Goal: Information Seeking & Learning: Find specific page/section

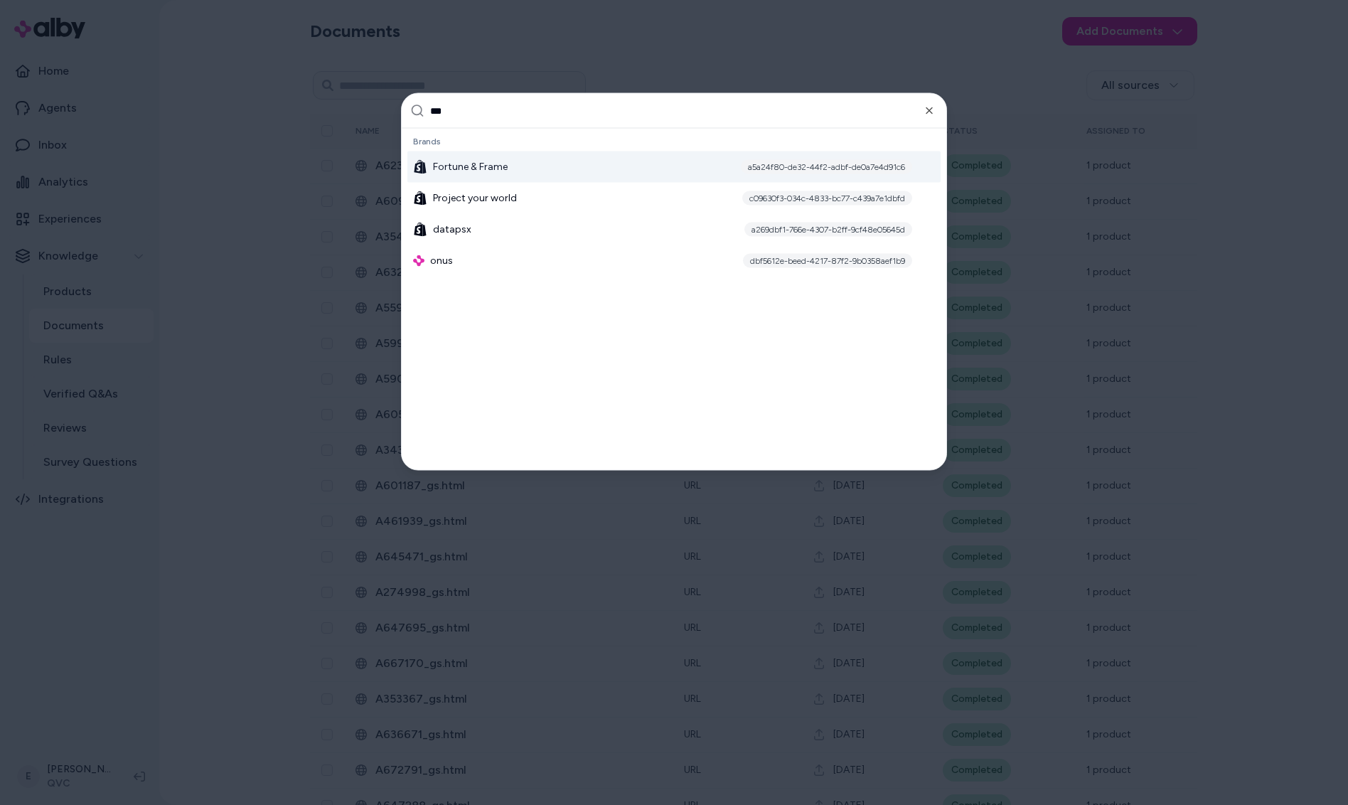
type input "****"
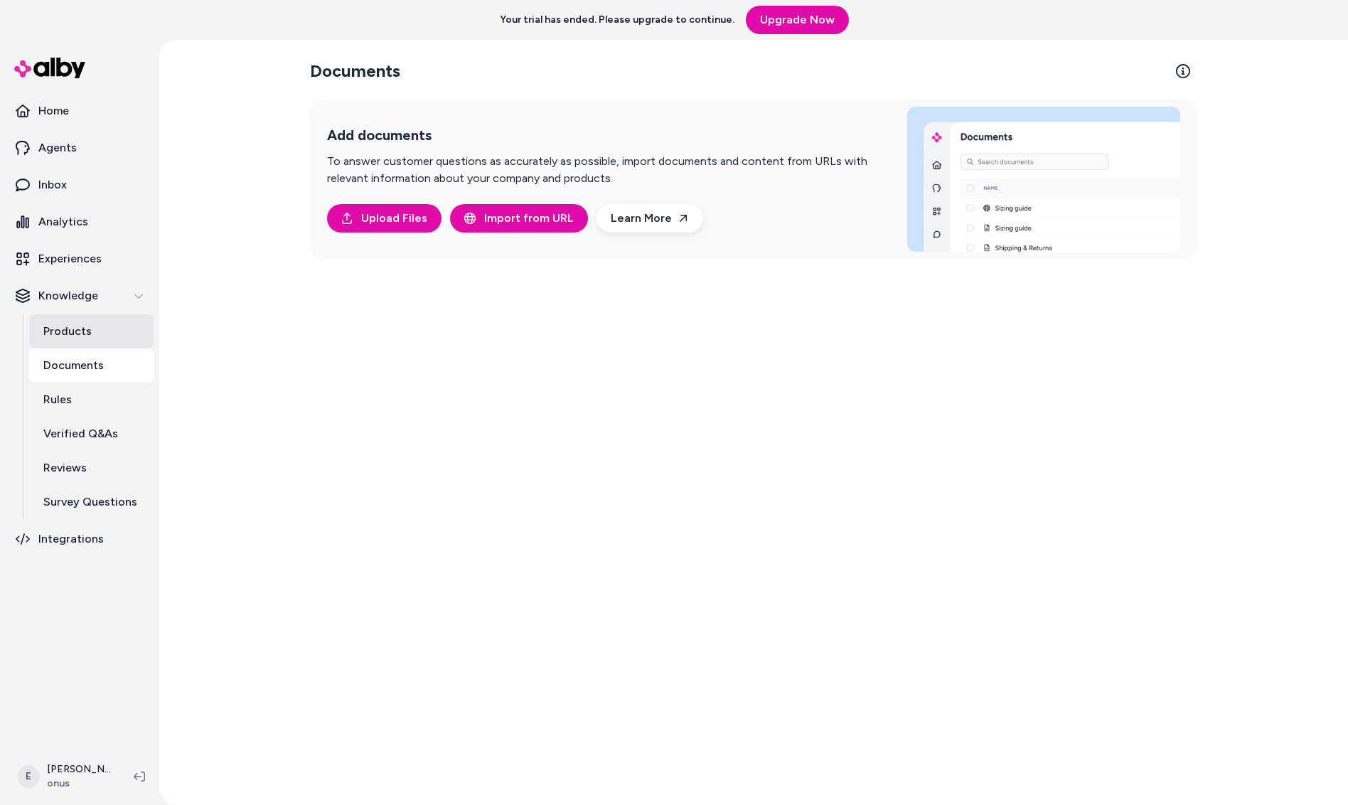
click at [107, 331] on link "Products" at bounding box center [91, 331] width 124 height 34
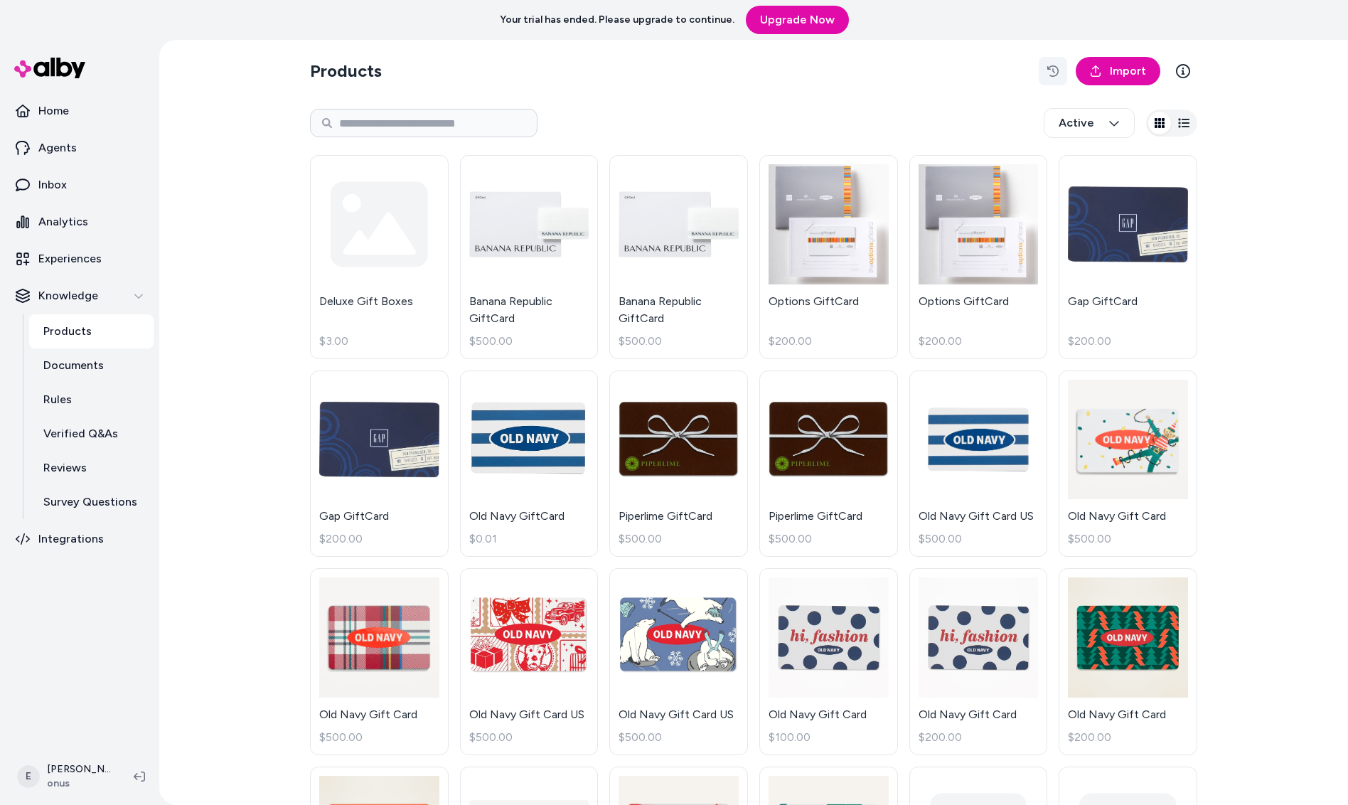
click at [1049, 71] on icon "button" at bounding box center [1053, 70] width 11 height 11
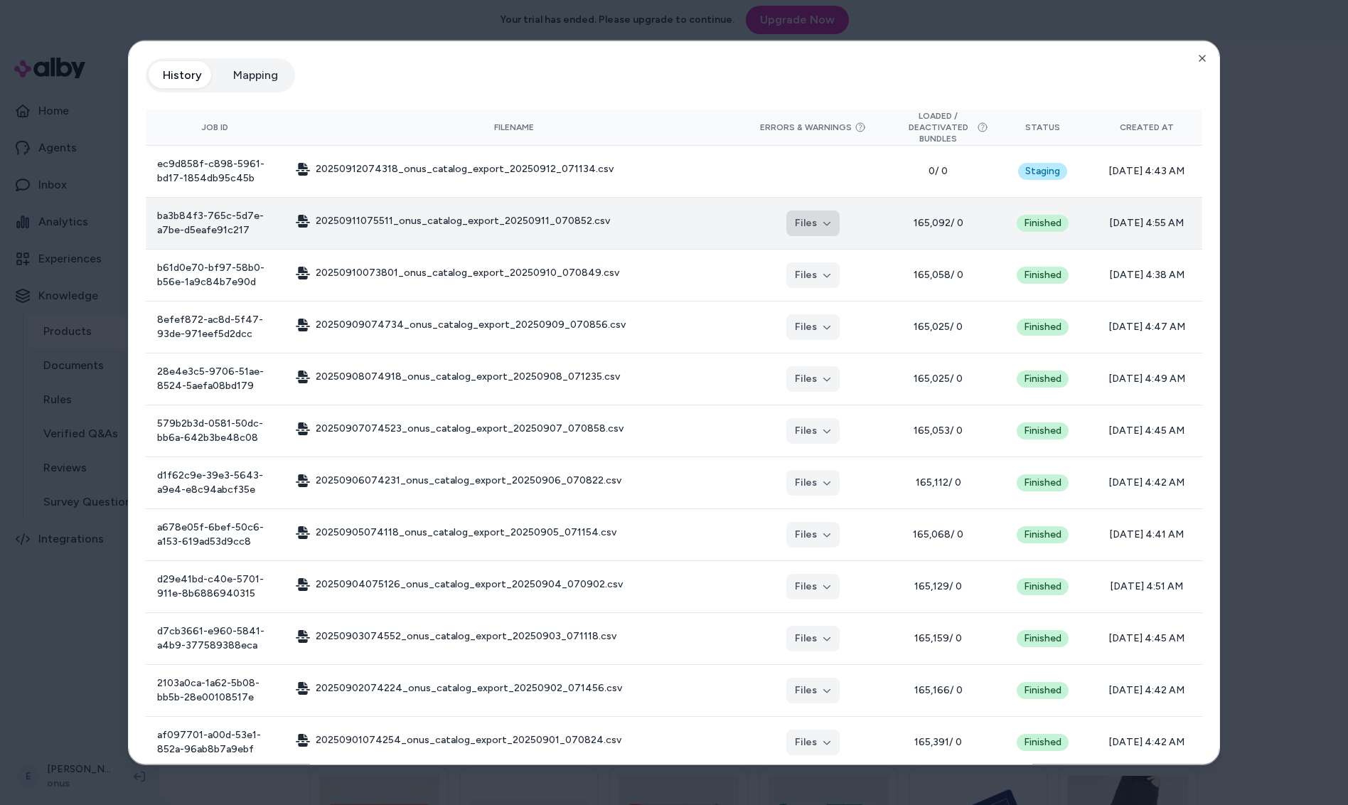
click at [811, 230] on button "Files" at bounding box center [813, 224] width 53 height 26
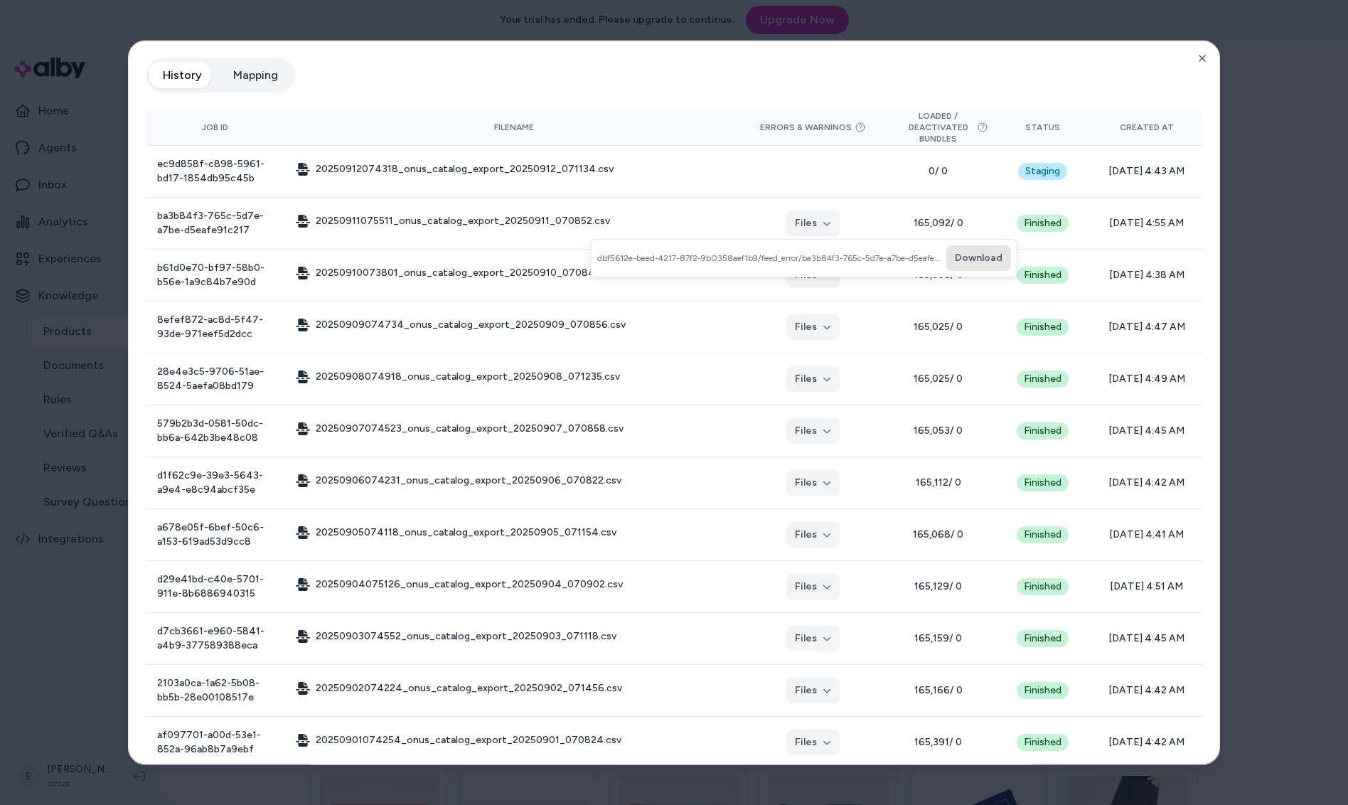
click at [974, 255] on button "Download" at bounding box center [979, 258] width 65 height 26
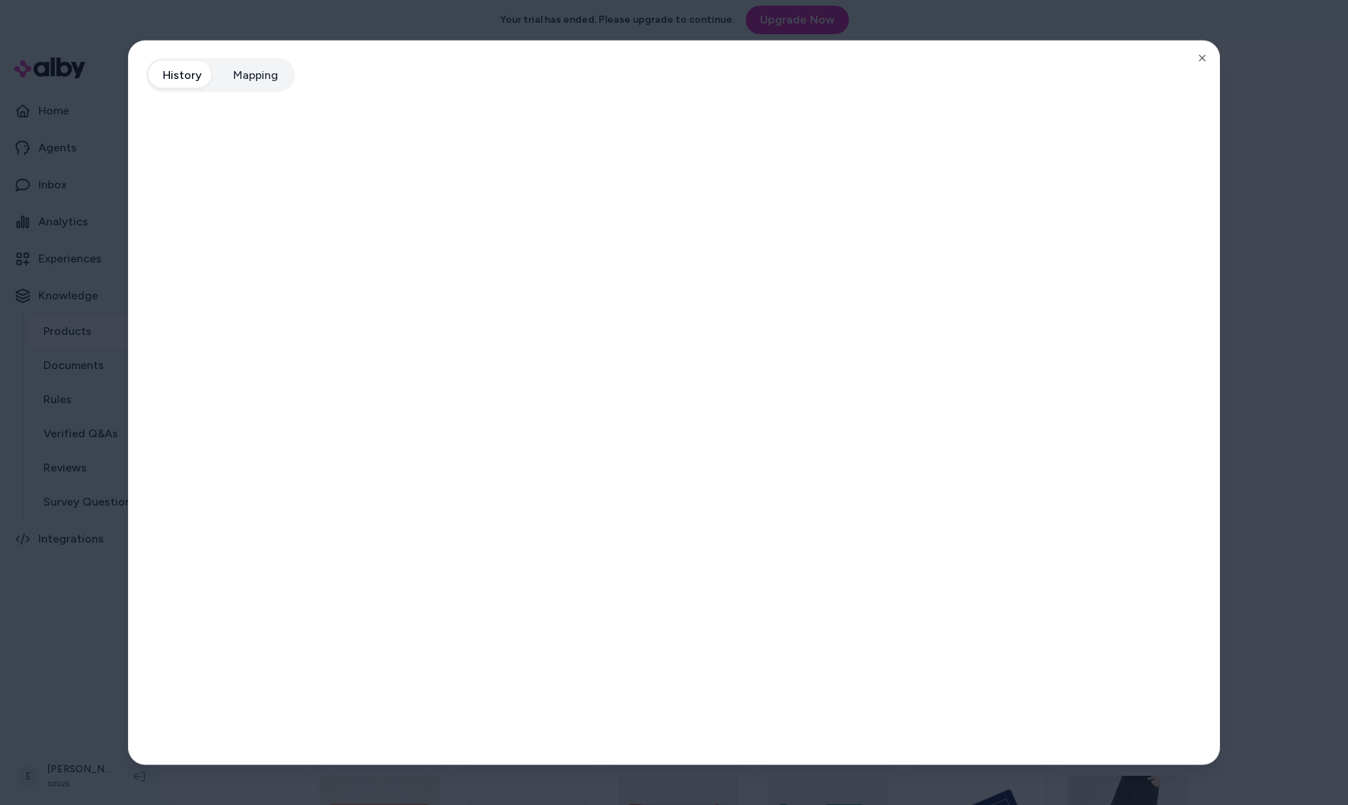
click at [1276, 102] on div at bounding box center [674, 402] width 1348 height 805
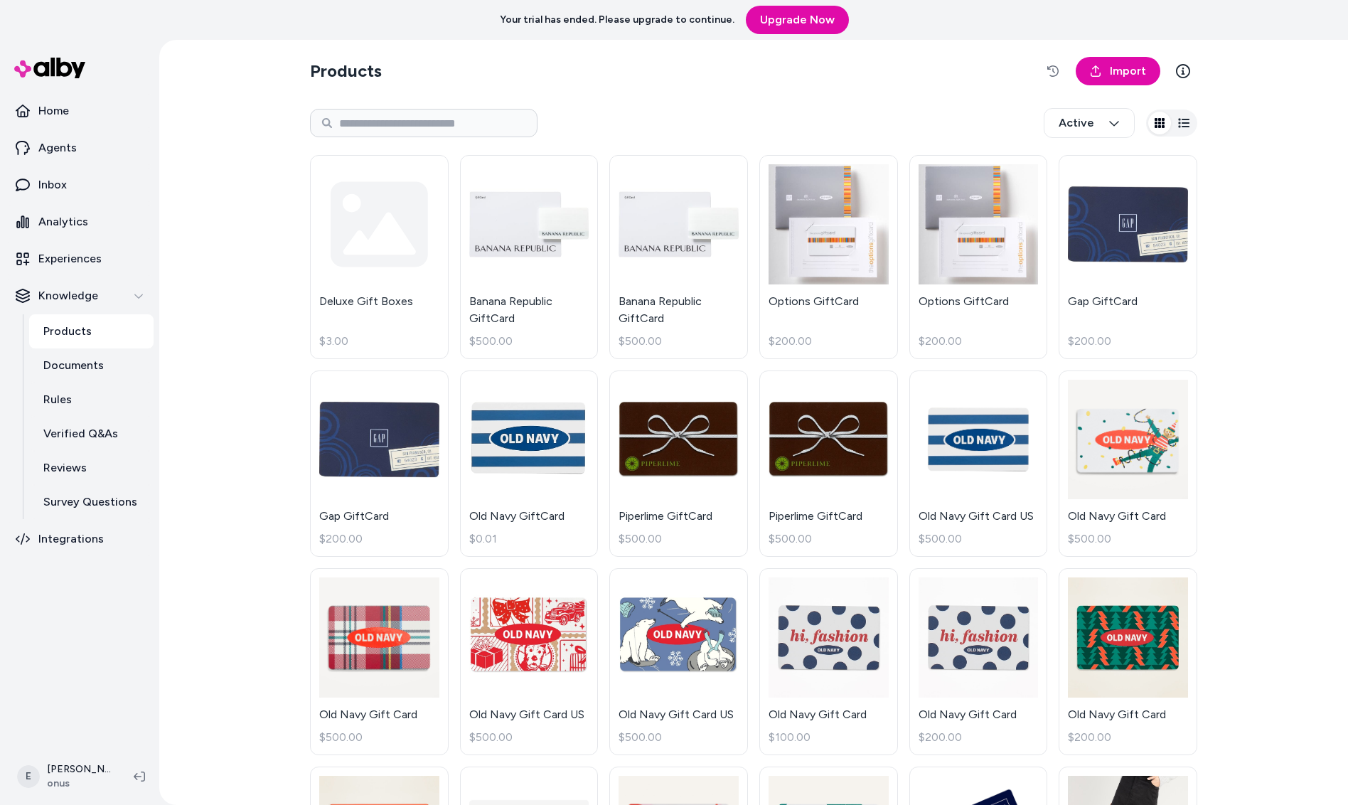
click at [1270, 119] on div "Products Import Active Deluxe Gift Boxes $3.00 Banana Republic GiftCard $500.00…" at bounding box center [753, 422] width 1189 height 765
click at [1042, 68] on button "button" at bounding box center [1053, 71] width 28 height 28
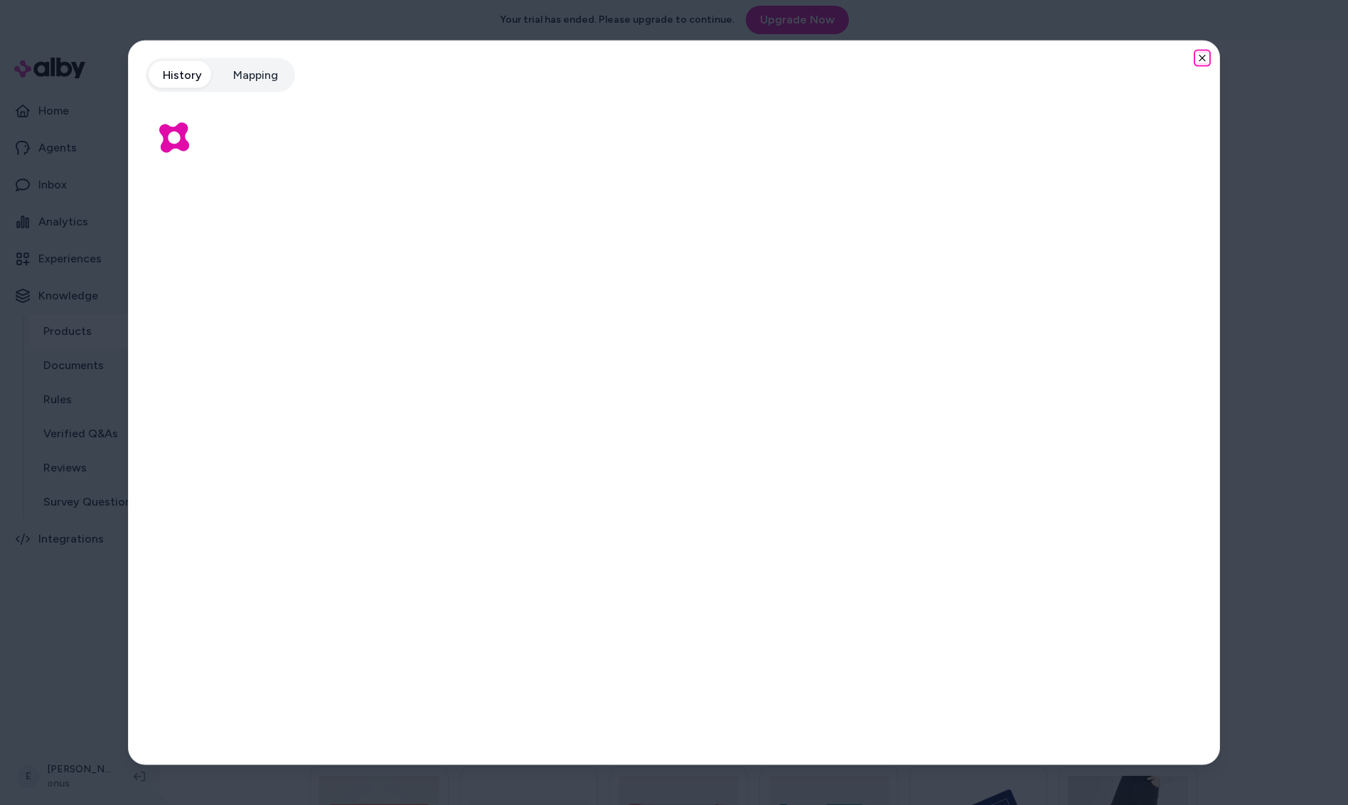
click at [1203, 58] on icon "button" at bounding box center [1203, 58] width 6 height 6
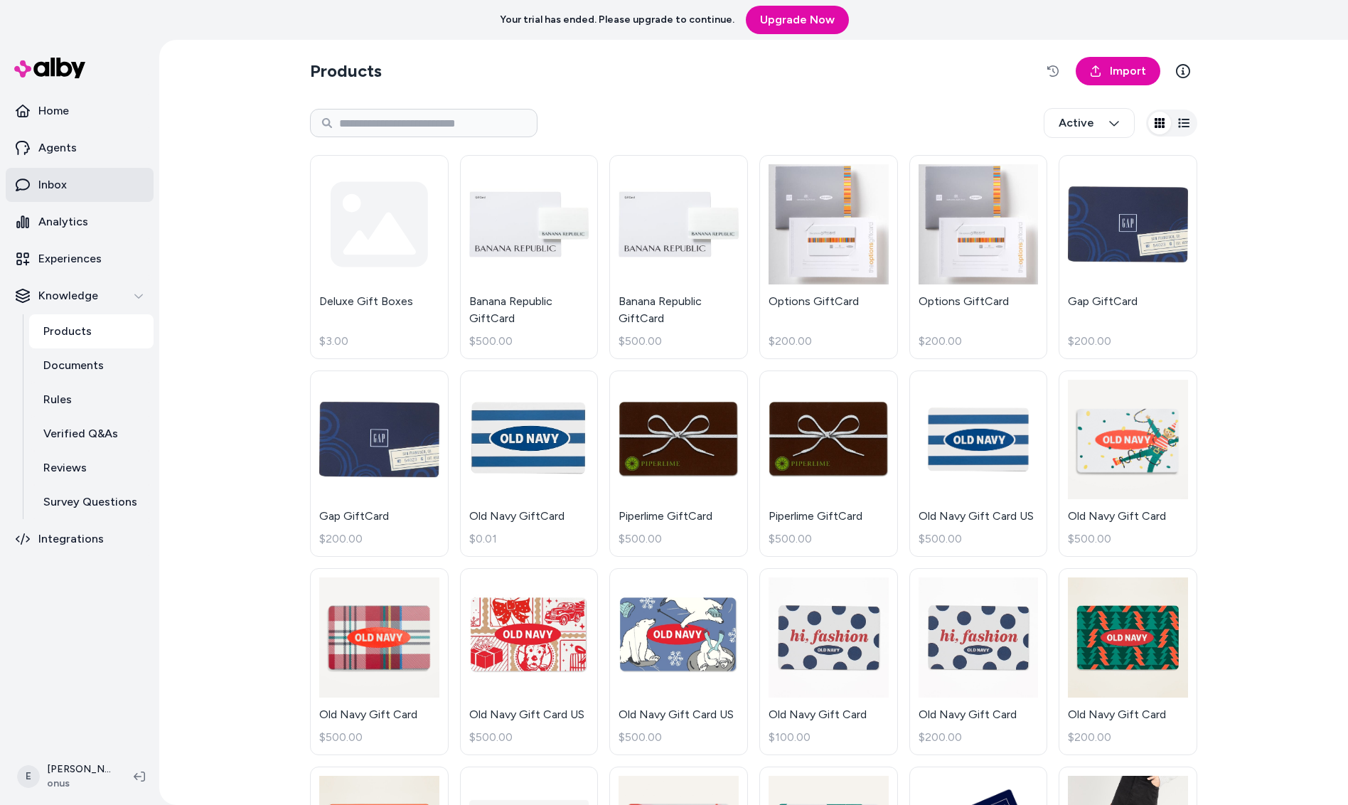
click at [73, 174] on link "Inbox" at bounding box center [80, 185] width 148 height 34
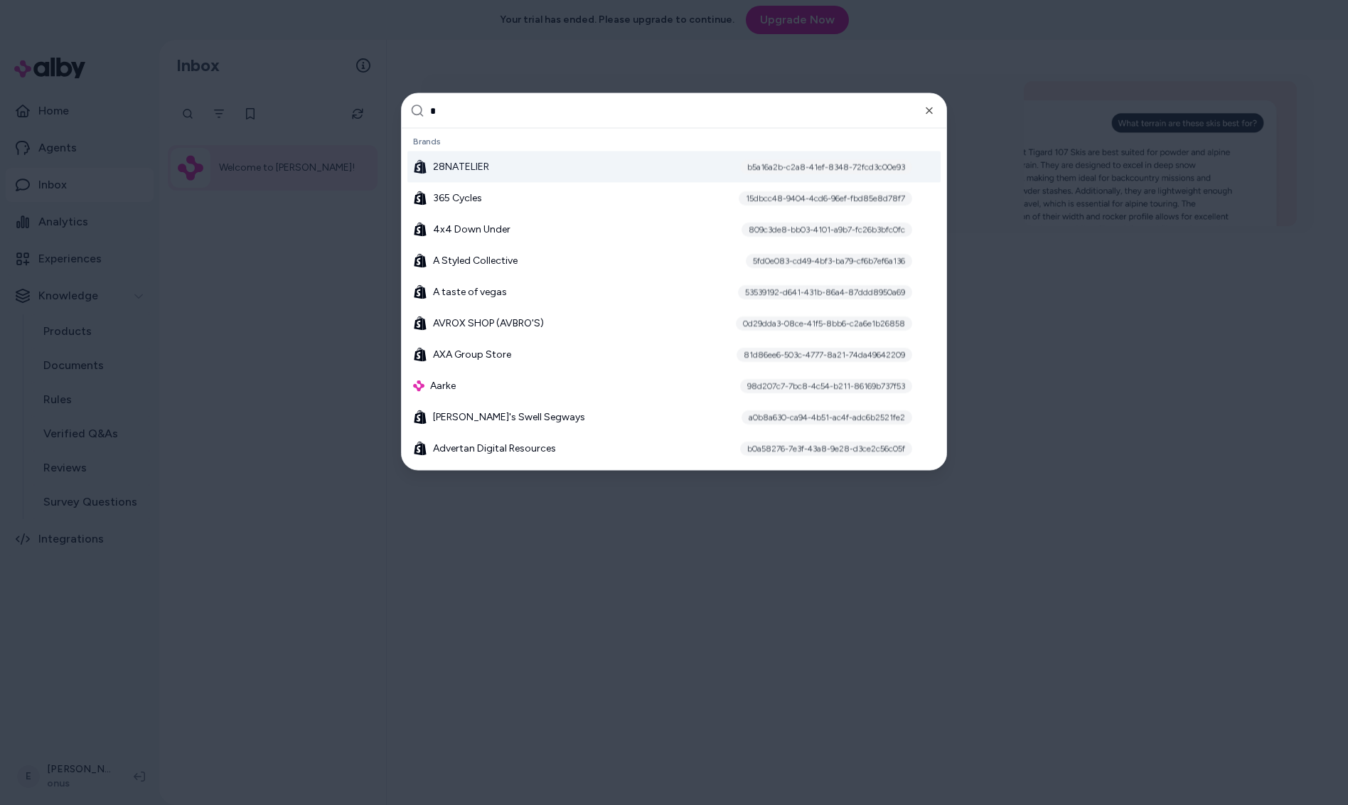
type input "**"
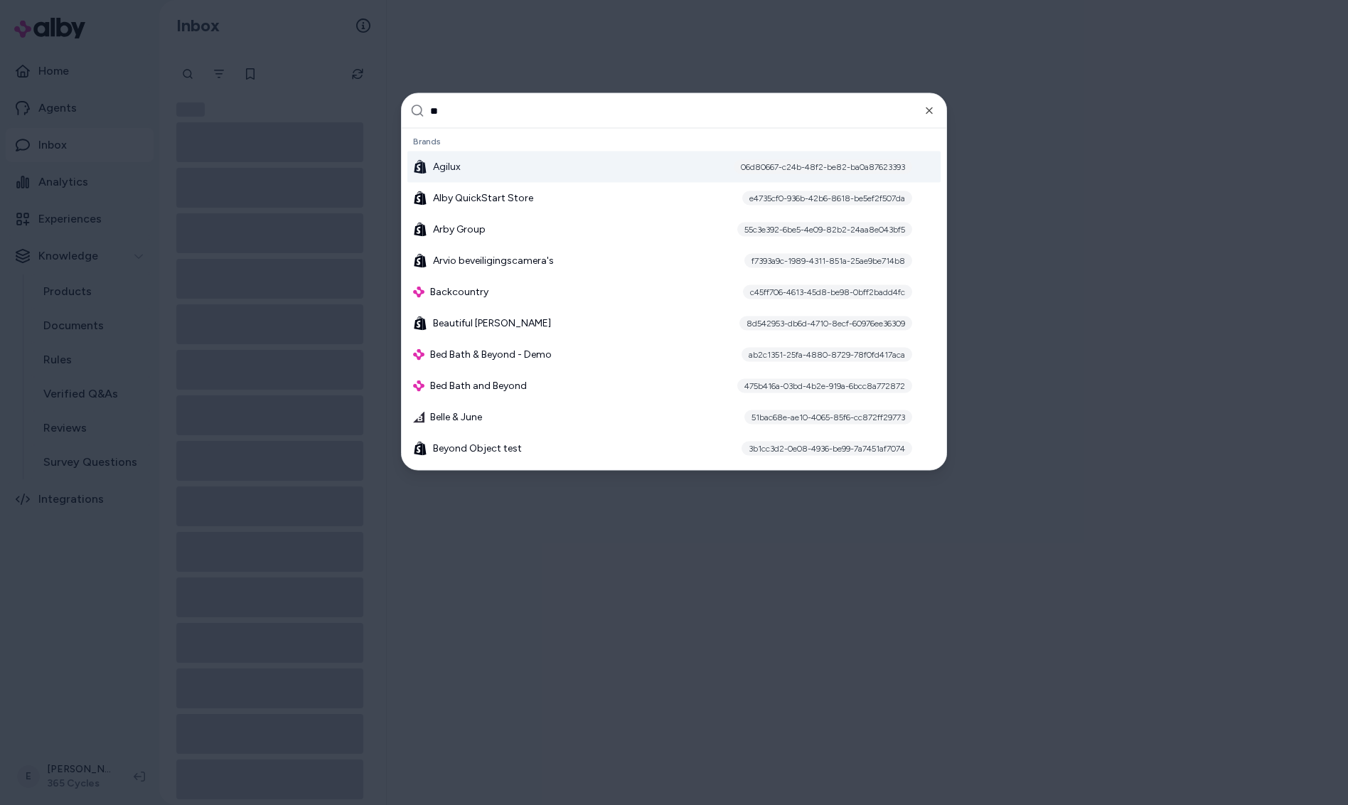
type input "***"
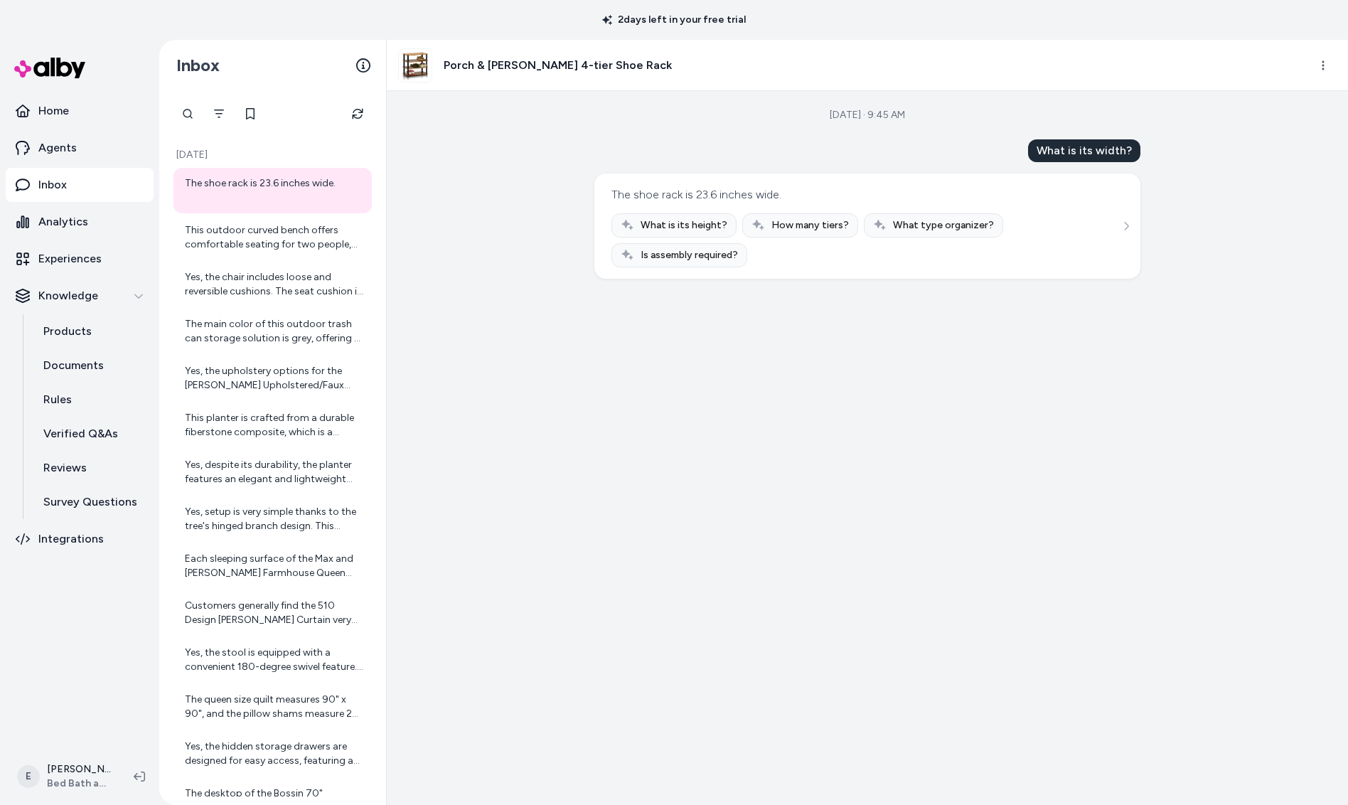
click at [711, 226] on span "What is its height?" at bounding box center [684, 225] width 87 height 14
click at [309, 232] on div "This outdoor curved bench offers comfortable seating for two people, making it …" at bounding box center [274, 237] width 179 height 28
click at [228, 255] on div "This outdoor curved bench offers comfortable seating for two people, making it …" at bounding box center [273, 238] width 198 height 46
click at [247, 234] on div "This outdoor curved bench offers comfortable seating for two people, making it …" at bounding box center [274, 237] width 179 height 28
click at [243, 230] on div "This outdoor curved bench offers comfortable seating for two people, making it …" at bounding box center [274, 237] width 179 height 28
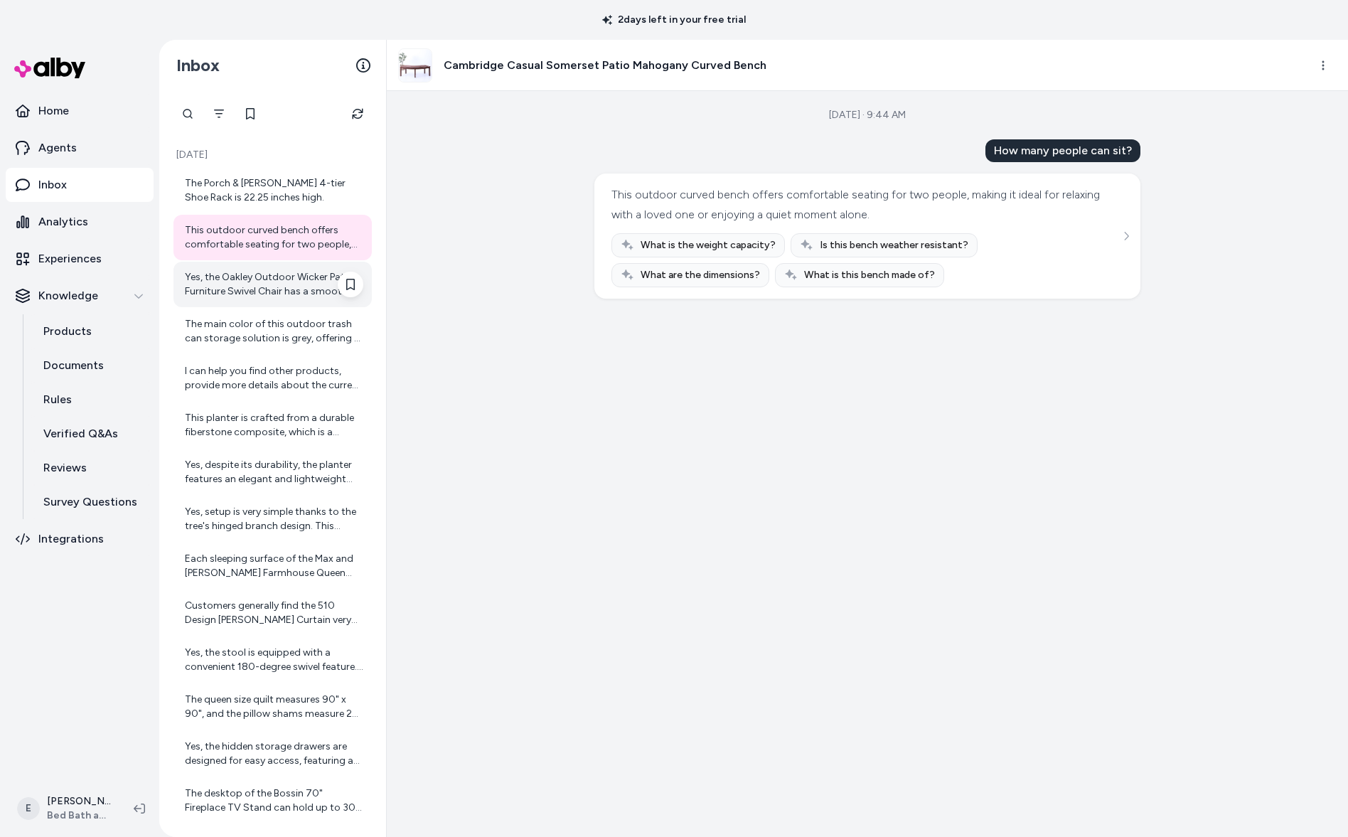
click at [237, 283] on div "Yes, the Oakley Outdoor Wicker Patio Furniture Swivel Chair has a smooth swivel…" at bounding box center [274, 284] width 179 height 28
click at [275, 293] on div "Yes, the Oakley Outdoor Wicker Patio Furniture Swivel Chair has a smooth swivel…" at bounding box center [274, 284] width 179 height 28
click at [314, 291] on div "Yes, the Oakley Outdoor Wicker Patio Furniture Swivel Chair has a smooth swivel…" at bounding box center [274, 284] width 179 height 28
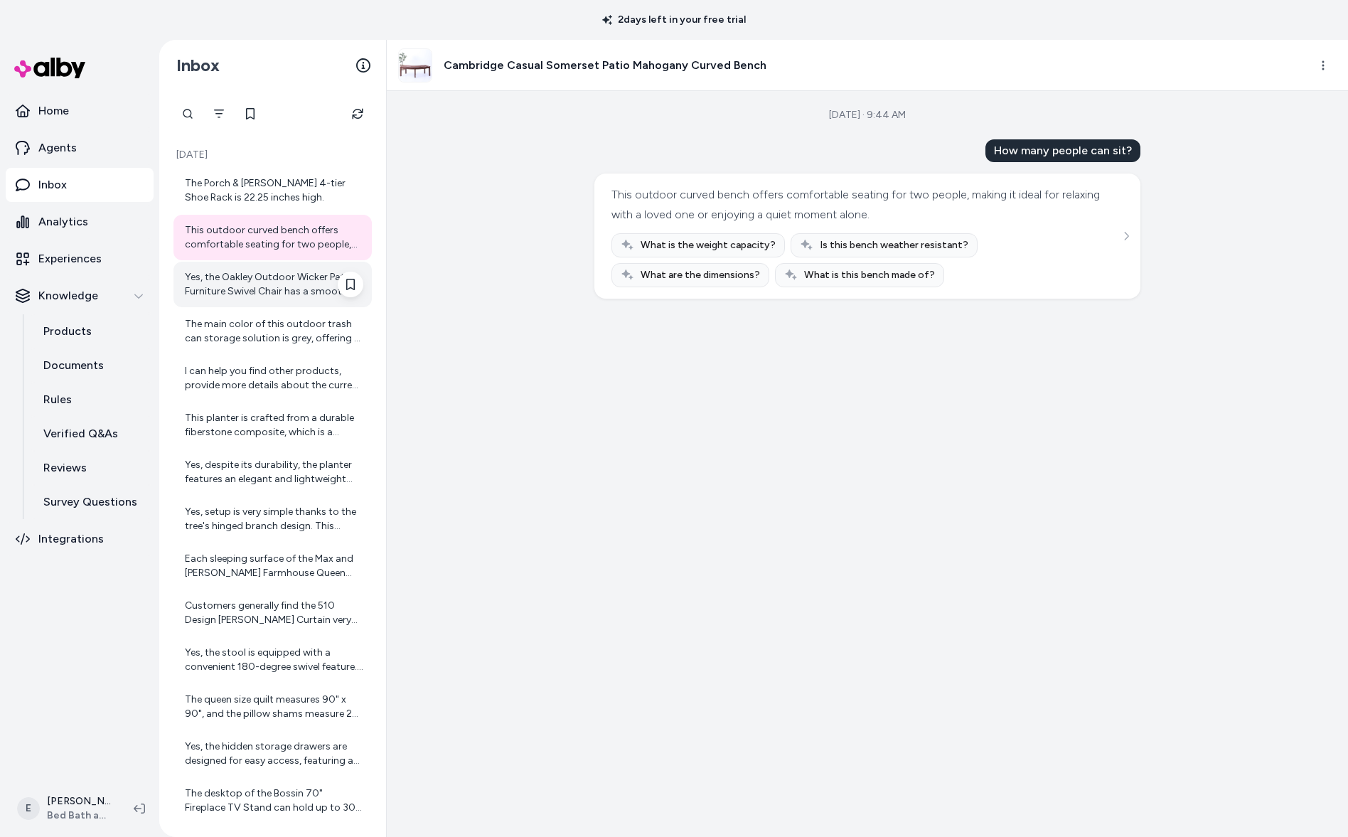
click at [248, 289] on div "Yes, the Oakley Outdoor Wicker Patio Furniture Swivel Chair has a smooth swivel…" at bounding box center [274, 284] width 179 height 28
click at [296, 281] on div "Yes, the Oakley Outdoor Wicker Patio Furniture Swivel Chair has a smooth swivel…" at bounding box center [274, 284] width 179 height 28
click at [220, 282] on div "Yes, the Oakley Outdoor Wicker Patio Furniture Swivel Chair has a smooth swivel…" at bounding box center [274, 284] width 179 height 28
click at [277, 280] on div "Yes, the Oakley Outdoor Wicker Patio Furniture Swivel Chair has a smooth swivel…" at bounding box center [274, 284] width 179 height 28
click at [191, 288] on div "Yes, the Oakley Outdoor Wicker Patio Furniture Swivel Chair has a smooth swivel…" at bounding box center [274, 284] width 179 height 28
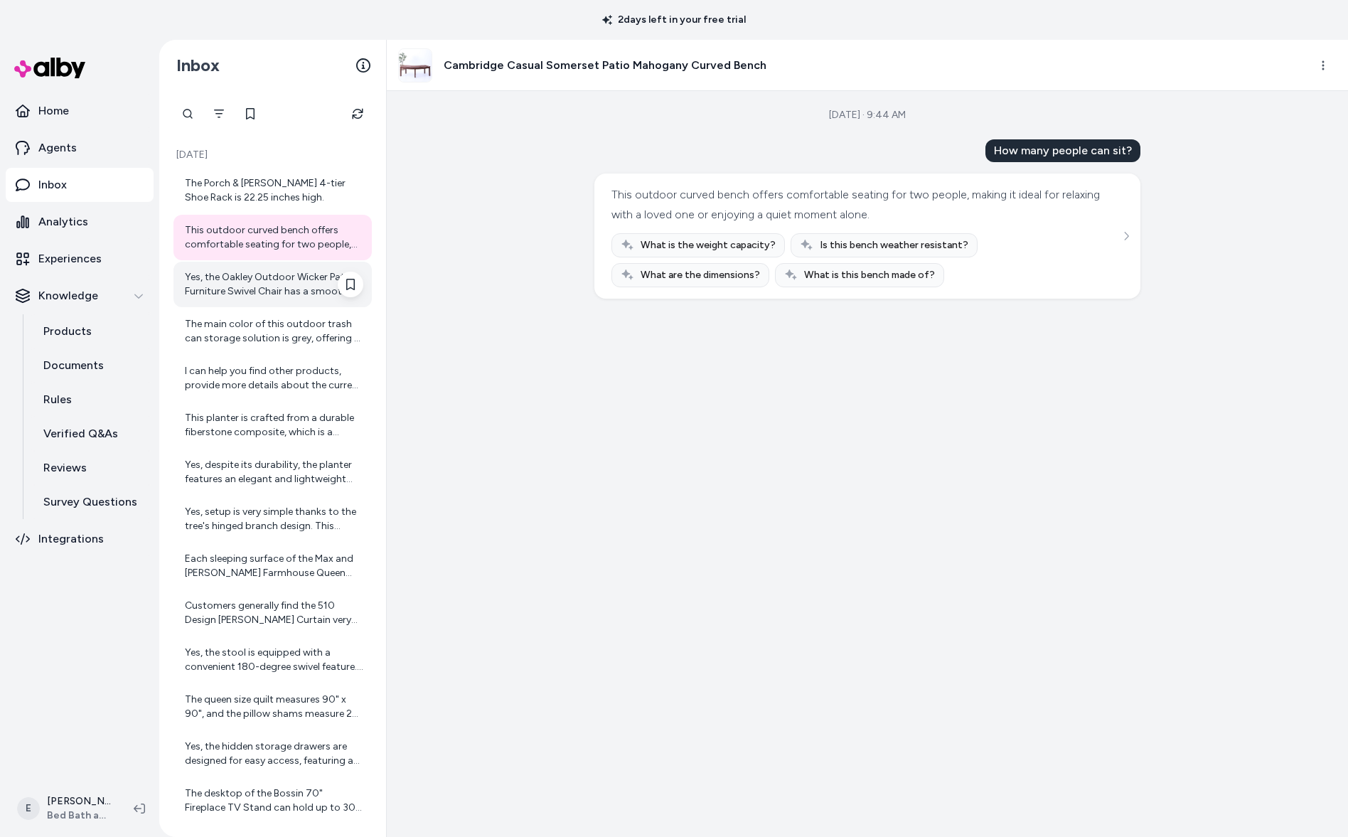
click at [266, 293] on div "Yes, the Oakley Outdoor Wicker Patio Furniture Swivel Chair has a smooth swivel…" at bounding box center [274, 284] width 179 height 28
click at [314, 280] on div "Yes, the Oakley Outdoor Wicker Patio Furniture Swivel Chair has a smooth swivel…" at bounding box center [274, 284] width 179 height 28
click at [282, 336] on div "The main color of this outdoor trash can storage solution is grey, offering a s…" at bounding box center [274, 331] width 179 height 28
click at [277, 389] on div "I can help you find other products, provide more details about the current prod…" at bounding box center [274, 378] width 179 height 28
click at [272, 435] on div "This planter is crafted from a durable fiberstone composite, which is a sturdy …" at bounding box center [274, 425] width 179 height 28
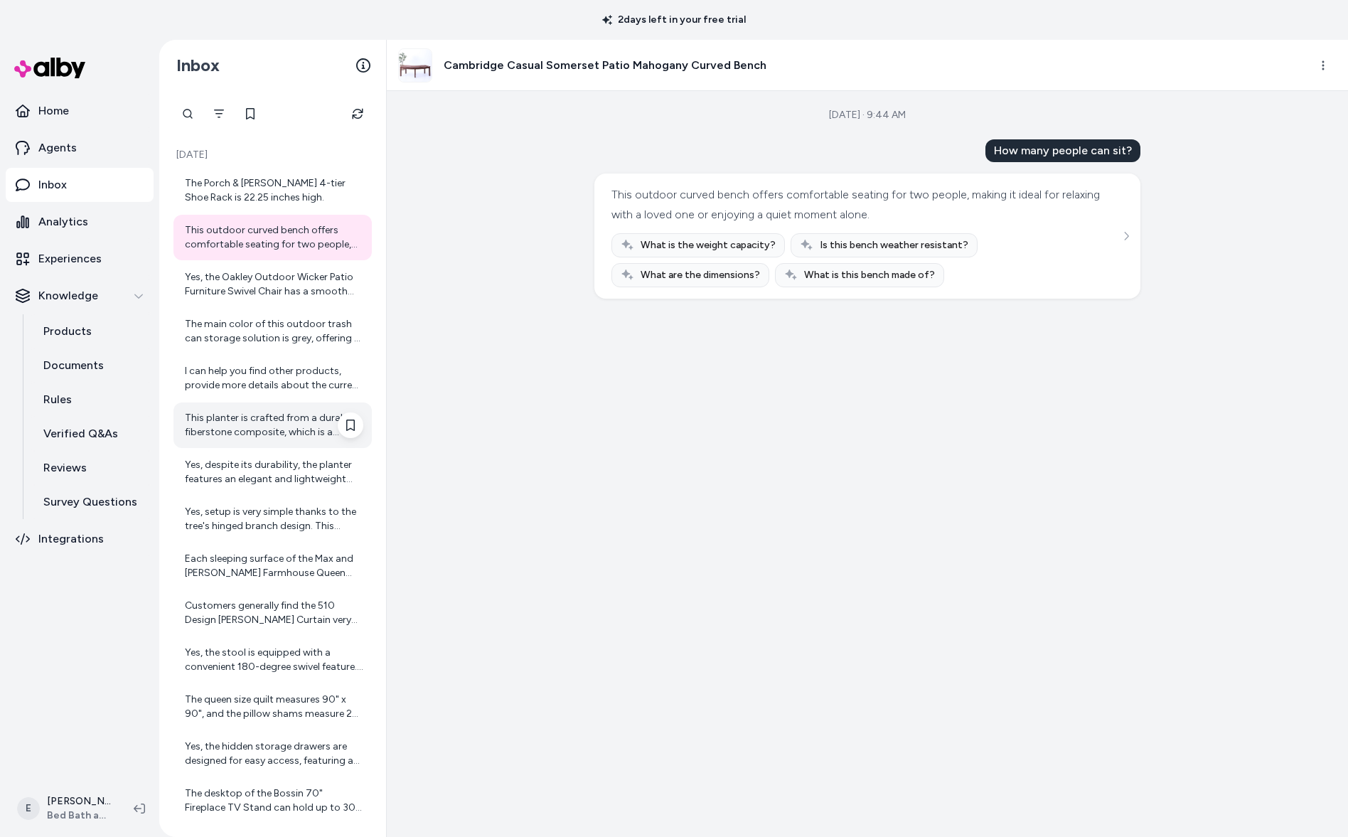
click at [272, 435] on div "This planter is crafted from a durable fiberstone composite, which is a sturdy …" at bounding box center [274, 425] width 179 height 28
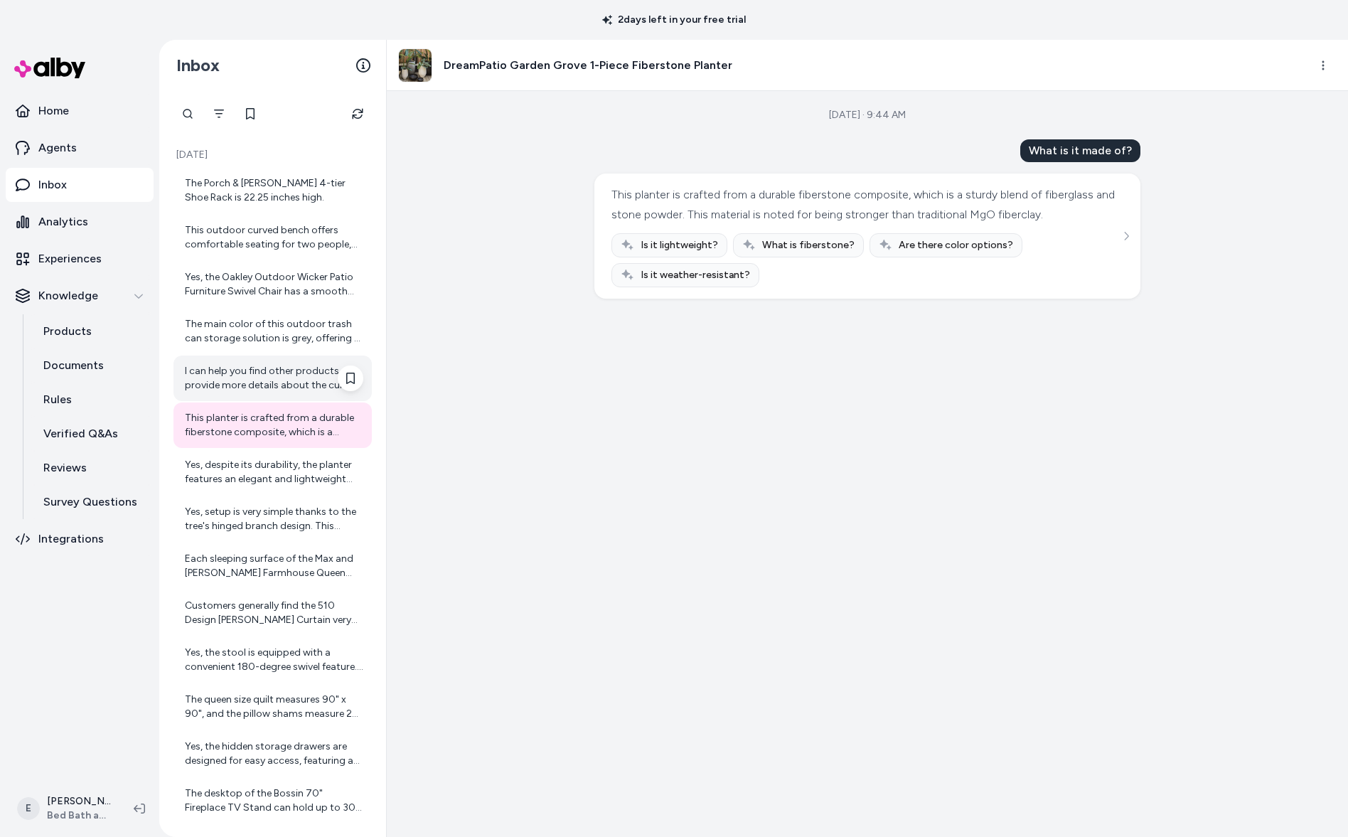
click at [271, 372] on div "I can help you find other products, provide more details about the current prod…" at bounding box center [274, 378] width 179 height 28
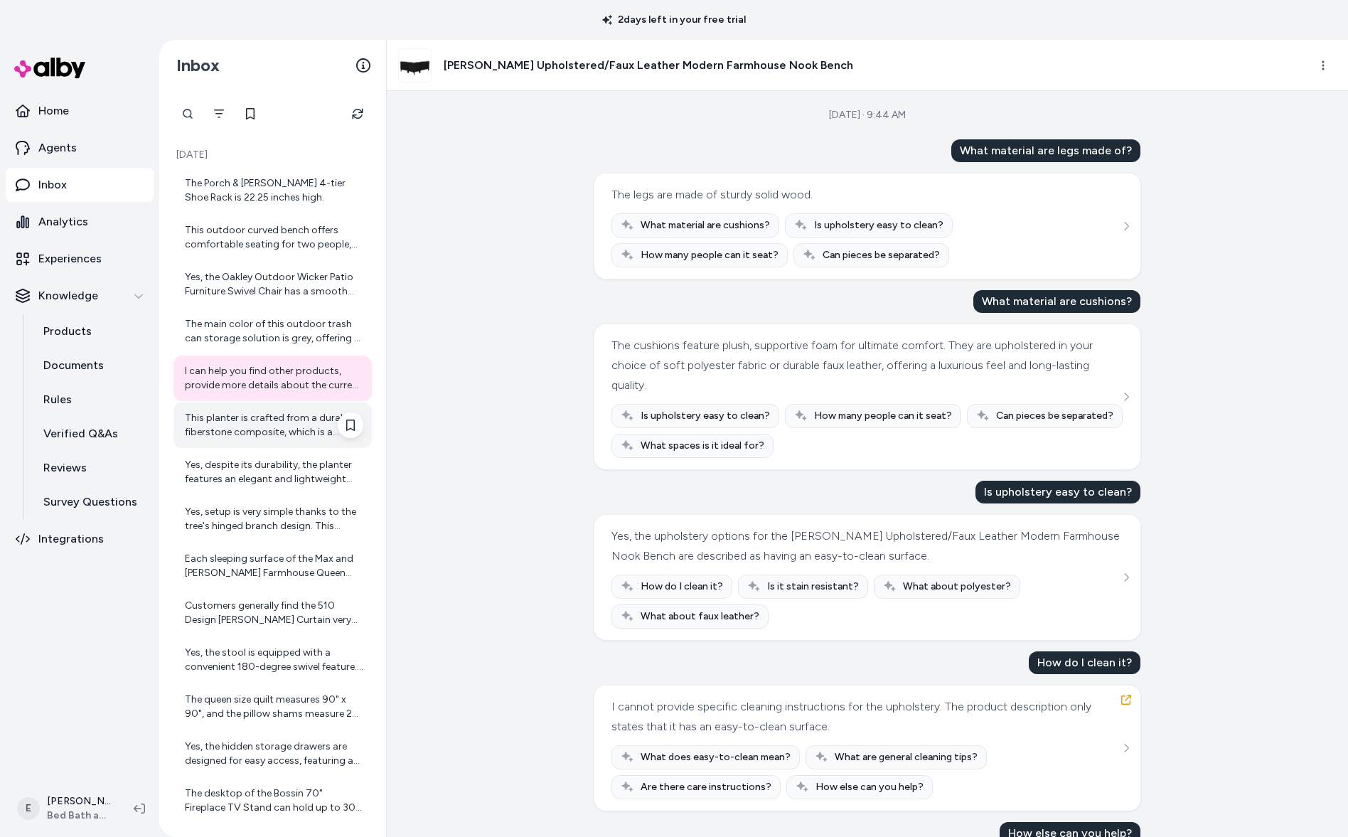
click at [262, 420] on div "This planter is crafted from a durable fiberstone composite, which is a sturdy …" at bounding box center [274, 425] width 179 height 28
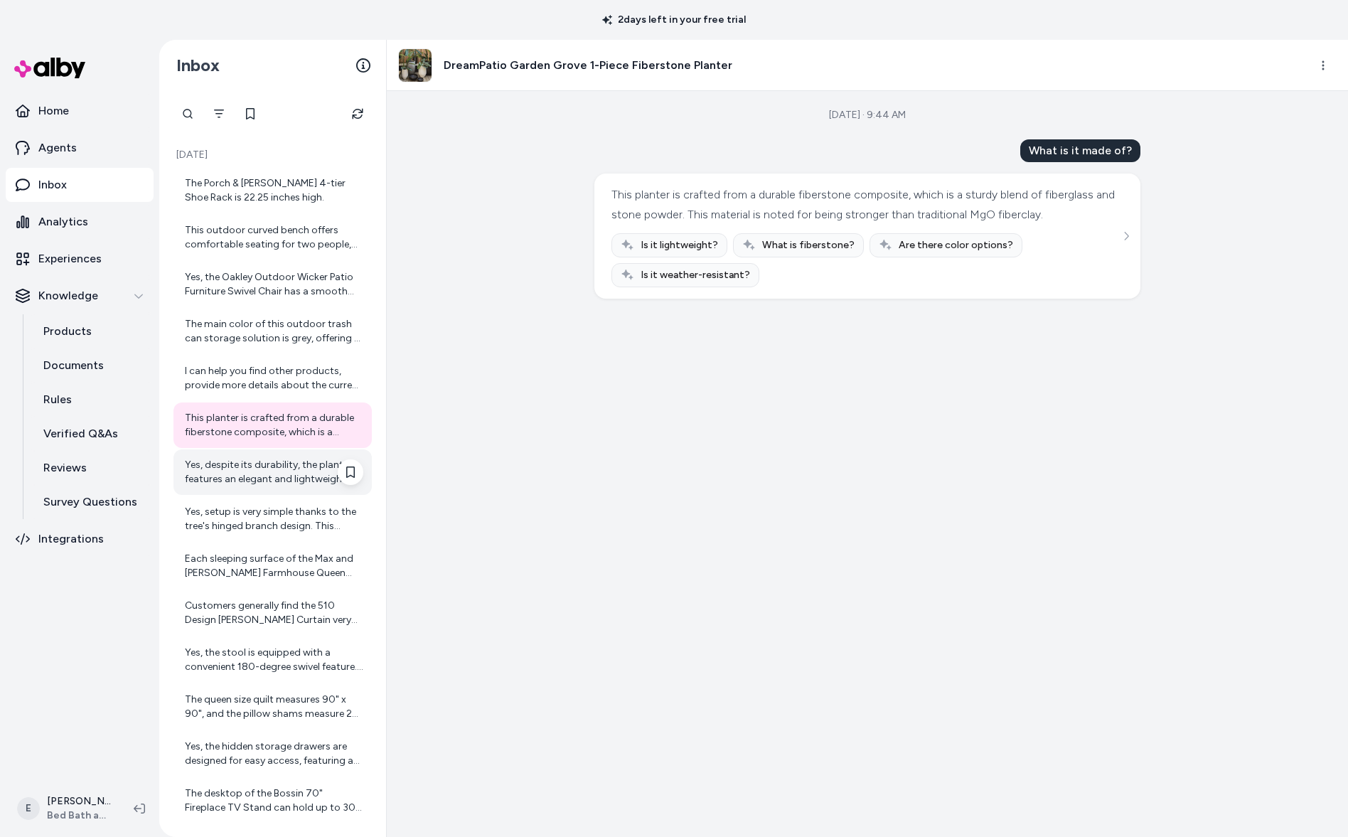
click at [254, 474] on div "Yes, despite its durability, the planter features an elegant and lightweight de…" at bounding box center [274, 472] width 179 height 28
click at [265, 513] on div "Yes, setup is very simple thanks to the tree's hinged branch design. This allow…" at bounding box center [274, 519] width 179 height 28
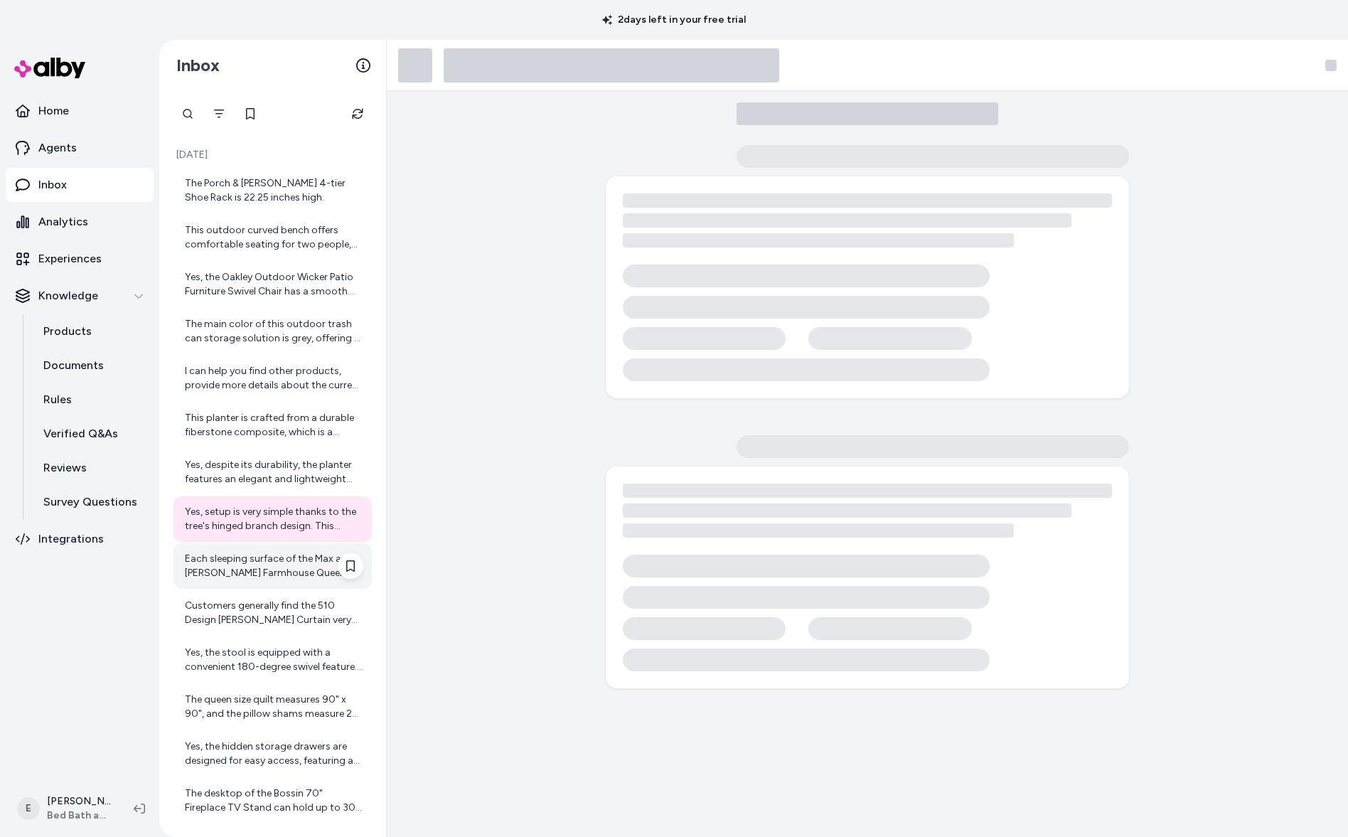
click at [272, 558] on div "Each sleeping surface of the Max and Lily Farmhouse Queen over Queen Bunk Bed c…" at bounding box center [274, 566] width 179 height 28
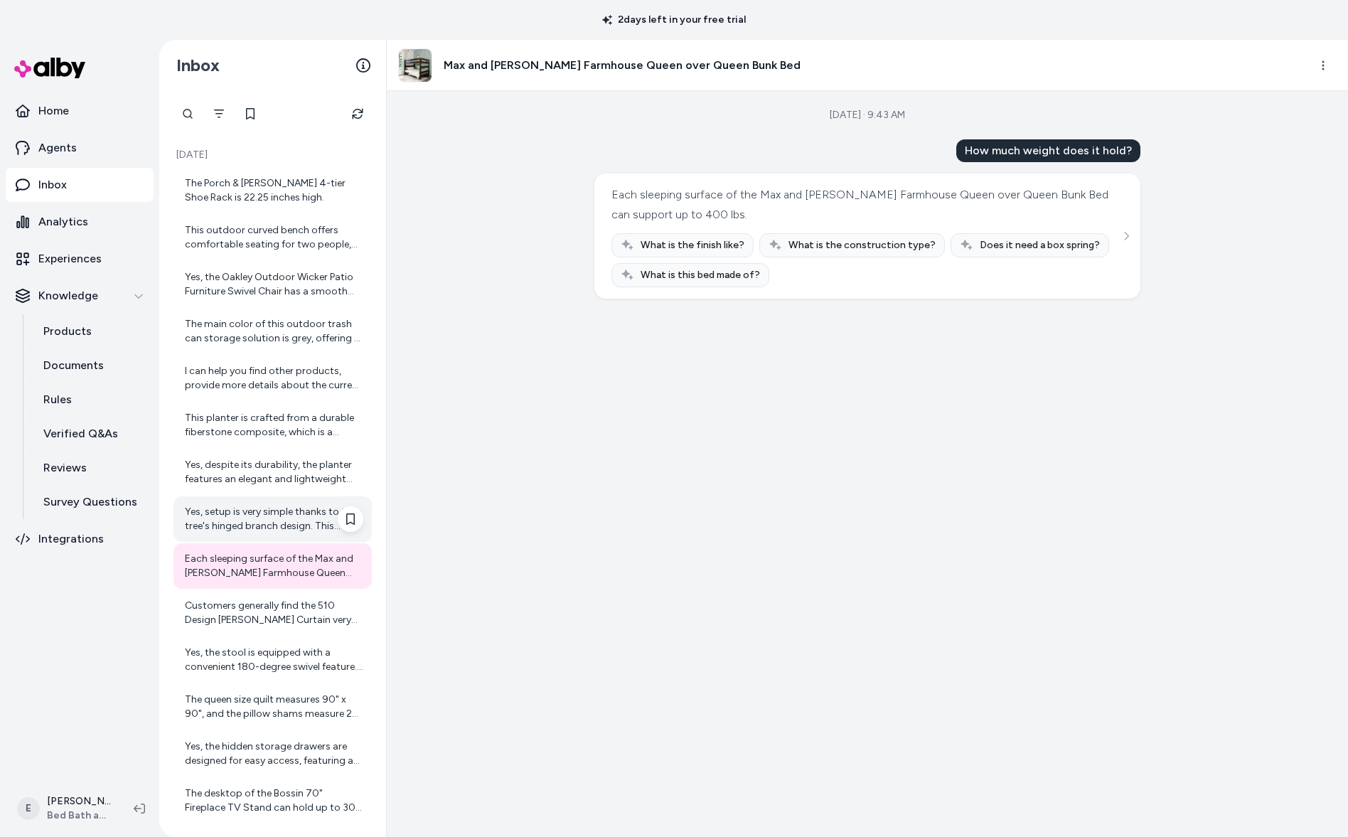
click at [265, 523] on div "Yes, setup is very simple thanks to the tree's hinged branch design. This allow…" at bounding box center [274, 519] width 179 height 28
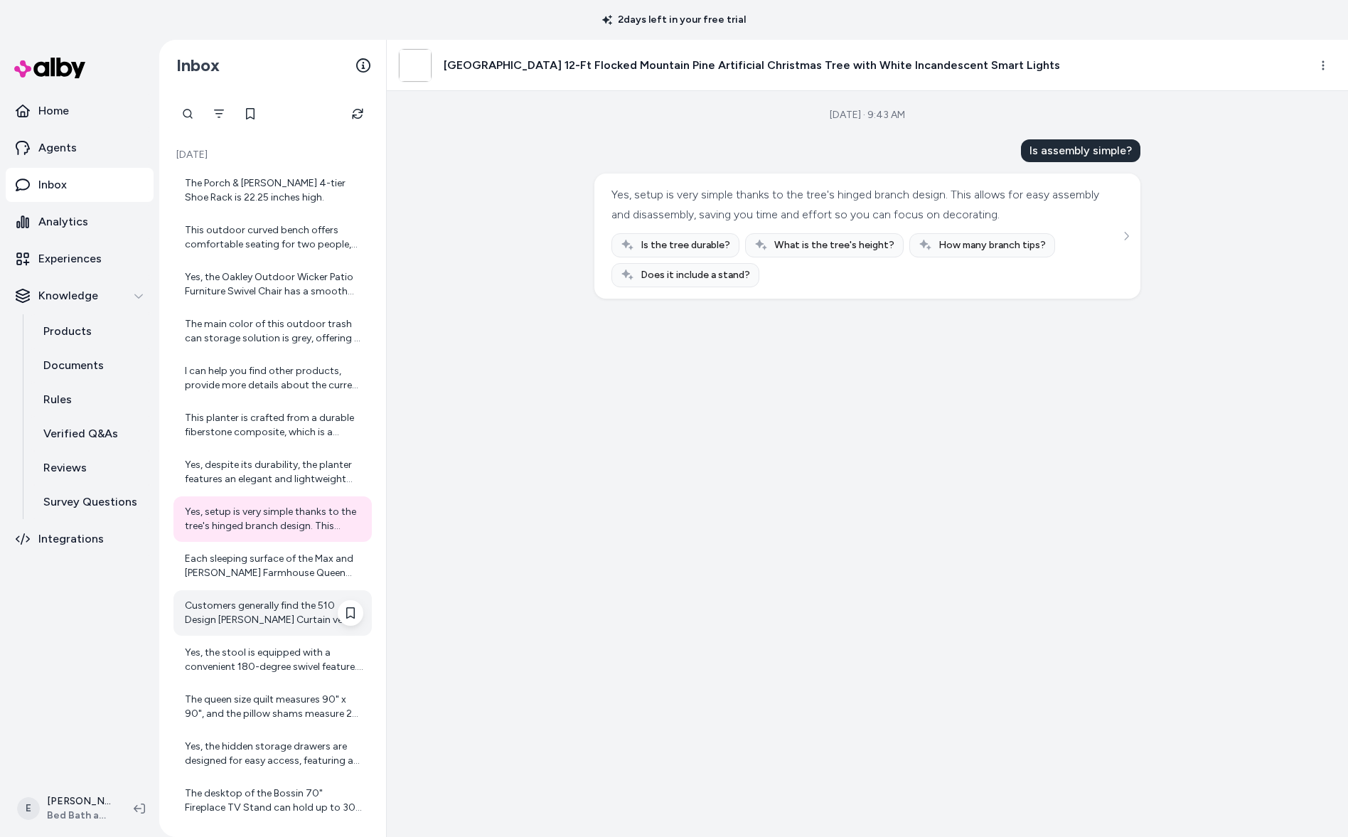
click at [262, 609] on div "Customers generally find the 510 Design Josefina Shower Curtain very pretty, el…" at bounding box center [274, 613] width 179 height 28
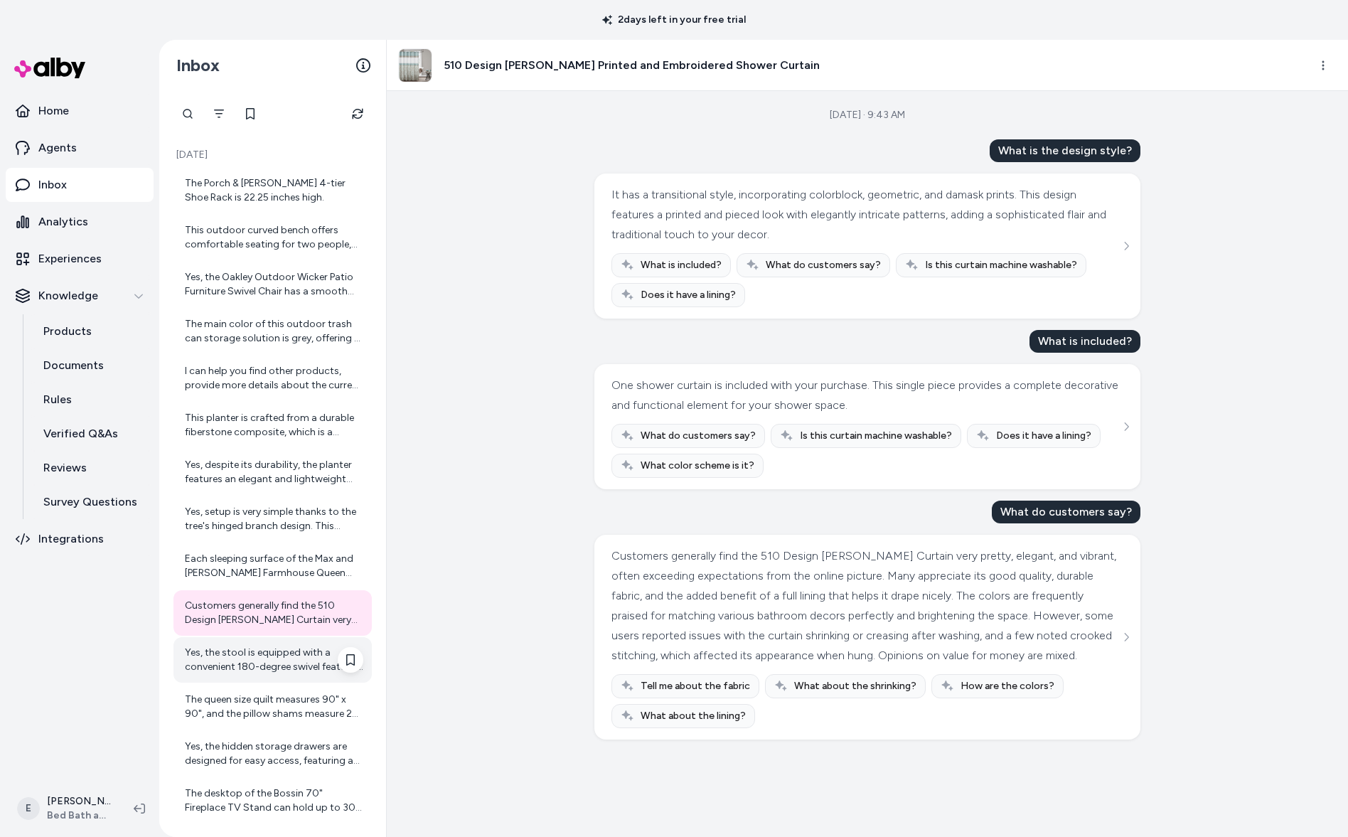
click at [262, 654] on div "Yes, the stool is equipped with a convenient 180-degree swivel feature. This al…" at bounding box center [274, 660] width 179 height 28
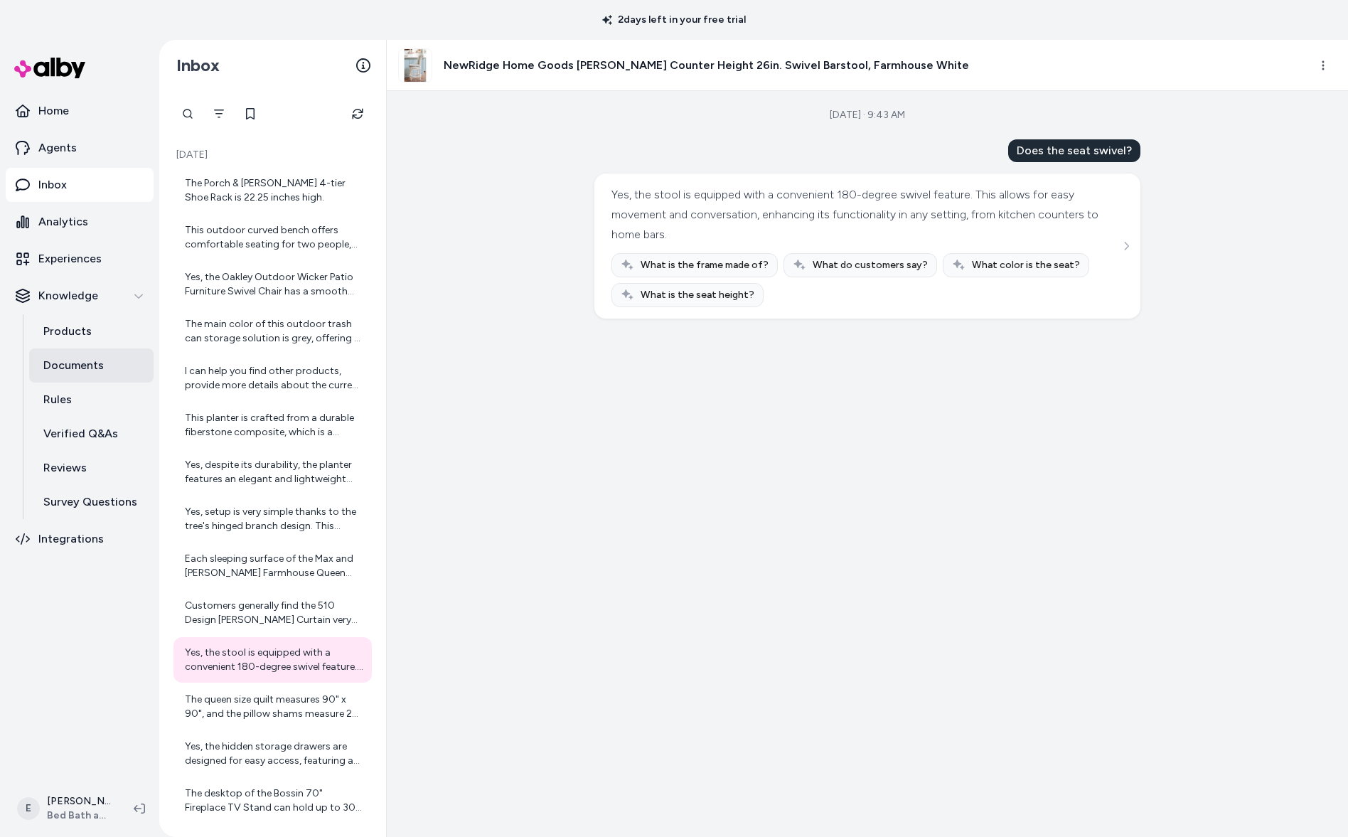
click at [90, 359] on p "Documents" at bounding box center [73, 365] width 60 height 17
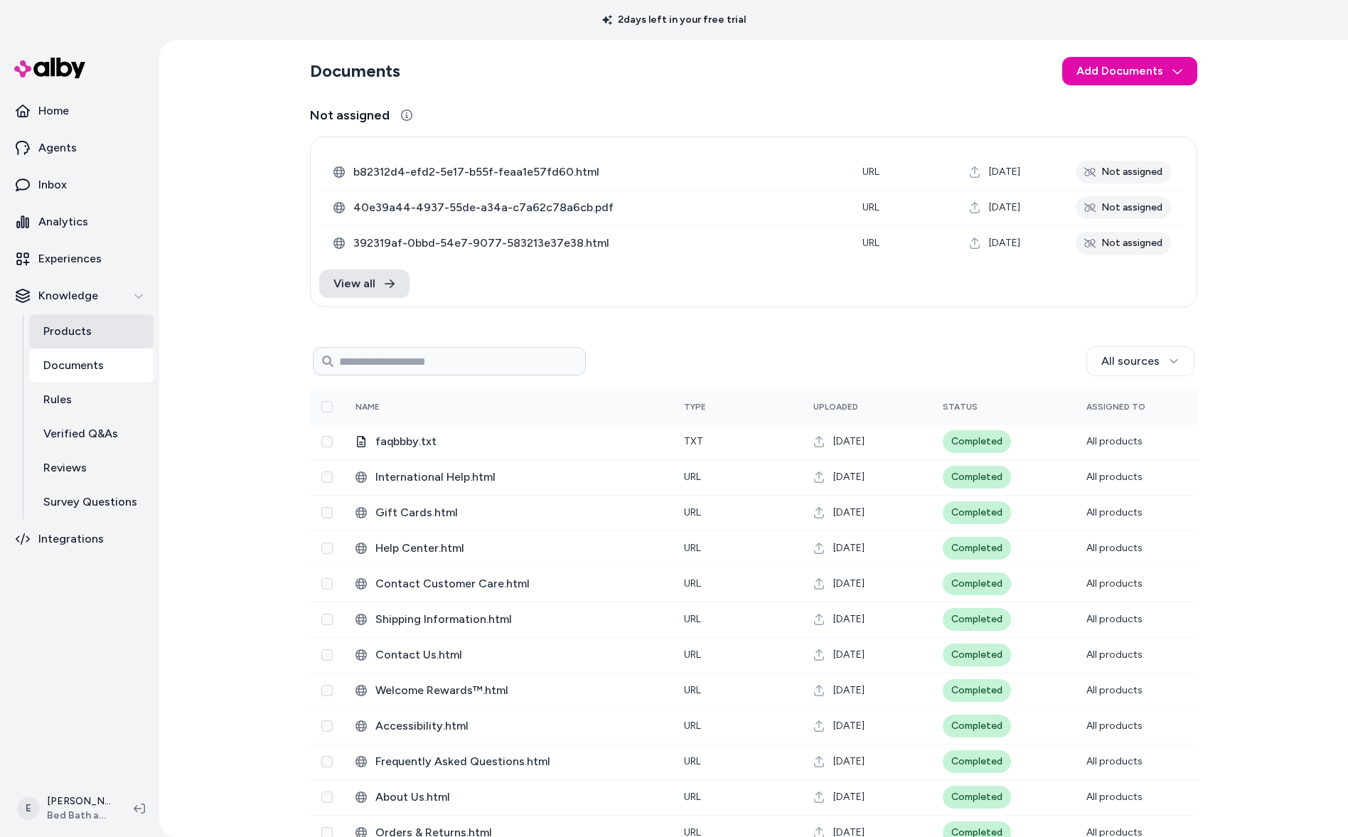
click at [88, 324] on p "Products" at bounding box center [67, 331] width 48 height 17
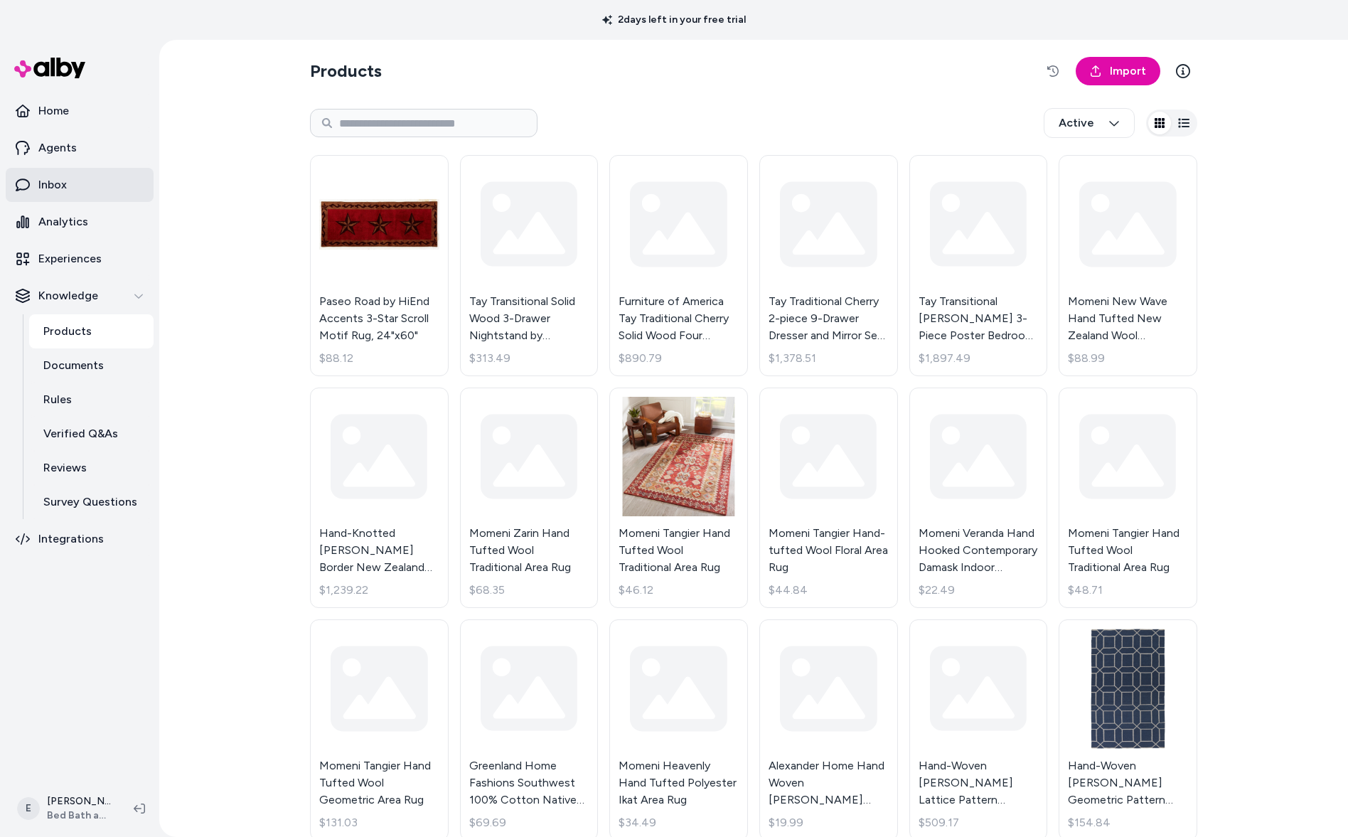
click at [78, 179] on link "Inbox" at bounding box center [80, 185] width 148 height 34
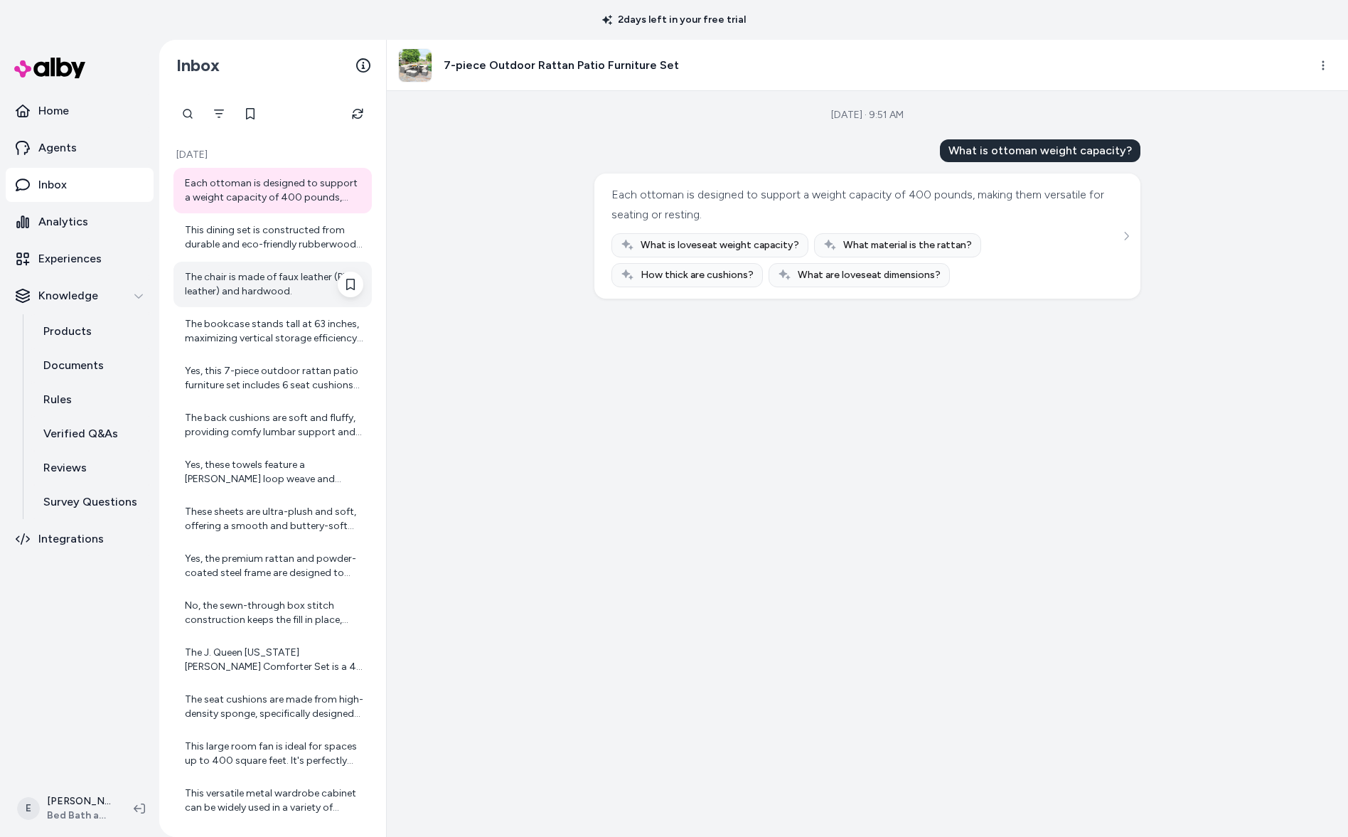
click at [246, 293] on div "The chair is made of faux leather (PU leather) and hardwood." at bounding box center [274, 284] width 179 height 28
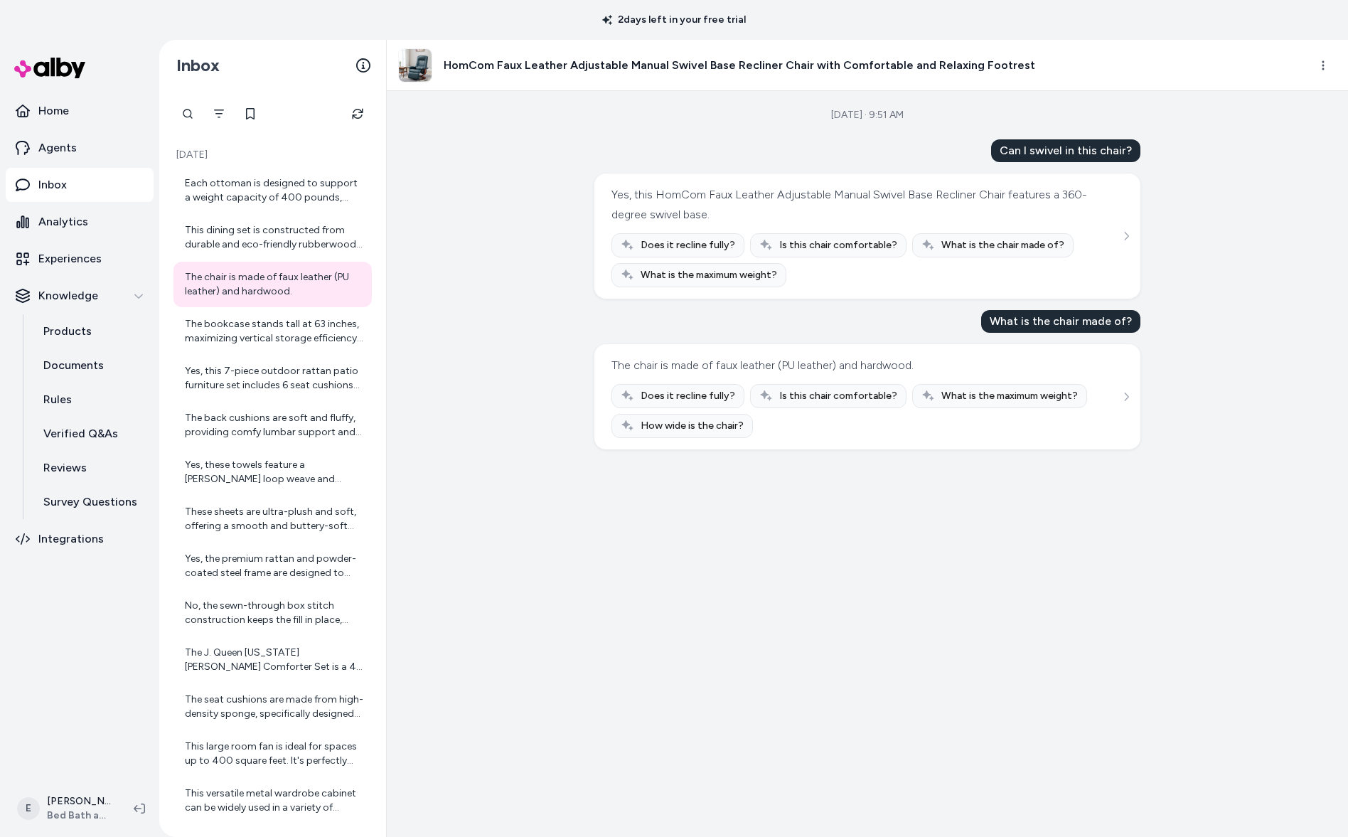
click at [1133, 180] on div "Yes, this HomCom Faux Leather Adjustable Manual Swivel Base Recliner Chair feat…" at bounding box center [868, 236] width 546 height 125
click at [1316, 59] on html "2 days left in your free trial Home Agents Inbox Analytics Experiences Knowledg…" at bounding box center [674, 418] width 1348 height 837
click at [1241, 165] on link "View in LangFuse" at bounding box center [1260, 176] width 153 height 26
click at [282, 452] on div "Yes, these towels feature a terry loop weave and medium towel weight, making th…" at bounding box center [273, 472] width 198 height 46
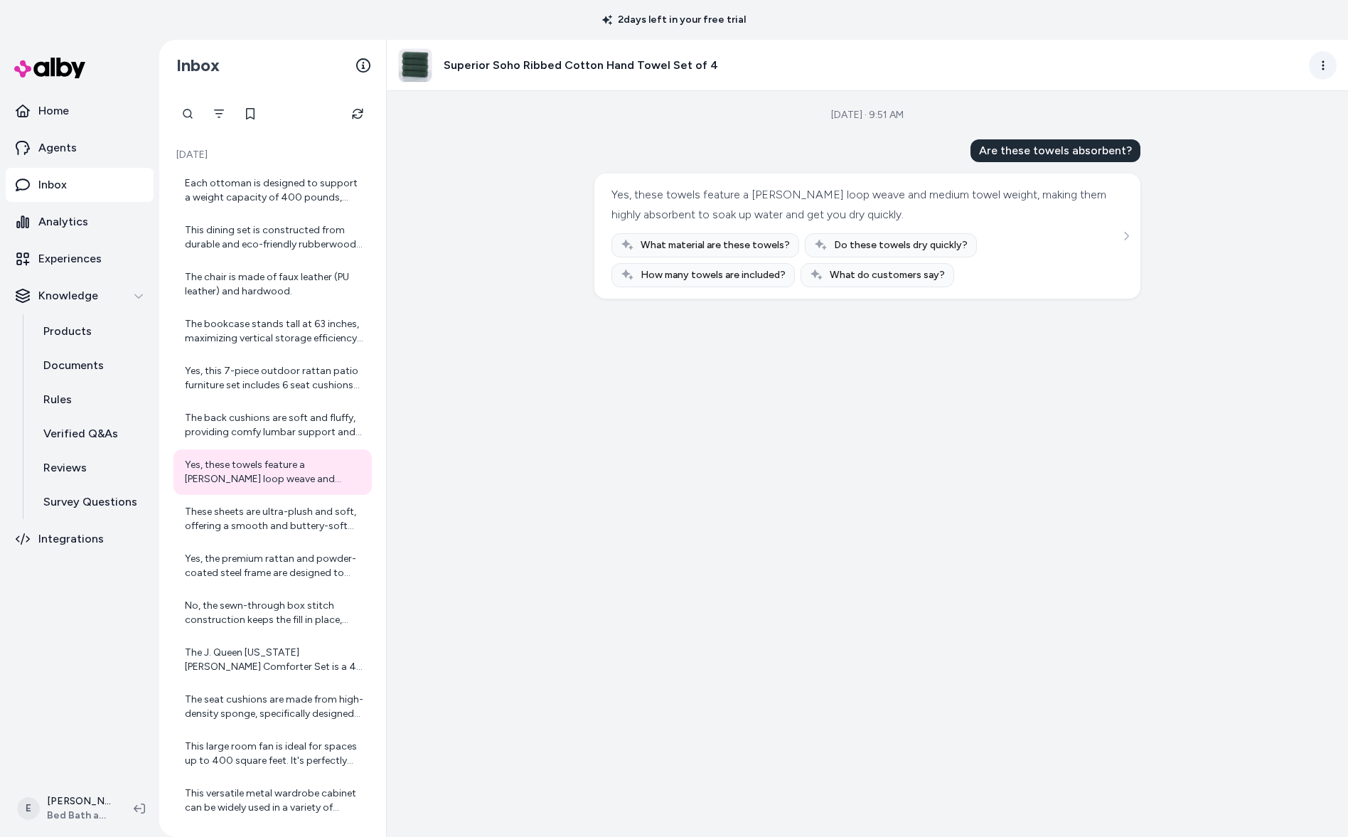
click at [1316, 68] on html "2 days left in your free trial Home Agents Inbox Analytics Experiences Knowledg…" at bounding box center [674, 418] width 1348 height 837
click at [1252, 175] on link "View in LangFuse" at bounding box center [1260, 176] width 153 height 26
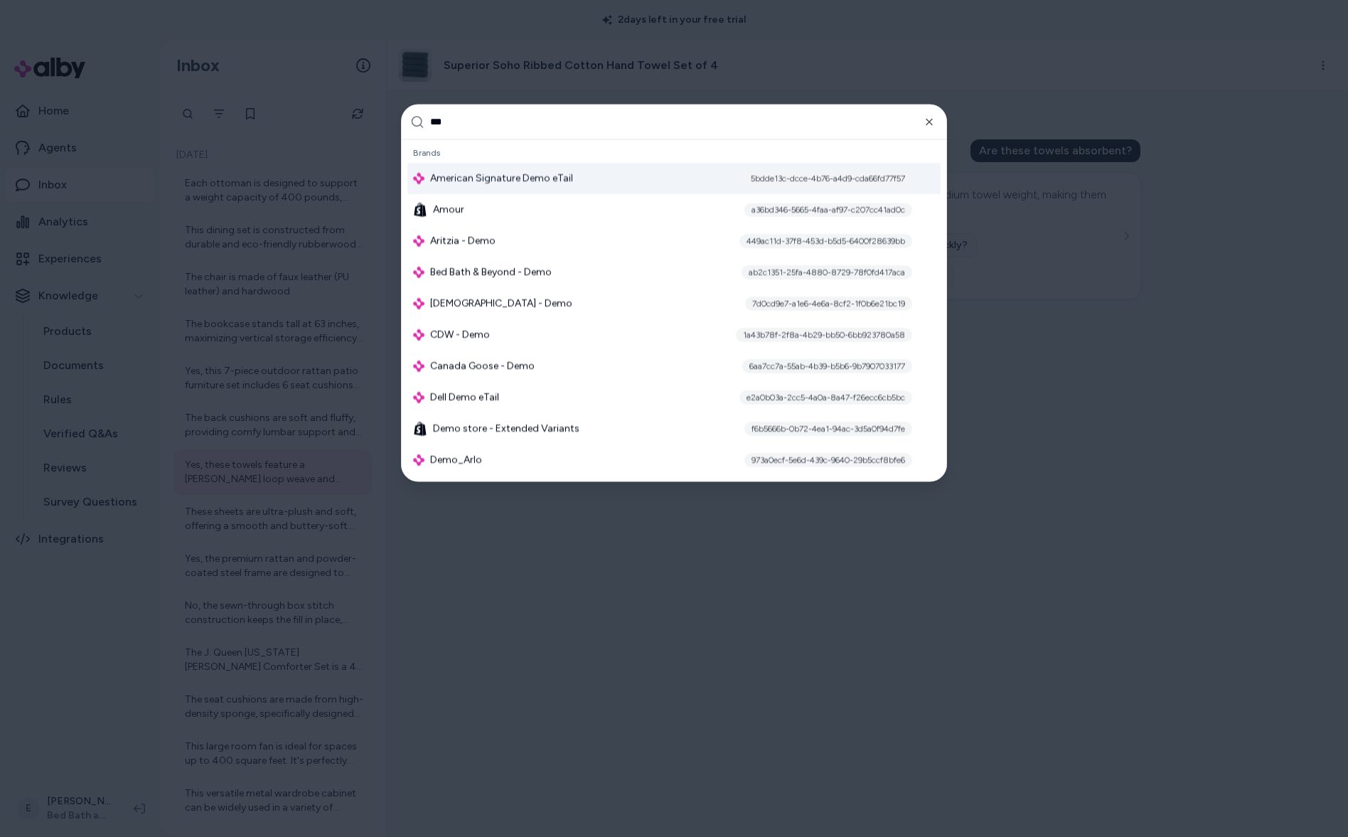
type input "****"
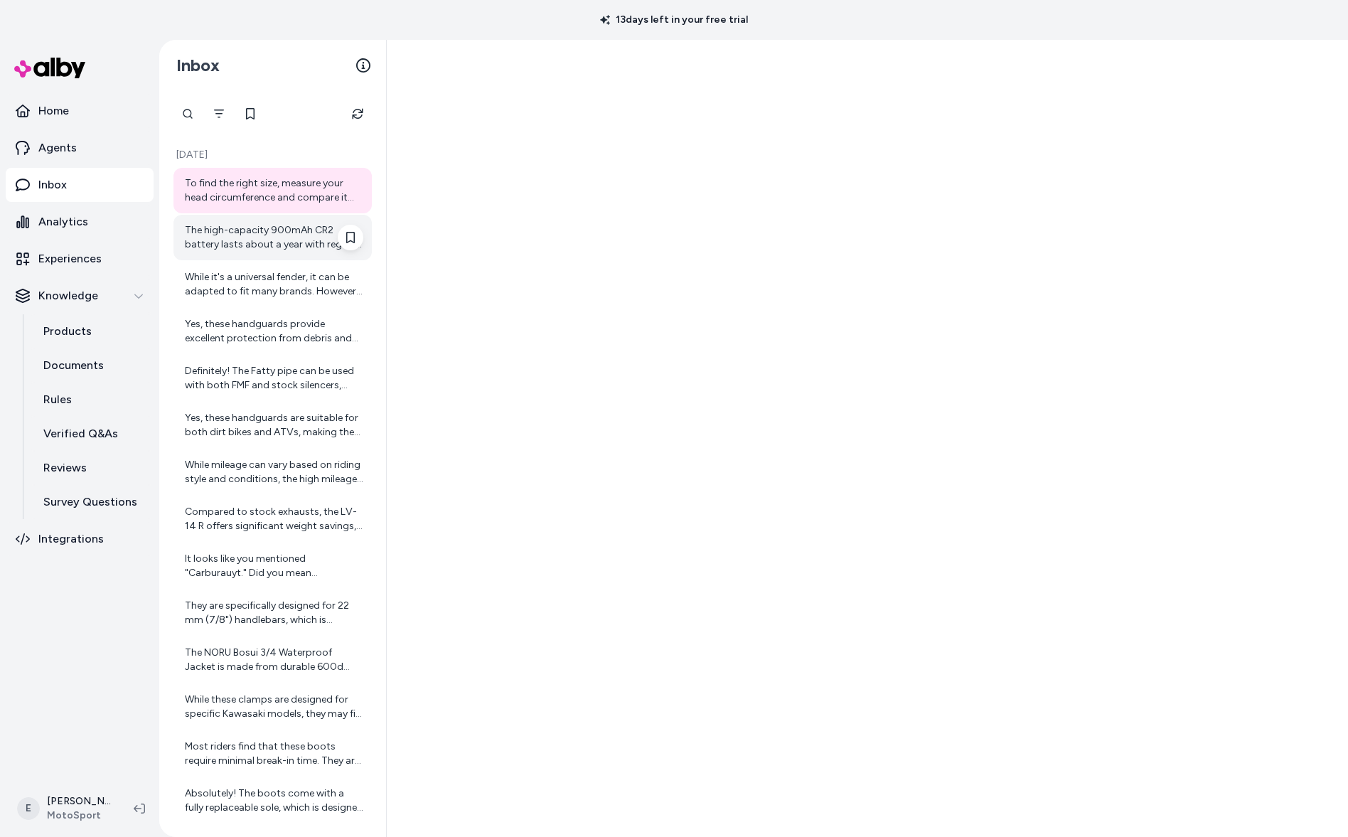
click at [280, 248] on div "The high-capacity 900mAh CR2 battery lasts about a year with regular use. It's …" at bounding box center [274, 237] width 179 height 28
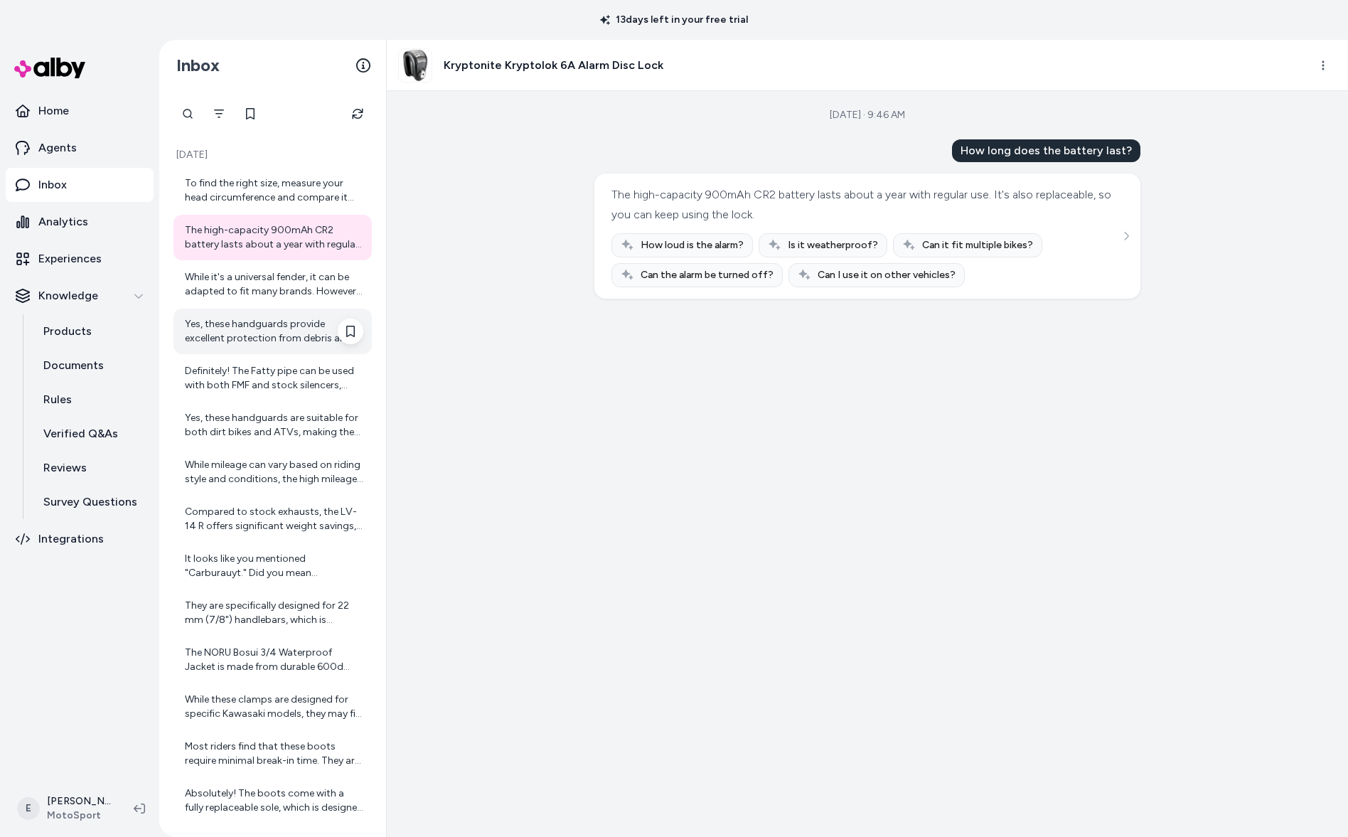
click at [288, 320] on div "Yes, these handguards provide excellent protection from debris and impacts, enh…" at bounding box center [274, 331] width 179 height 28
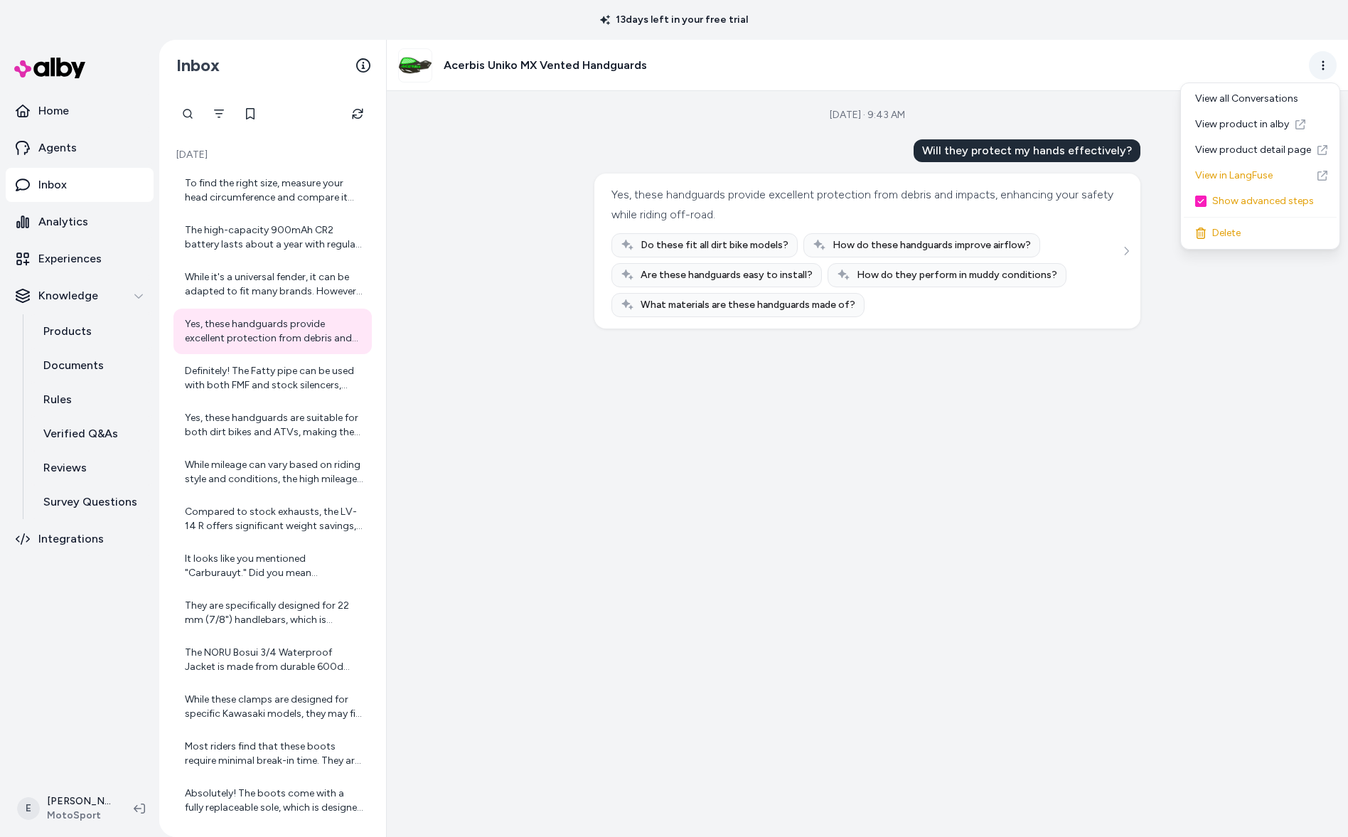
click at [1324, 59] on html "13 days left in your free trial Home Agents Inbox Analytics Experiences Knowled…" at bounding box center [674, 418] width 1348 height 837
click at [1262, 169] on link "View in LangFuse" at bounding box center [1260, 176] width 153 height 26
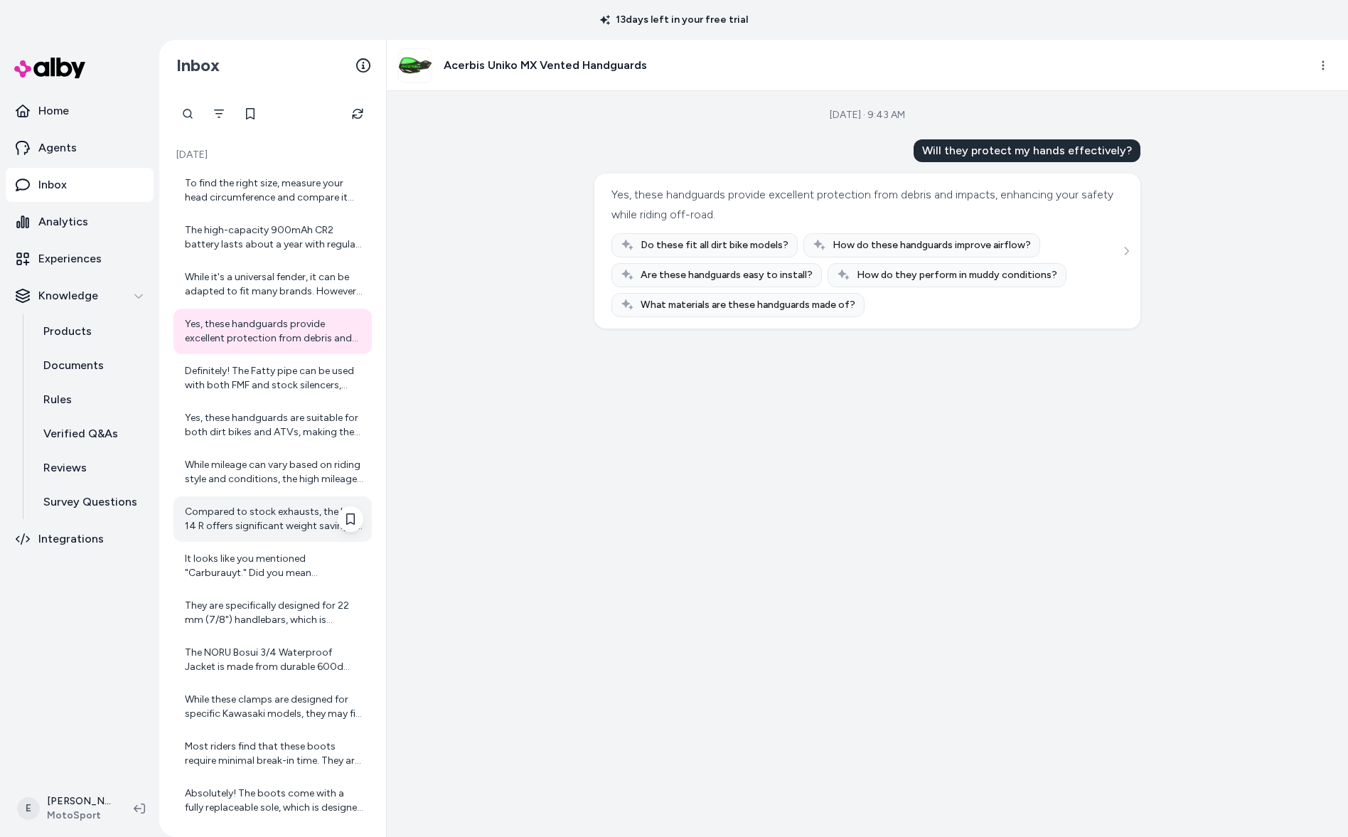
click at [273, 498] on div "Compared to stock exhausts, the LV-14 R offers significant weight savings, impr…" at bounding box center [273, 519] width 198 height 46
click at [215, 110] on icon "Filter" at bounding box center [218, 113] width 11 height 11
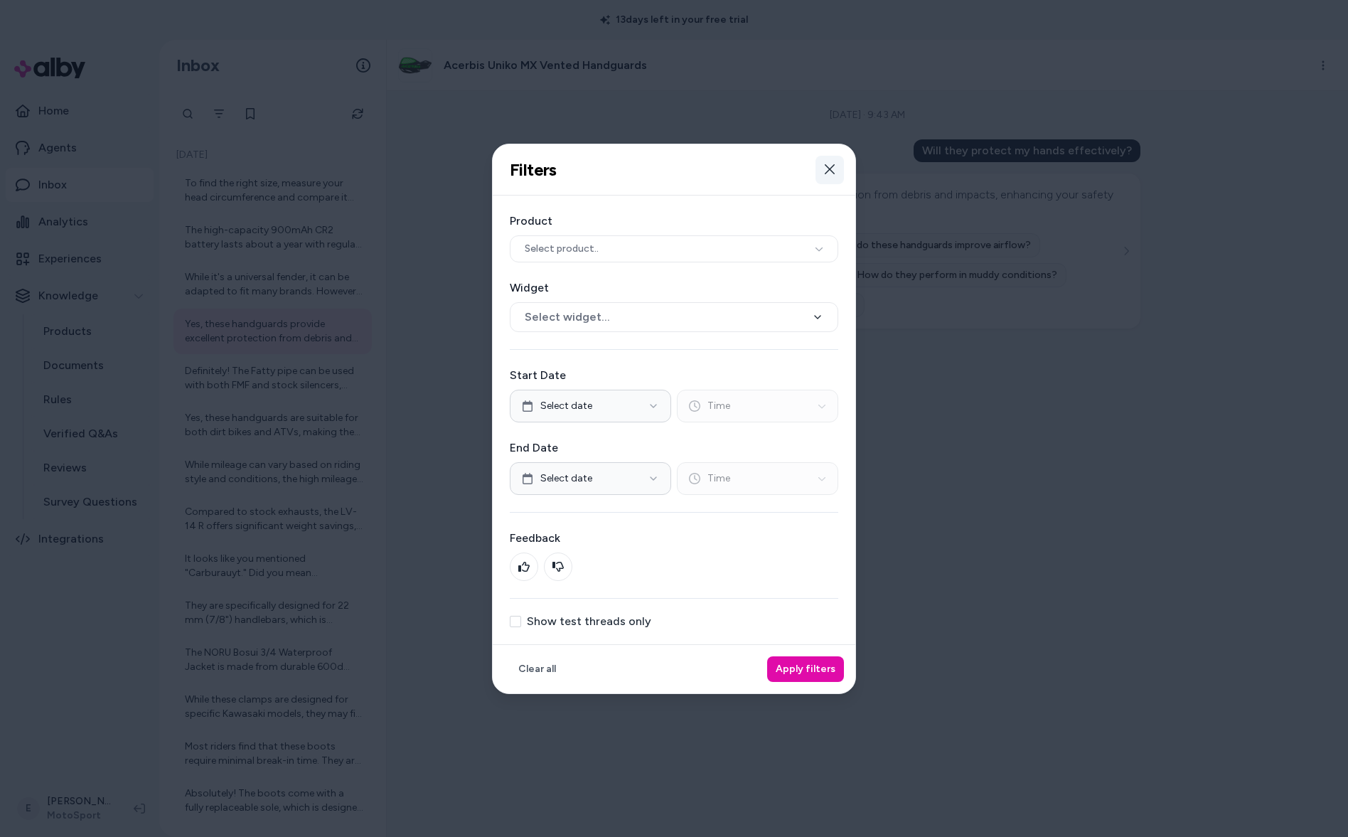
click at [836, 164] on button "Close" at bounding box center [830, 169] width 28 height 28
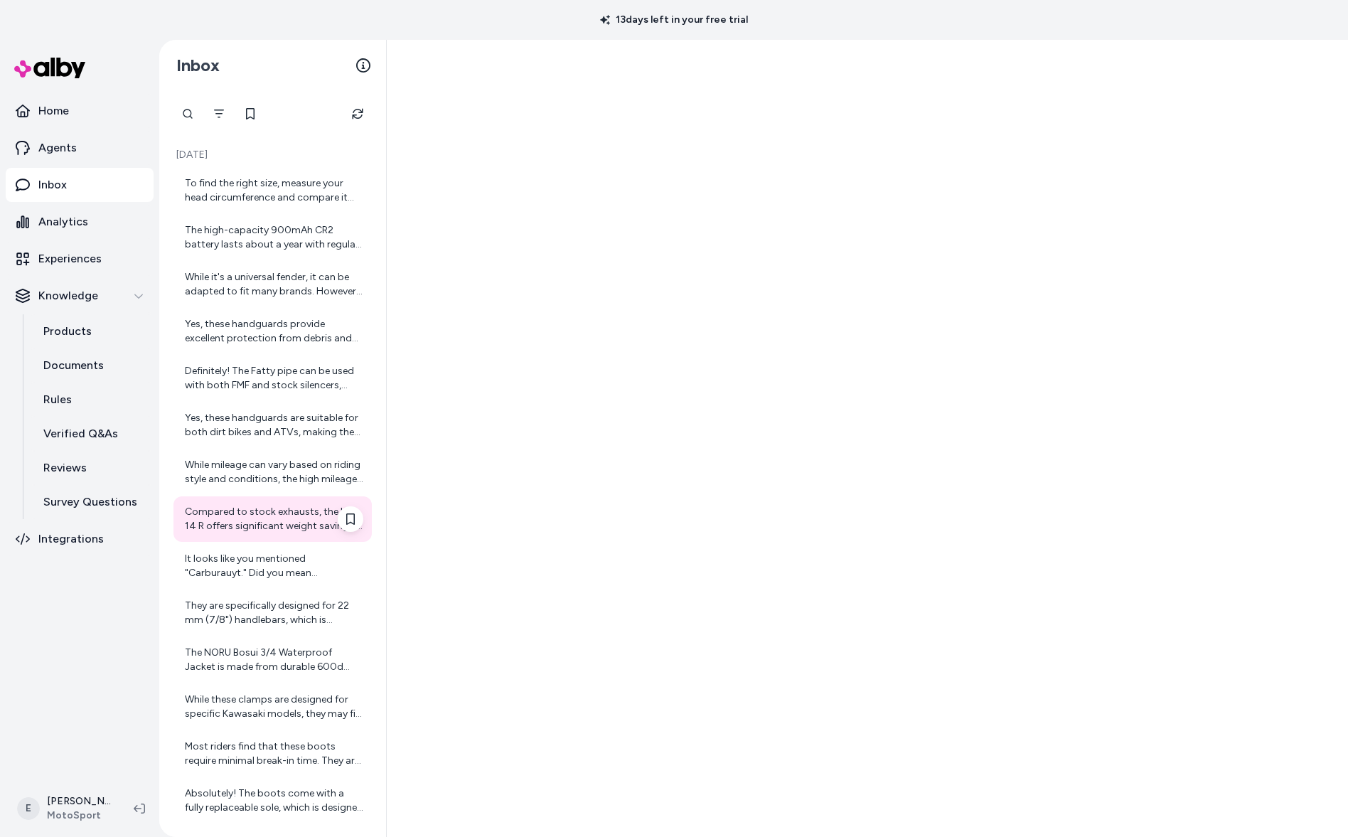
click at [255, 529] on div "Compared to stock exhausts, the LV-14 R offers significant weight savings, impr…" at bounding box center [274, 519] width 179 height 28
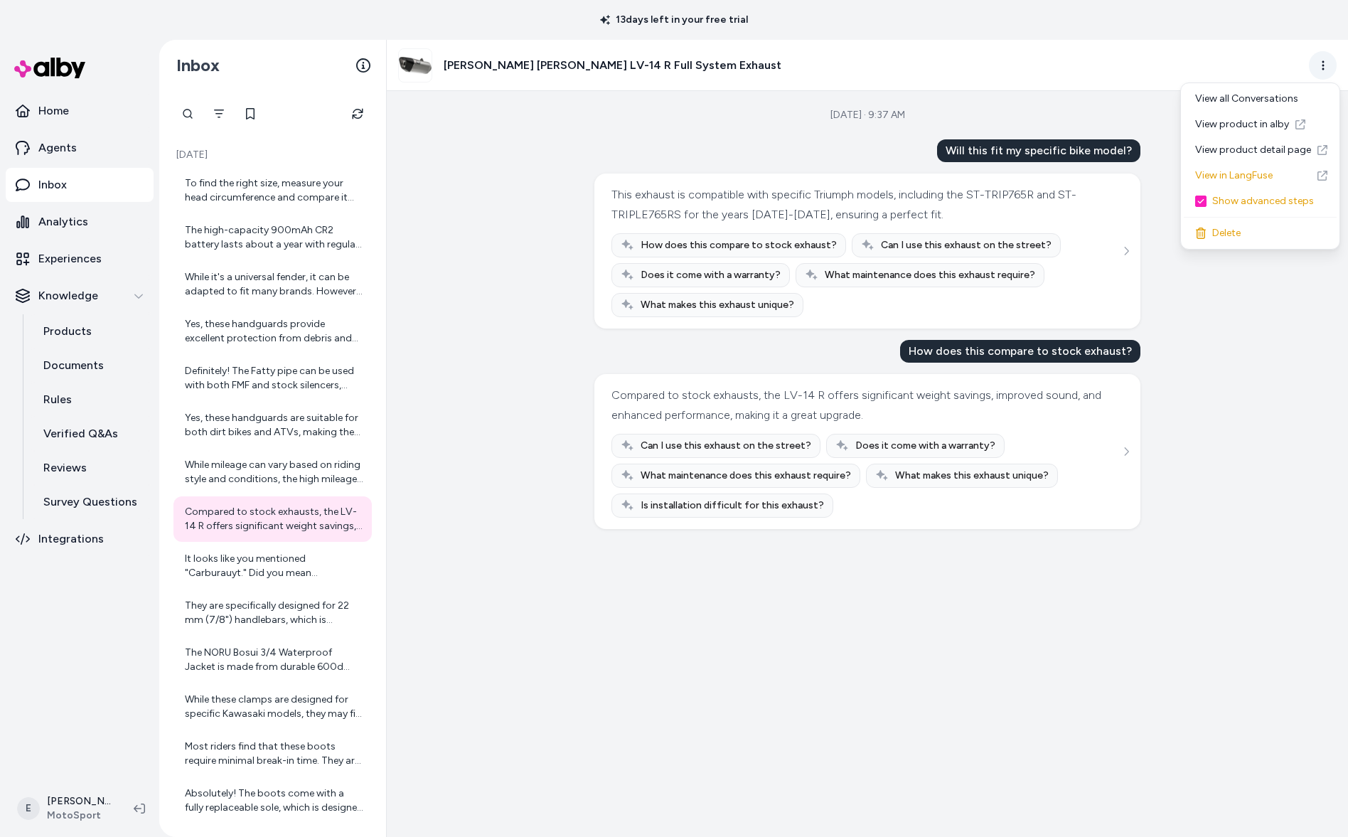
click at [1321, 61] on html "13 days left in your free trial Home Agents Inbox Analytics Experiences Knowled…" at bounding box center [674, 418] width 1348 height 837
click at [1239, 180] on link "View in LangFuse" at bounding box center [1260, 176] width 153 height 26
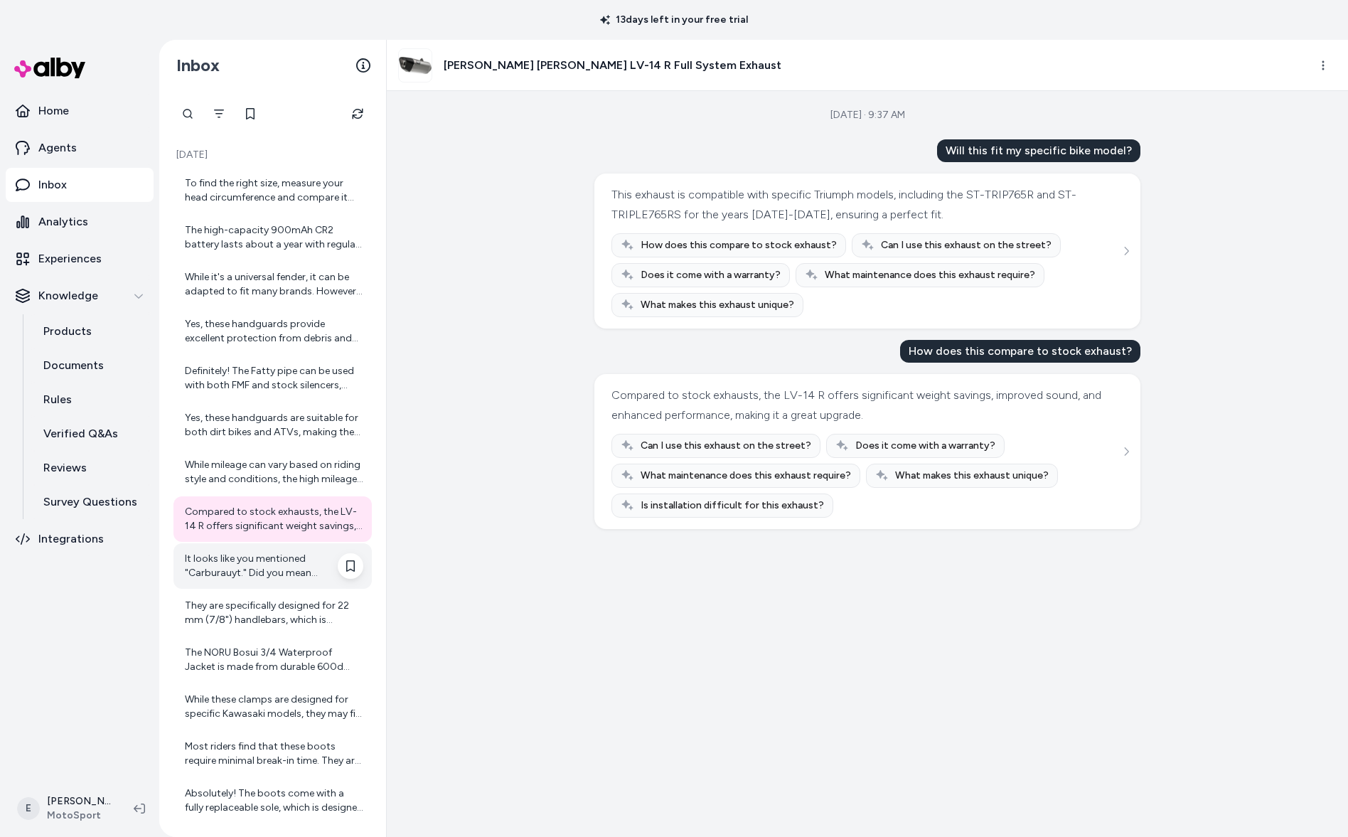
click at [289, 557] on div "It looks like you mentioned "Carburauyt." Did you mean "carburetor"? If you're …" at bounding box center [274, 566] width 179 height 28
click at [284, 558] on div "It looks like you mentioned "Carburauyt." Did you mean "carburetor"? If you're …" at bounding box center [274, 566] width 179 height 28
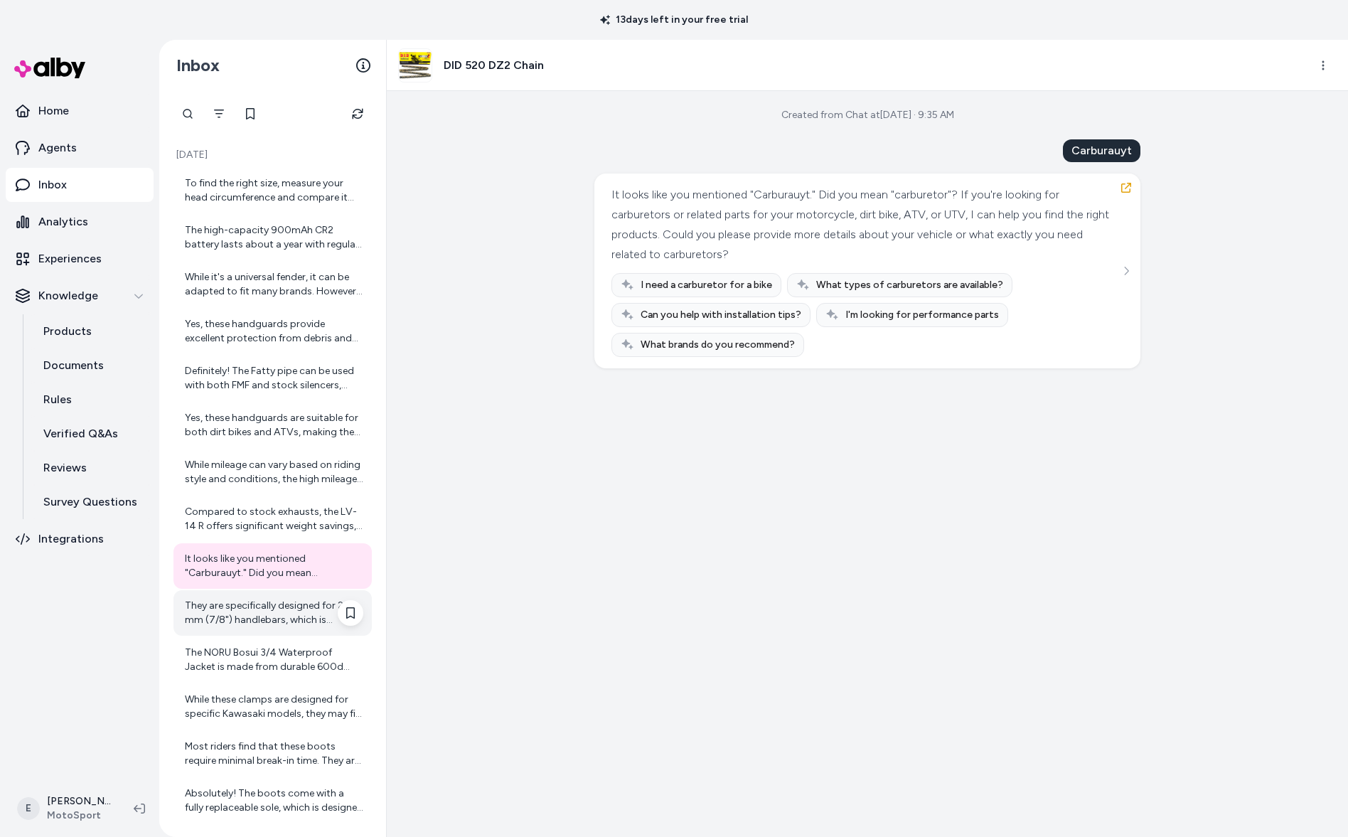
click at [257, 604] on div "They are specifically designed for 22 mm (7/8") handlebars, which is standard f…" at bounding box center [274, 613] width 179 height 28
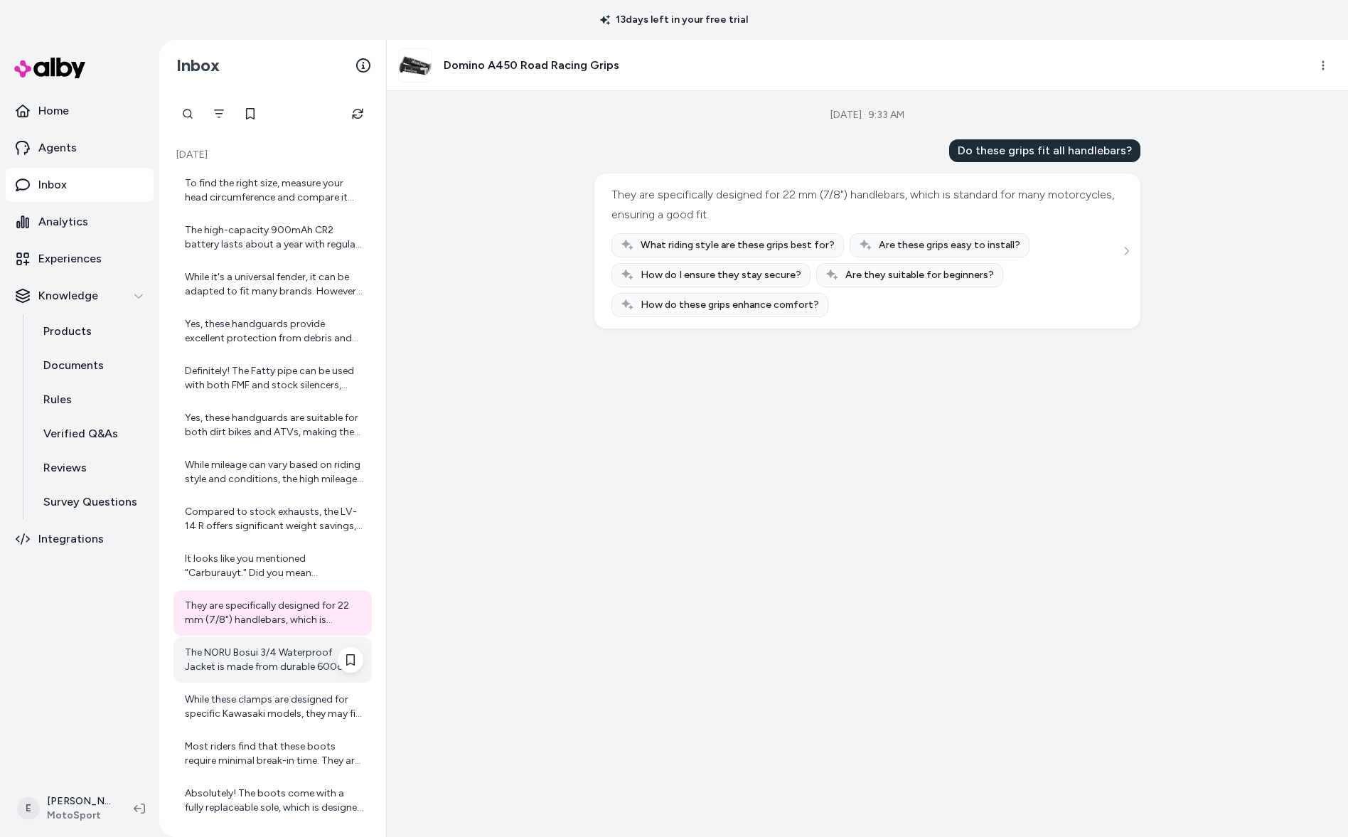
click at [252, 666] on div "The NORU Bosui 3/4 Waterproof Jacket is made from durable 600d polyester with r…" at bounding box center [274, 660] width 179 height 28
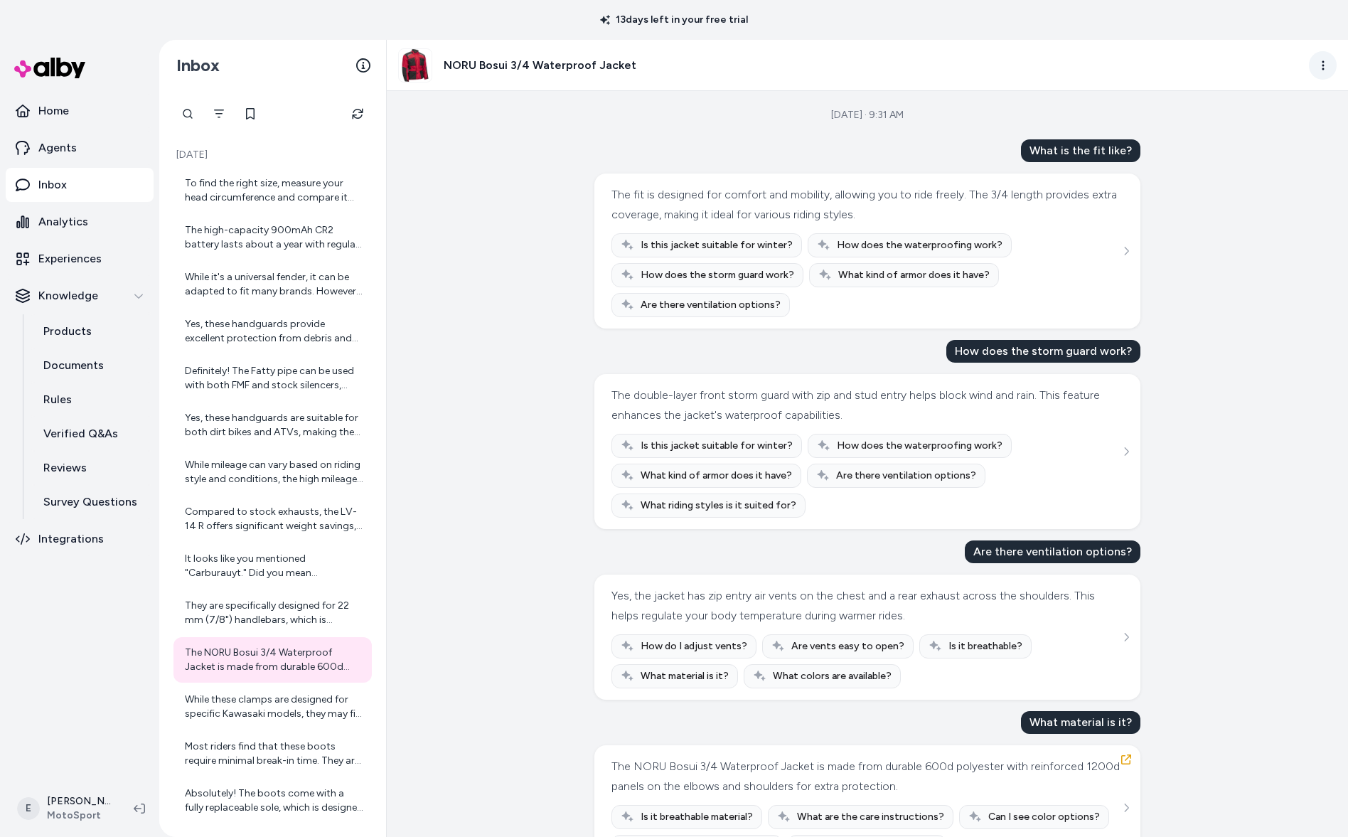
click at [1328, 62] on html "13 days left in your free trial Home Agents Inbox Analytics Experiences Knowled…" at bounding box center [674, 418] width 1348 height 837
click at [1267, 176] on link "View in LangFuse" at bounding box center [1260, 176] width 153 height 26
click at [97, 368] on p "Documents" at bounding box center [73, 365] width 60 height 17
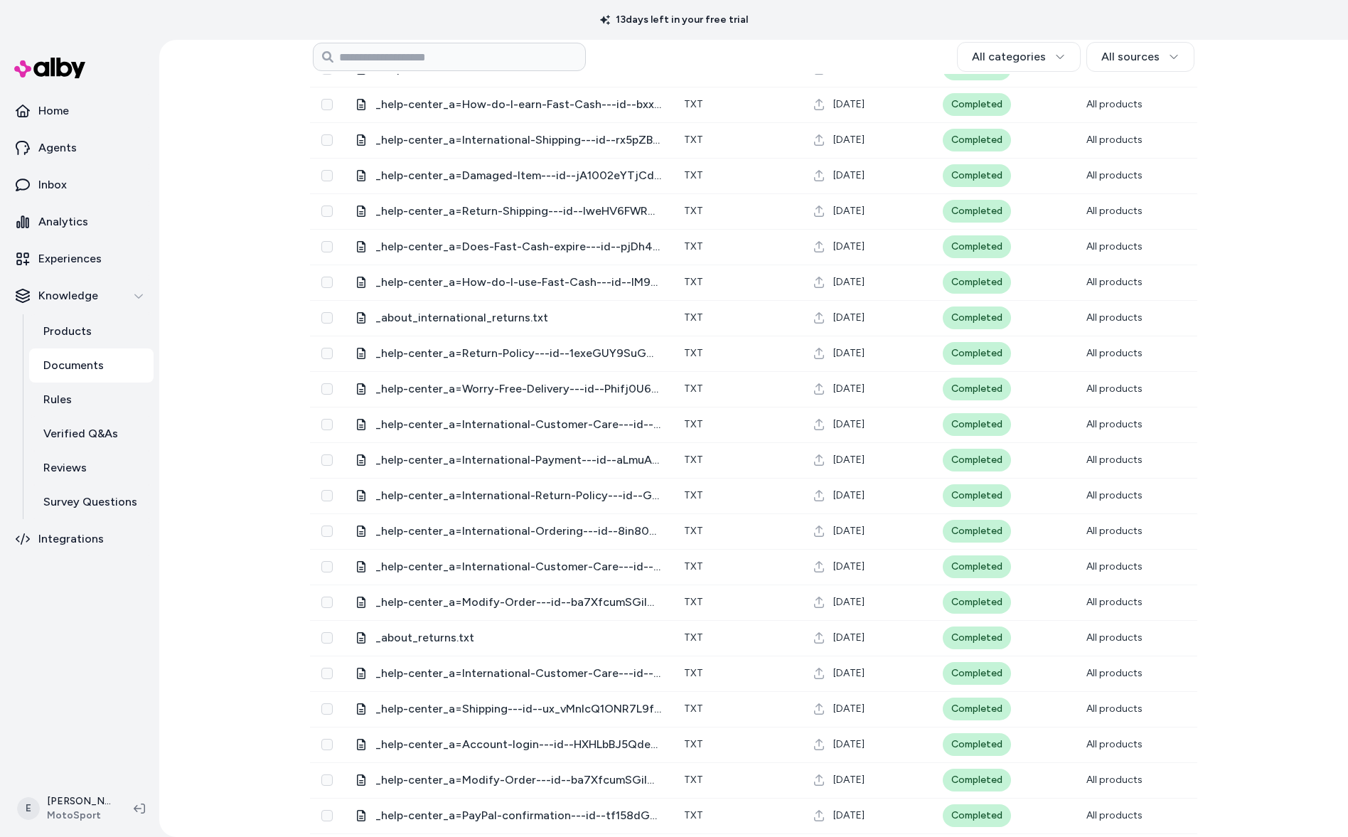
scroll to position [629, 0]
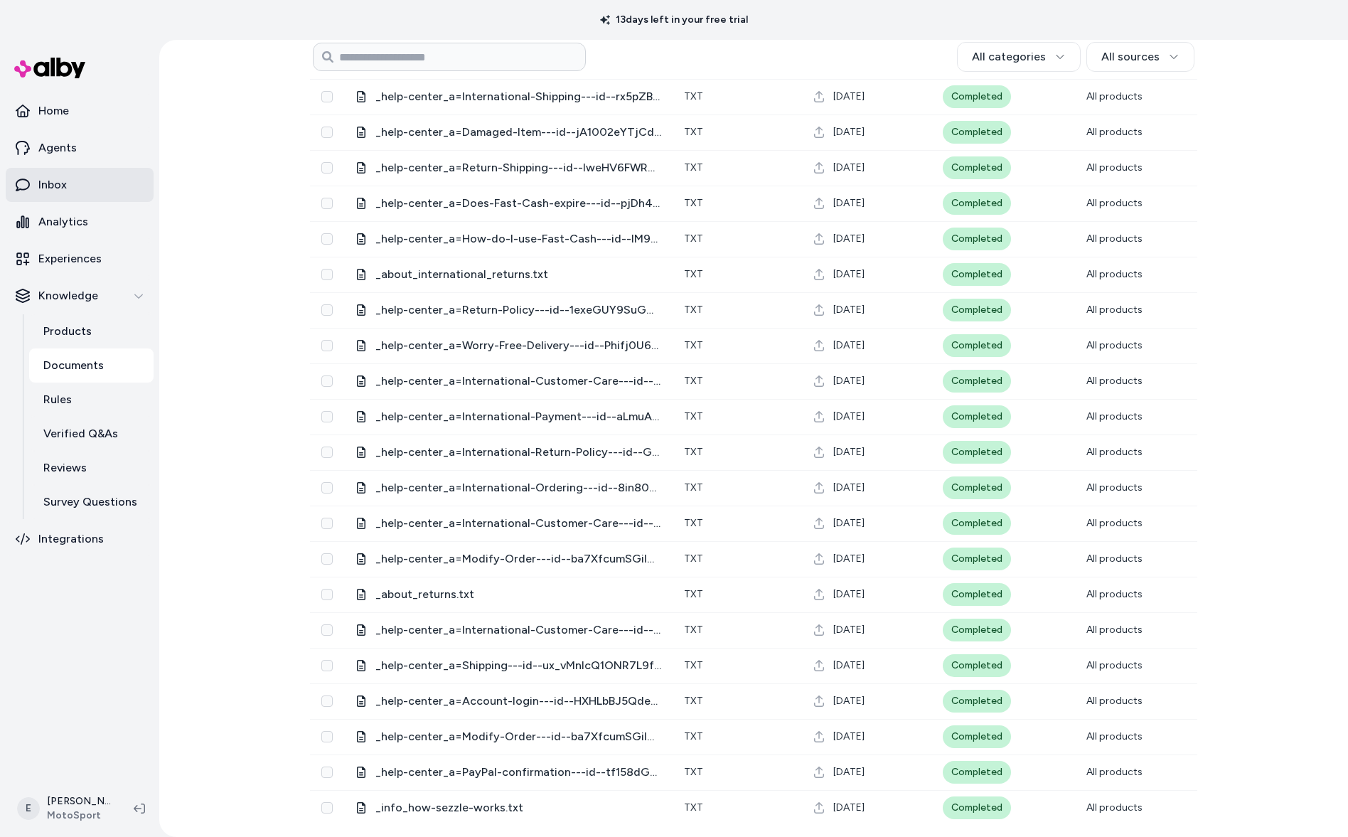
click at [75, 181] on link "Inbox" at bounding box center [80, 185] width 148 height 34
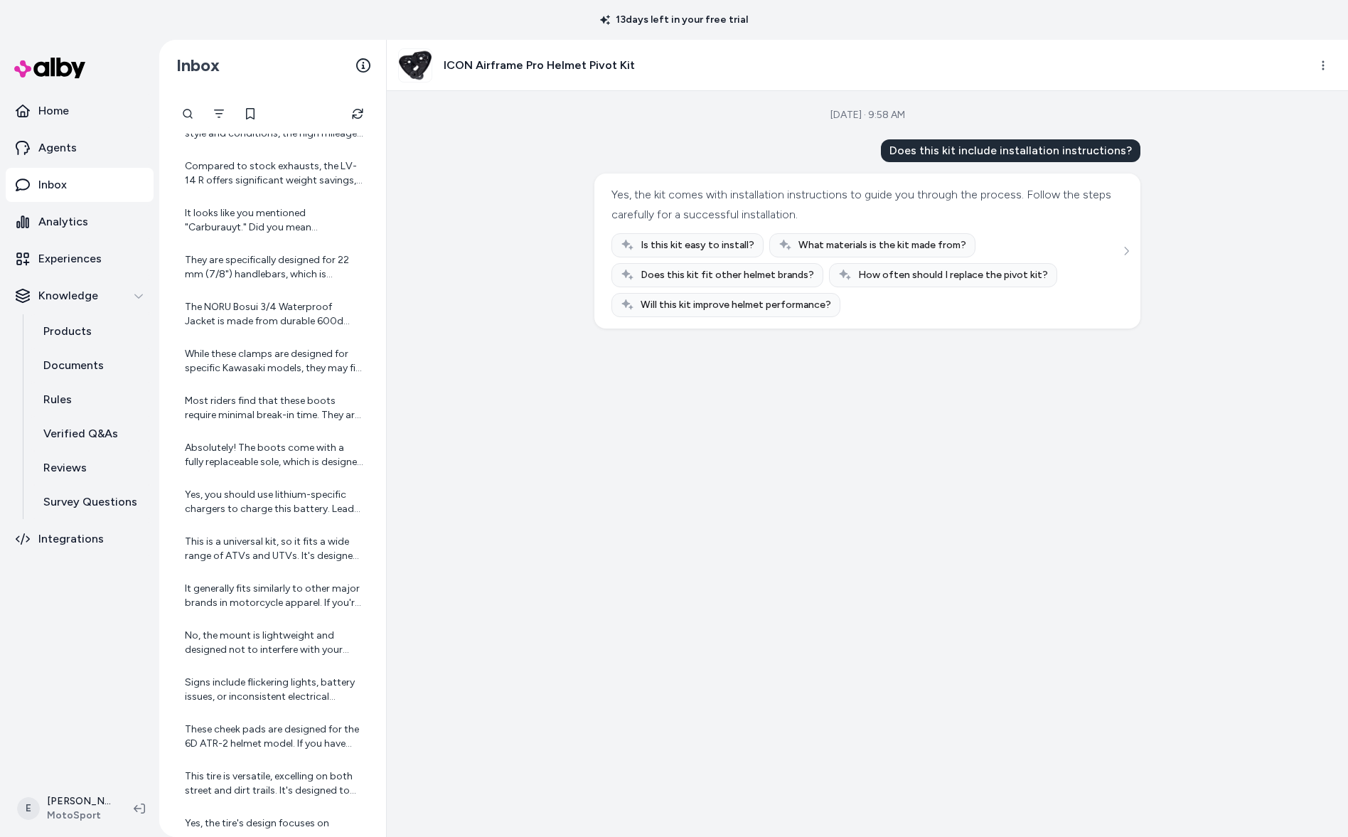
scroll to position [755, 0]
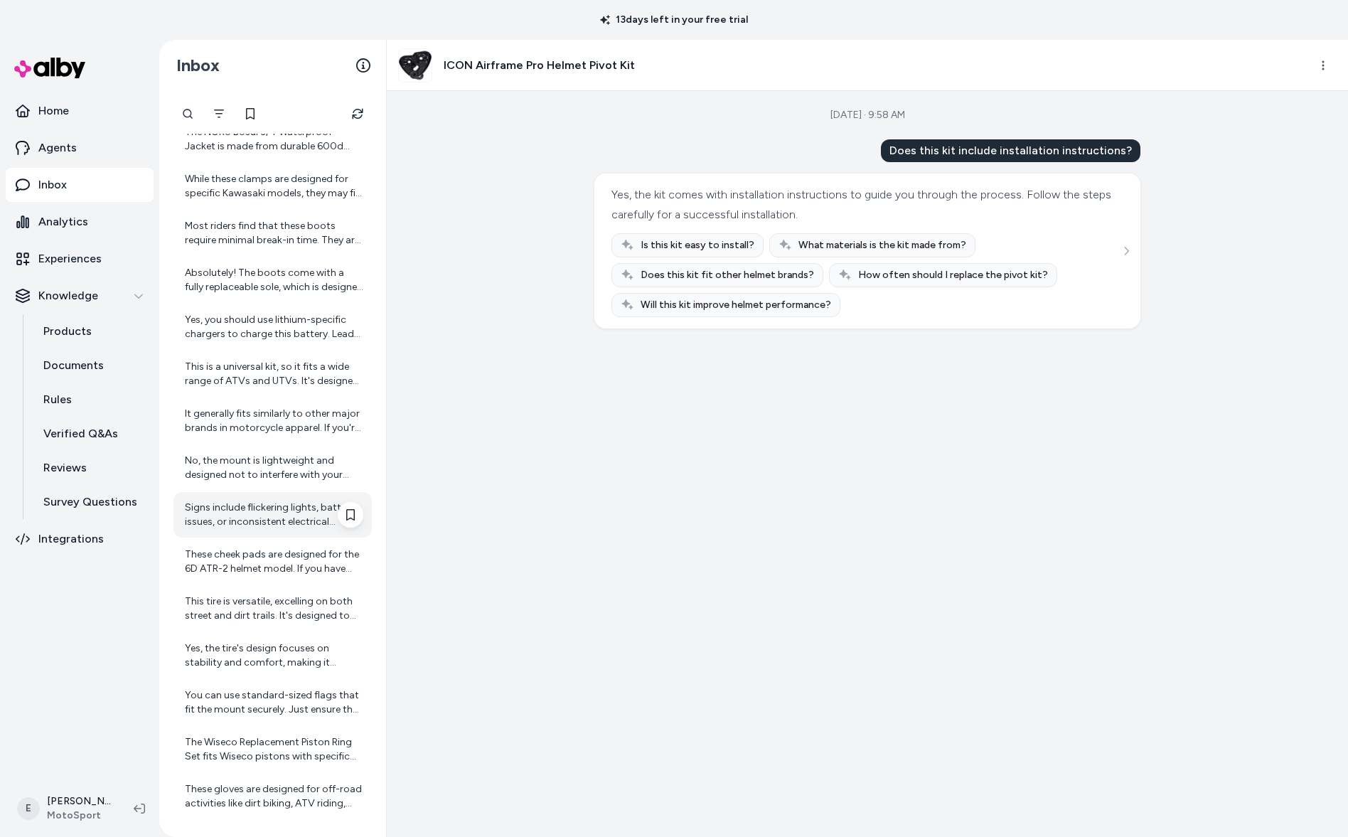
click at [248, 528] on div "Signs include flickering lights, battery issues, or inconsistent electrical per…" at bounding box center [274, 515] width 179 height 28
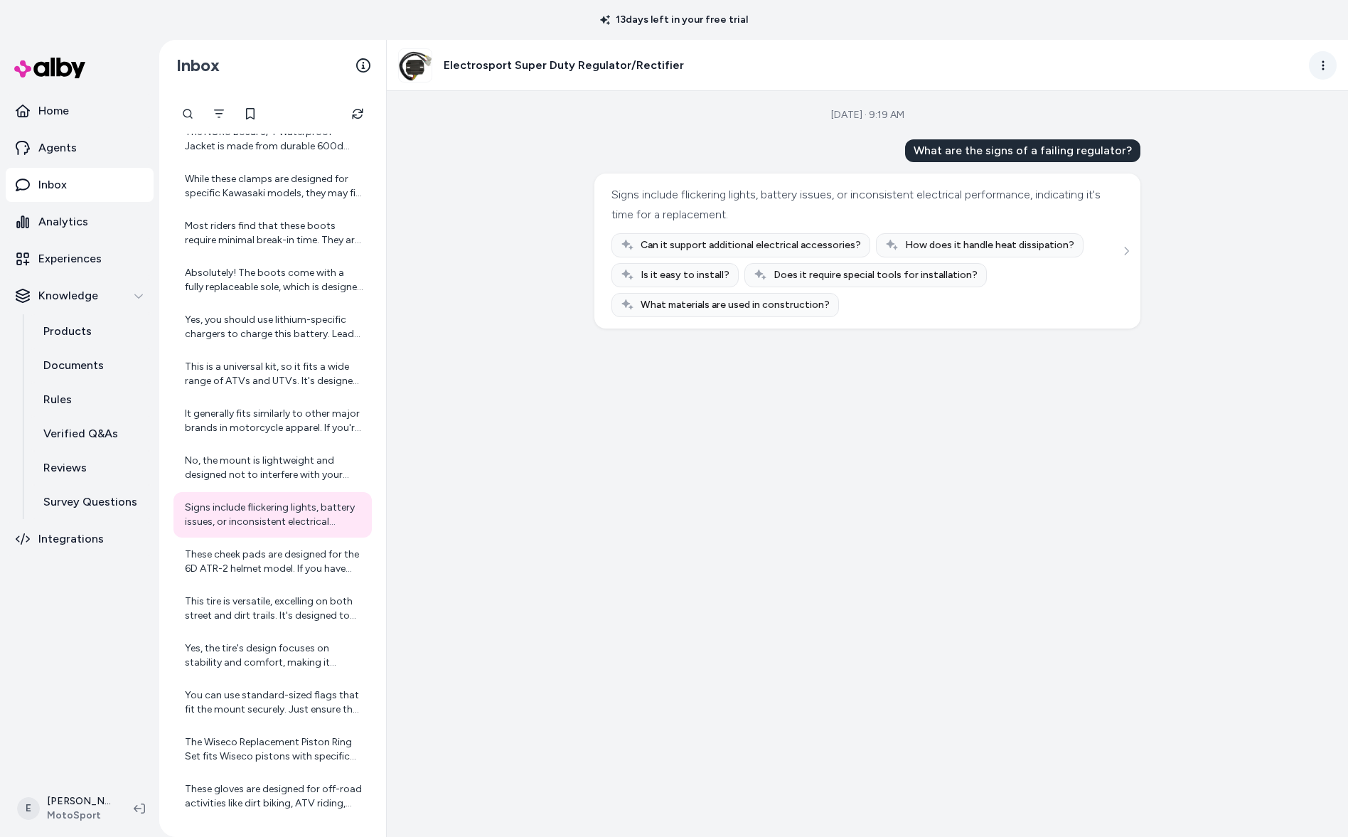
click at [1329, 73] on html "13 days left in your free trial Home Agents Inbox Analytics Experiences Knowled…" at bounding box center [674, 418] width 1348 height 837
click at [1252, 176] on link "View in LangFuse" at bounding box center [1260, 176] width 153 height 26
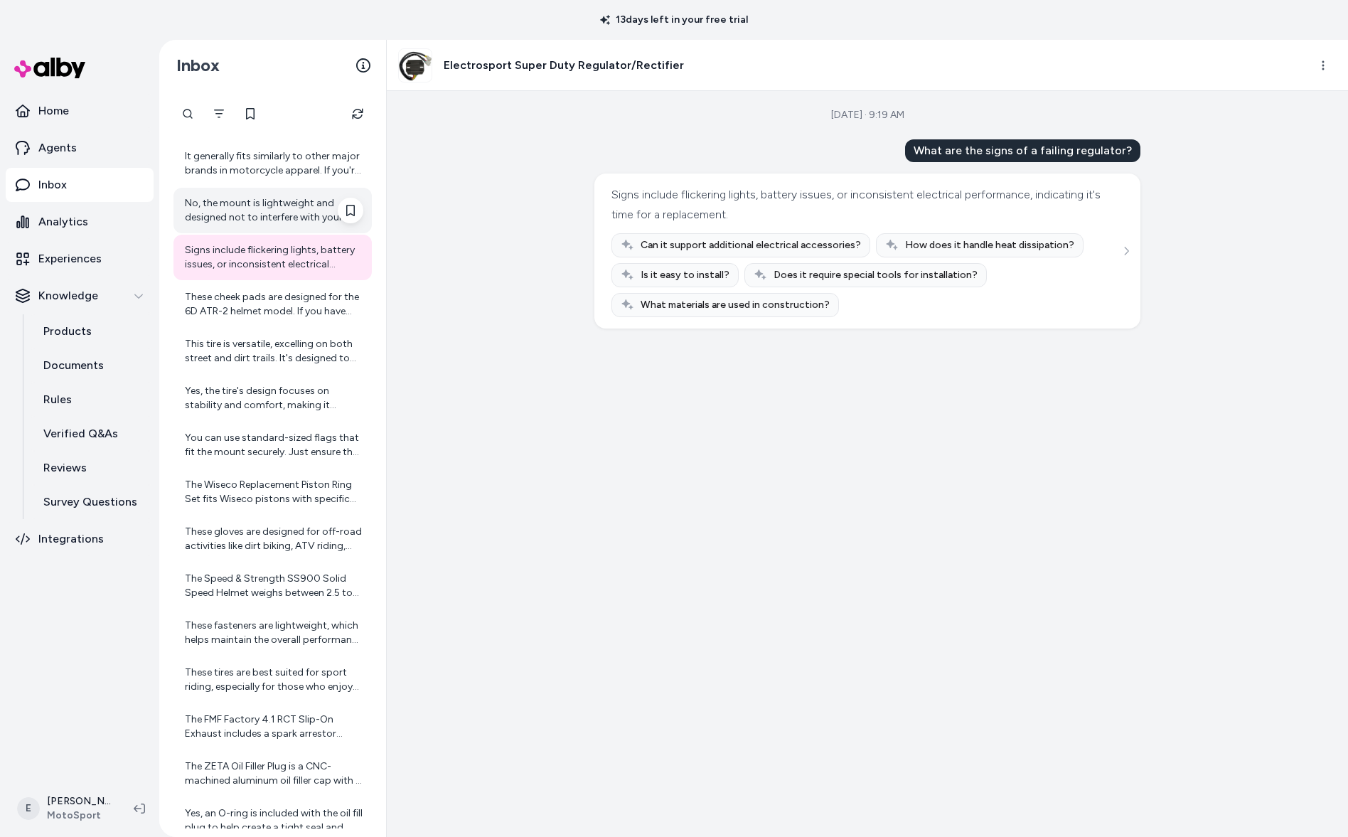
scroll to position [1460, 0]
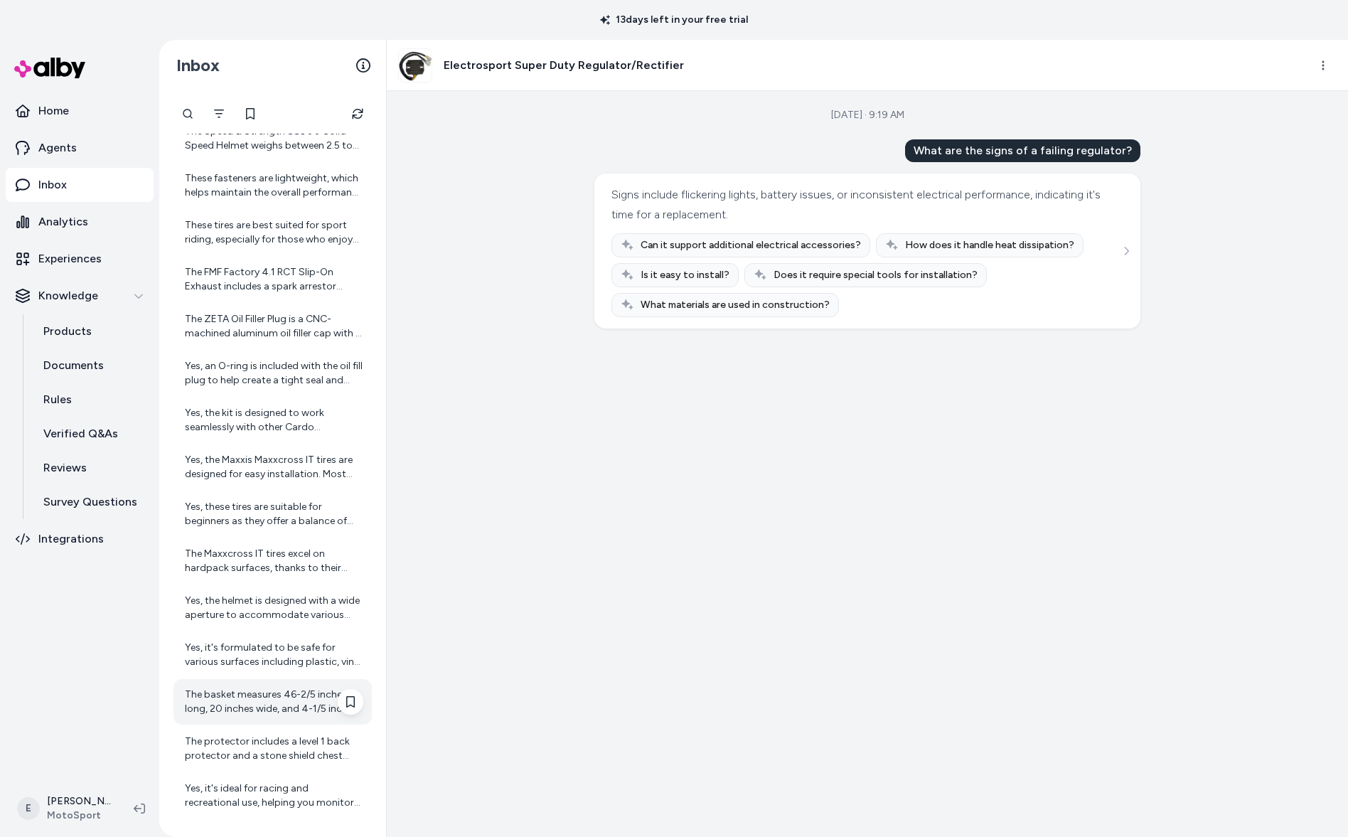
click at [251, 706] on div "The basket measures 46-2/5 inches long, 20 inches wide, and 4-1/5 inches deep, …" at bounding box center [274, 702] width 179 height 28
click at [296, 695] on div "The basket measures 46-2/5 inches long, 20 inches wide, and 4-1/5 inches deep, …" at bounding box center [274, 702] width 179 height 28
click at [297, 740] on div "The protector includes a level 1 back protector and a stone shield chest panel,…" at bounding box center [274, 749] width 179 height 28
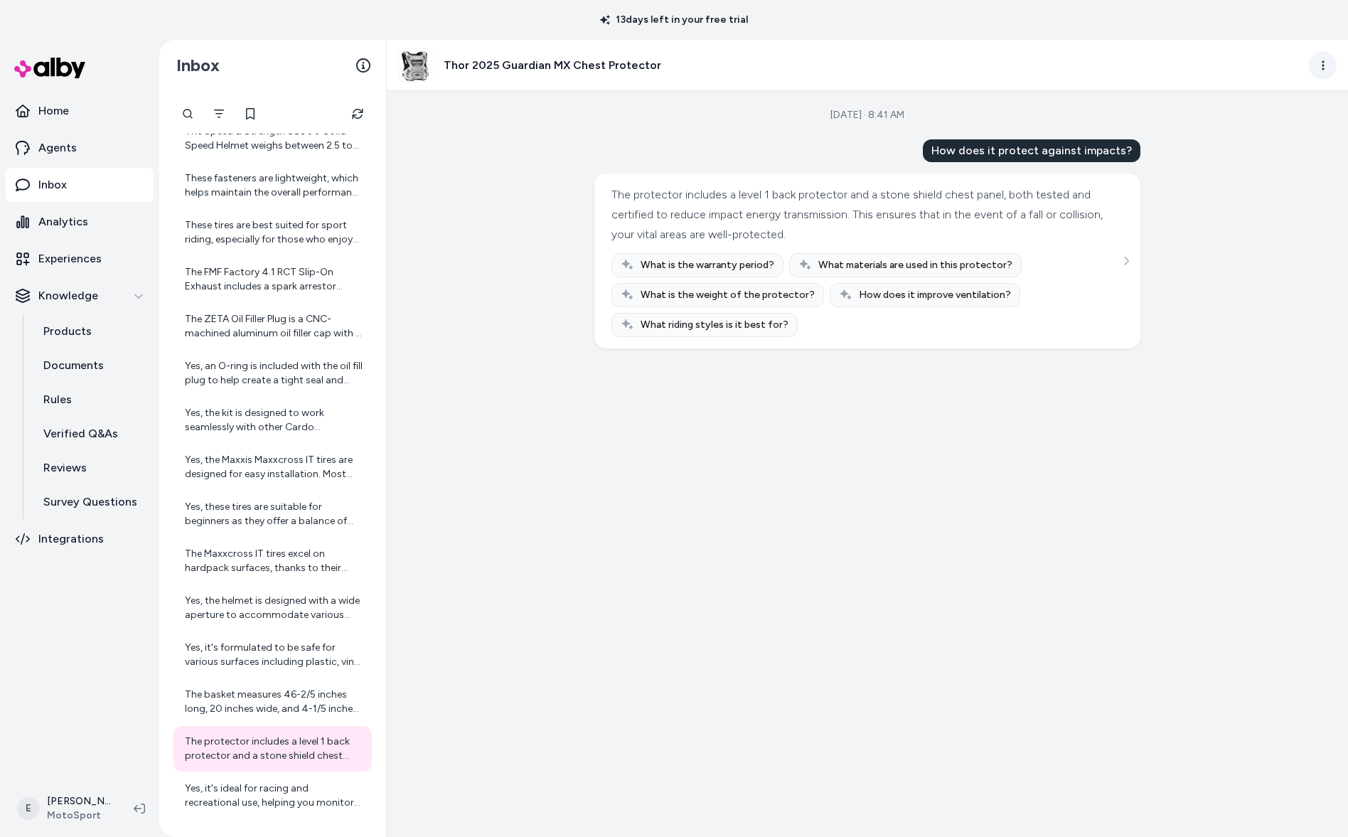
click at [1322, 64] on html "13 days left in your free trial Home Agents Inbox Analytics Experiences Knowled…" at bounding box center [674, 418] width 1348 height 837
click at [1246, 176] on link "View in LangFuse" at bounding box center [1260, 176] width 153 height 26
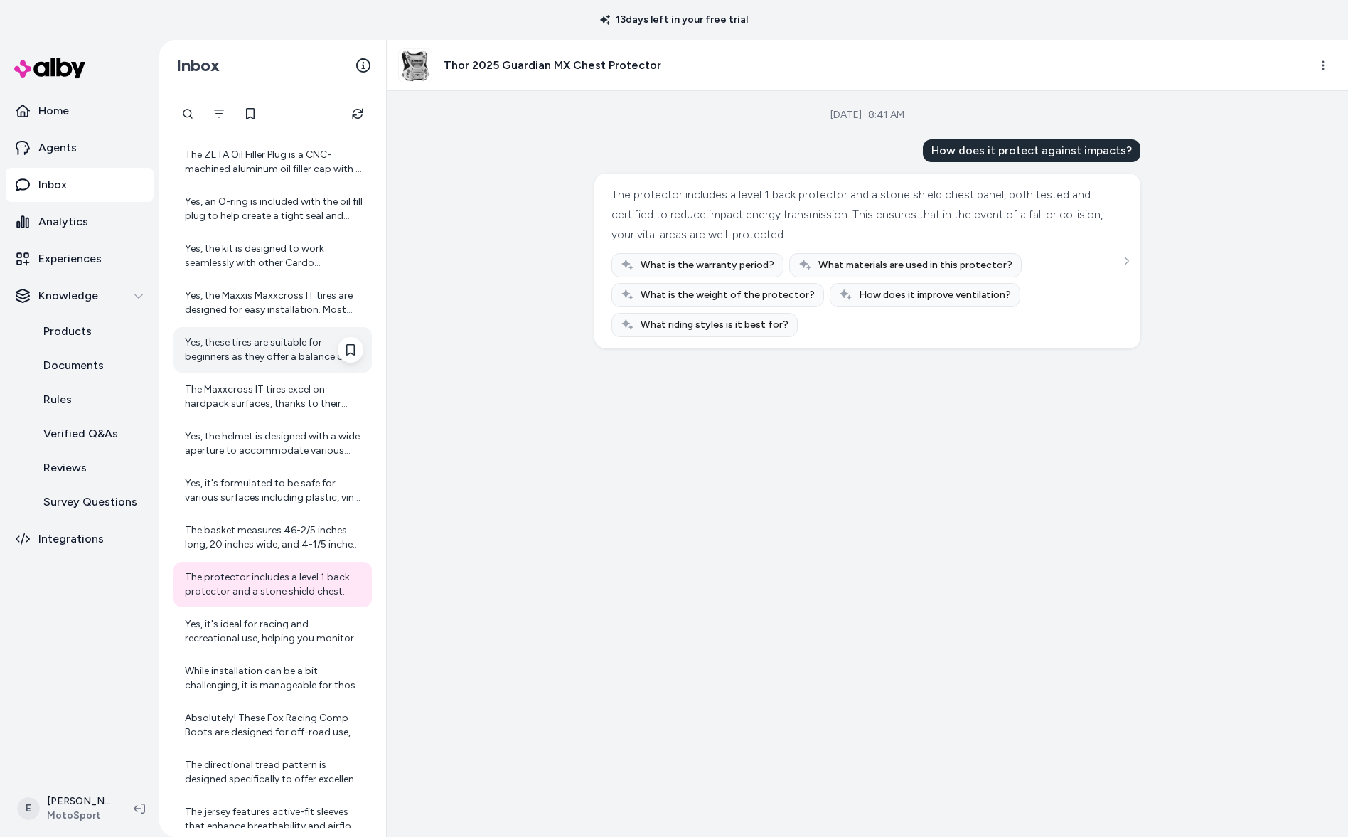
scroll to position [1855, 0]
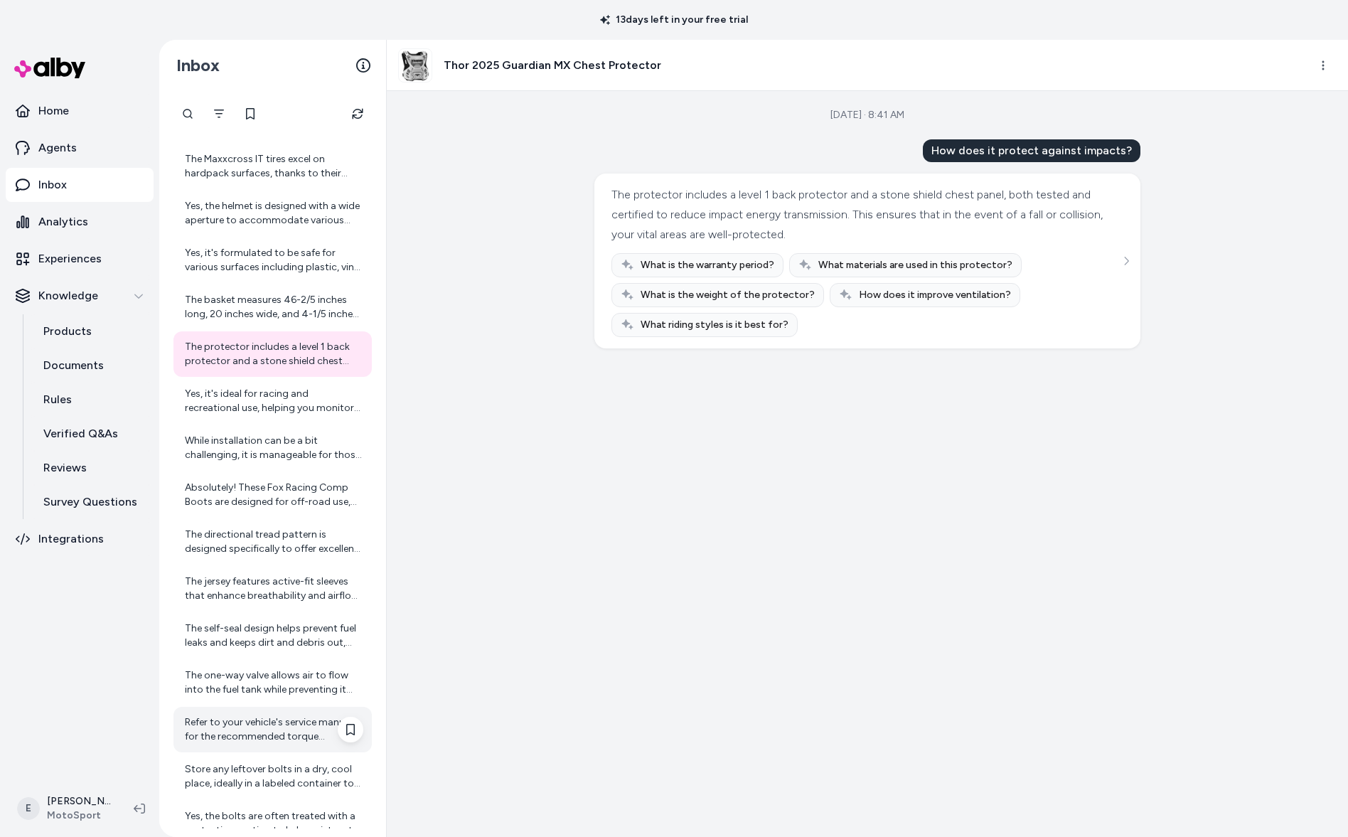
click at [275, 730] on div "Refer to your vehicle's service manual for the recommended torque specification…" at bounding box center [274, 729] width 179 height 28
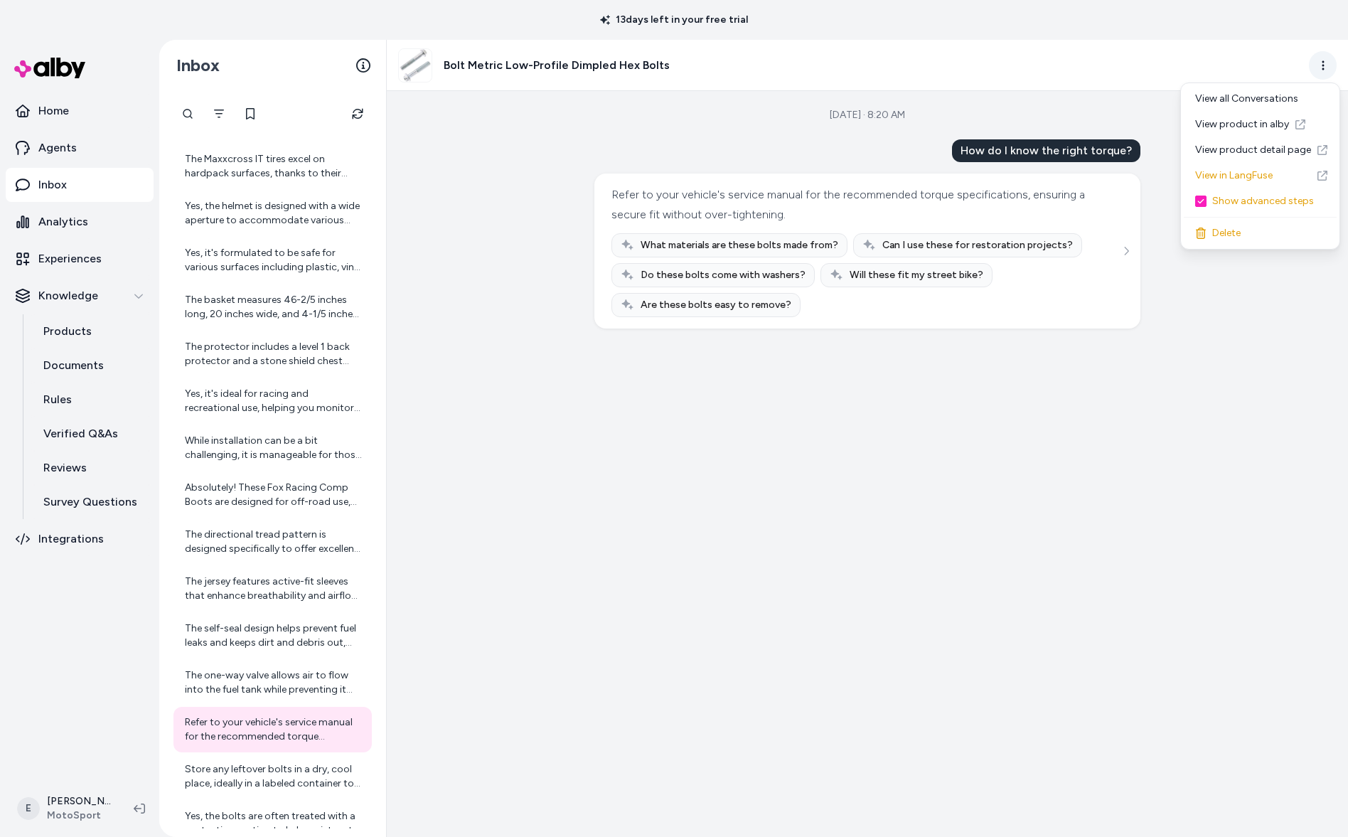
click at [1323, 74] on html "13 days left in your free trial Home Agents Inbox Analytics Experiences Knowled…" at bounding box center [674, 418] width 1348 height 837
click at [1262, 174] on link "View in LangFuse" at bounding box center [1260, 176] width 153 height 26
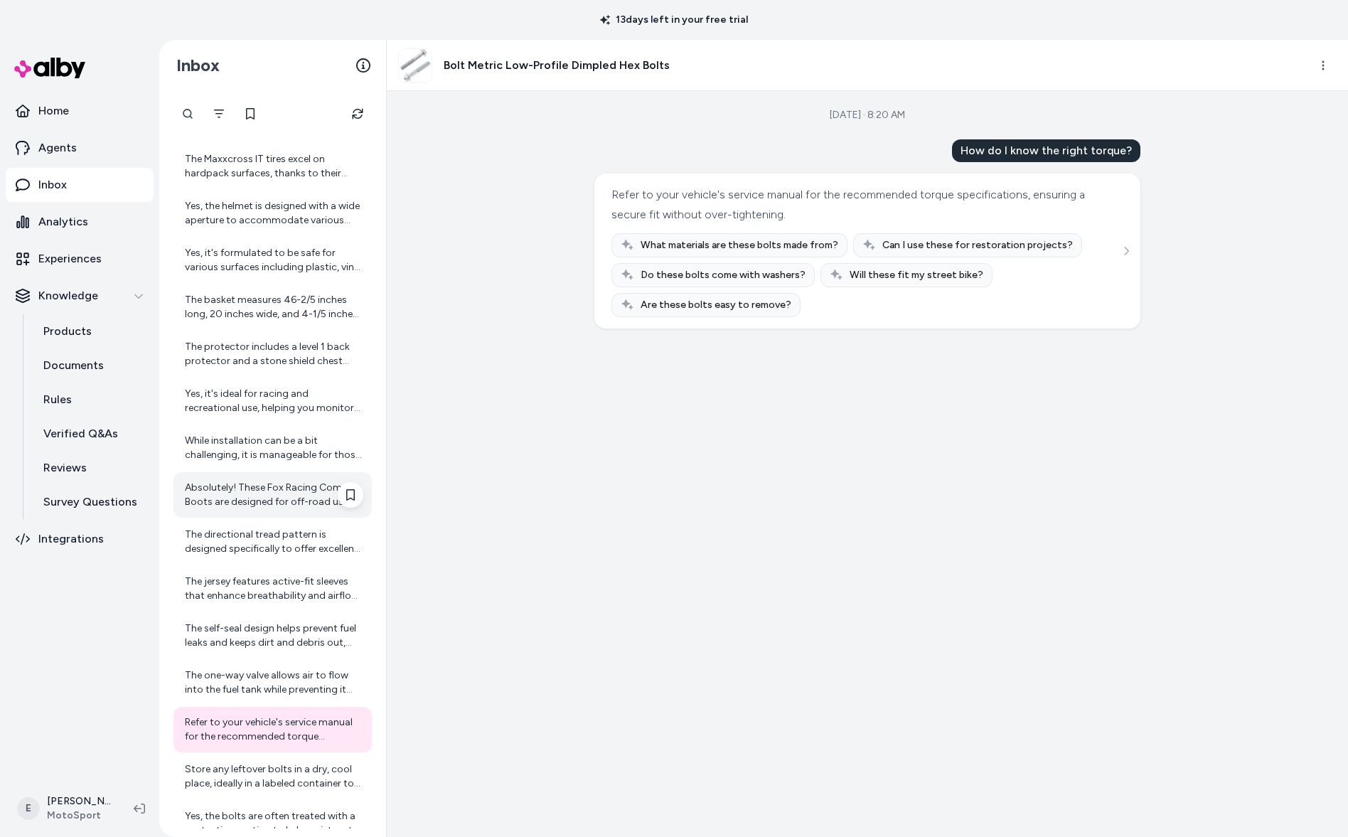
scroll to position [2163, 0]
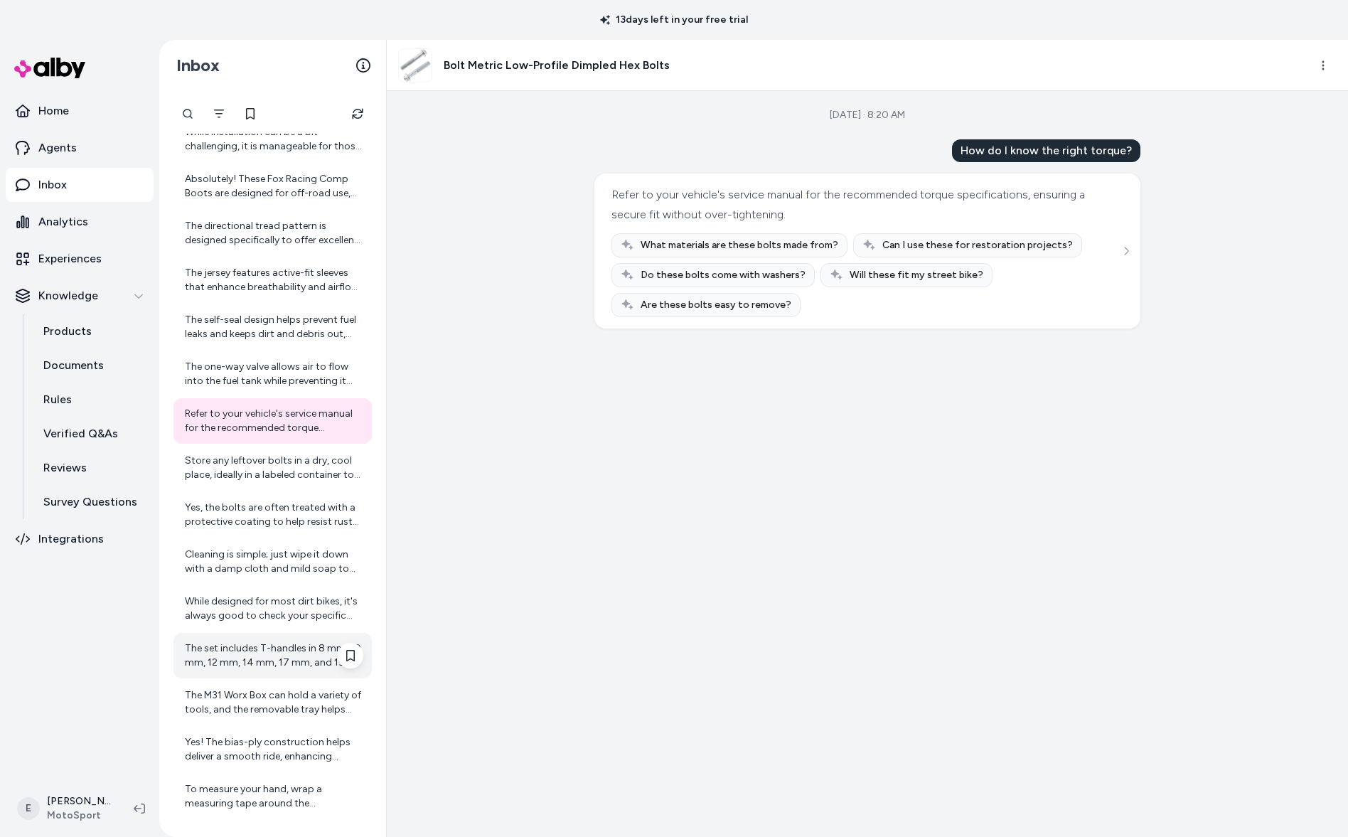
click at [272, 677] on div "The set includes T-handles in 8 mm, 10 mm, 12 mm, 14 mm, 17 mm, and 19 mm sizes…" at bounding box center [273, 656] width 198 height 46
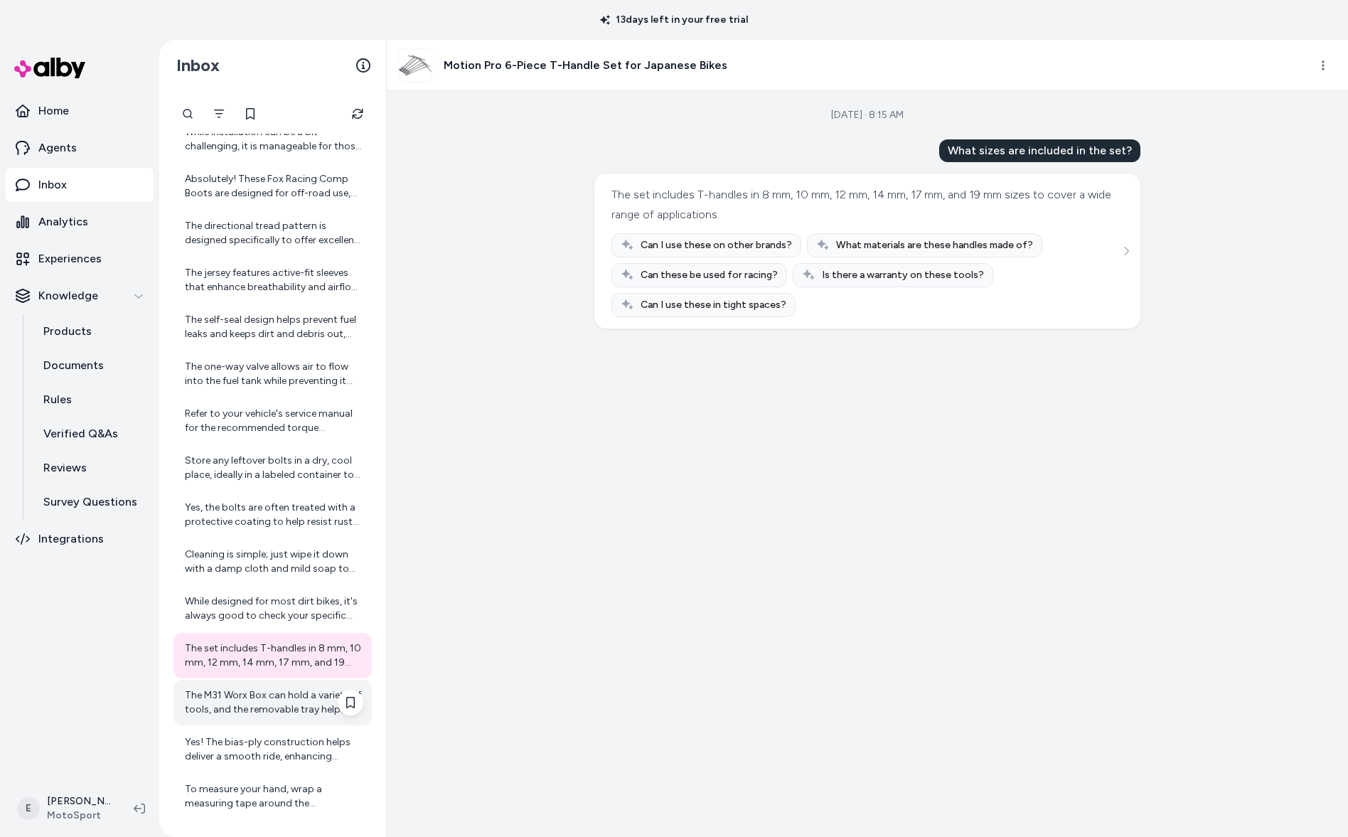
click at [270, 695] on div "The M31 Worx Box can hold a variety of tools, and the removable tray helps orga…" at bounding box center [274, 702] width 179 height 28
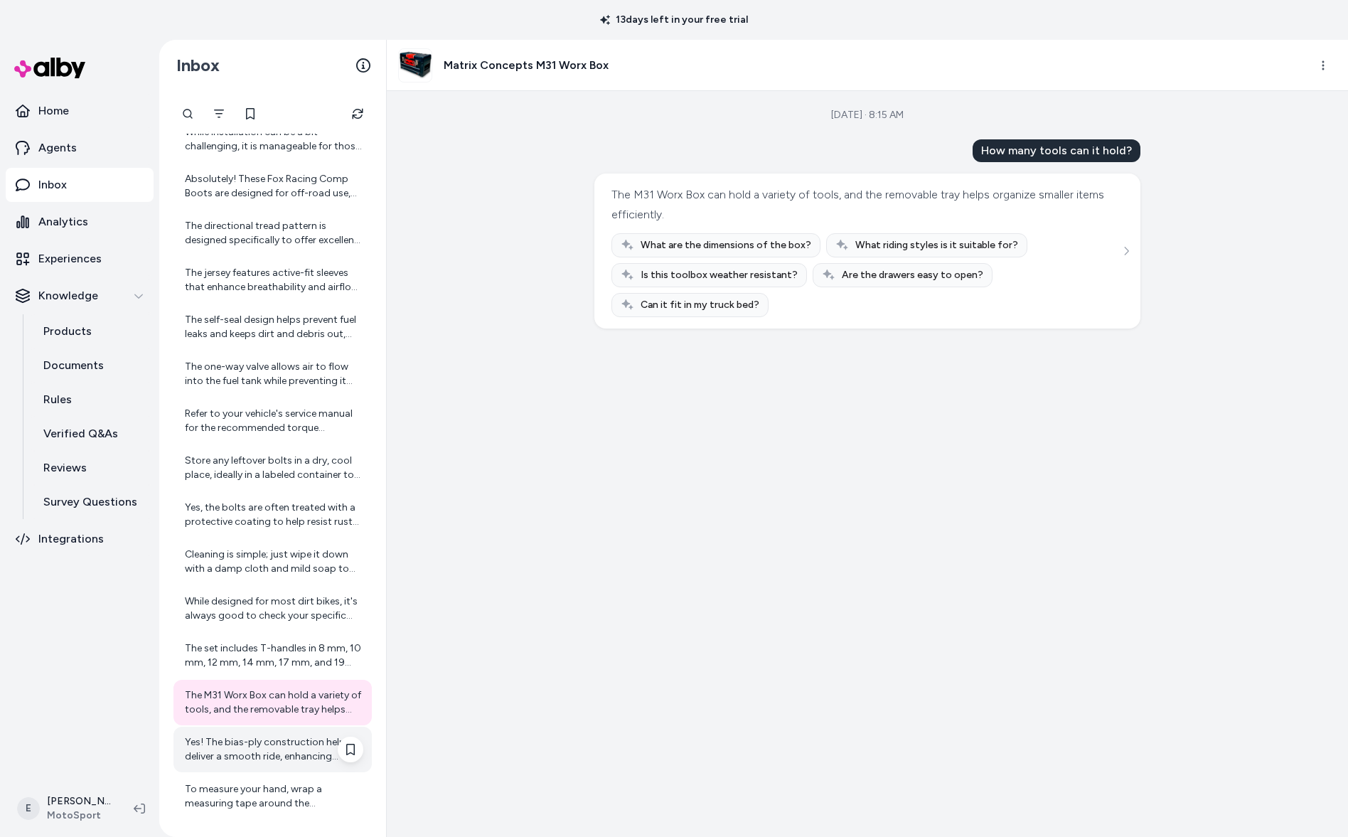
click at [247, 744] on div "Yes! The bias-ply construction helps deliver a smooth ride, enhancing comfort d…" at bounding box center [274, 749] width 179 height 28
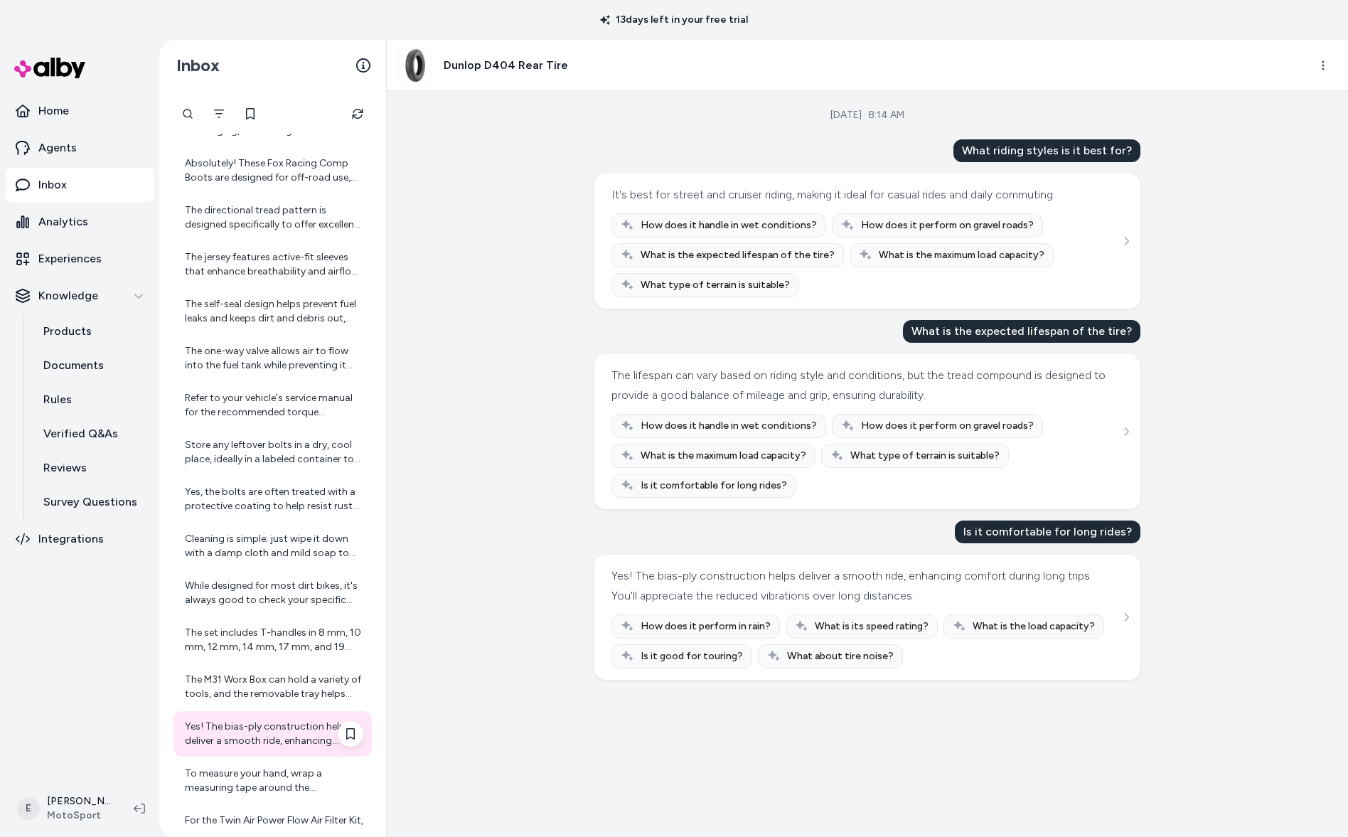
scroll to position [2196, 0]
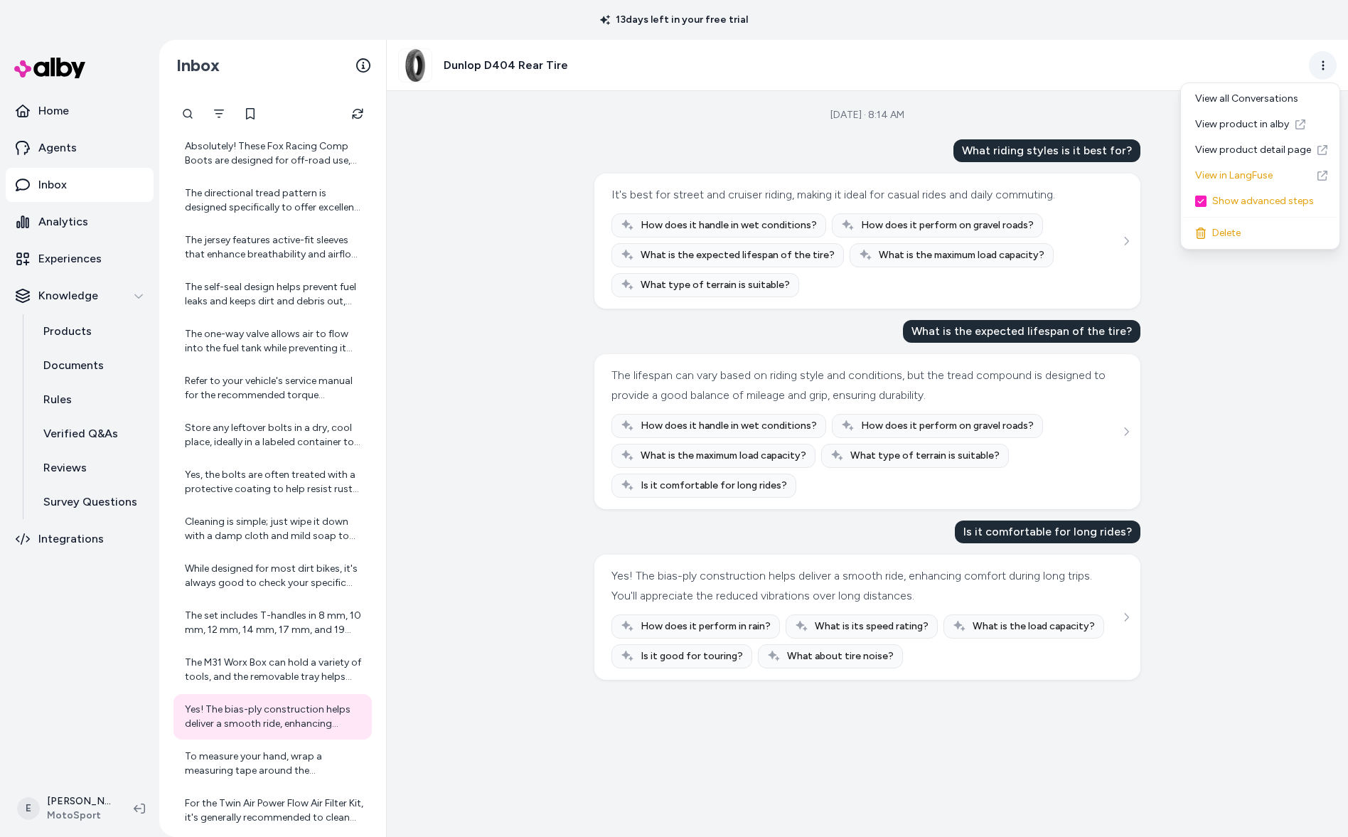
click at [1326, 69] on html "13 days left in your free trial Home Agents Inbox Analytics Experiences Knowled…" at bounding box center [674, 418] width 1348 height 837
click at [1238, 179] on link "View in LangFuse" at bounding box center [1260, 176] width 153 height 26
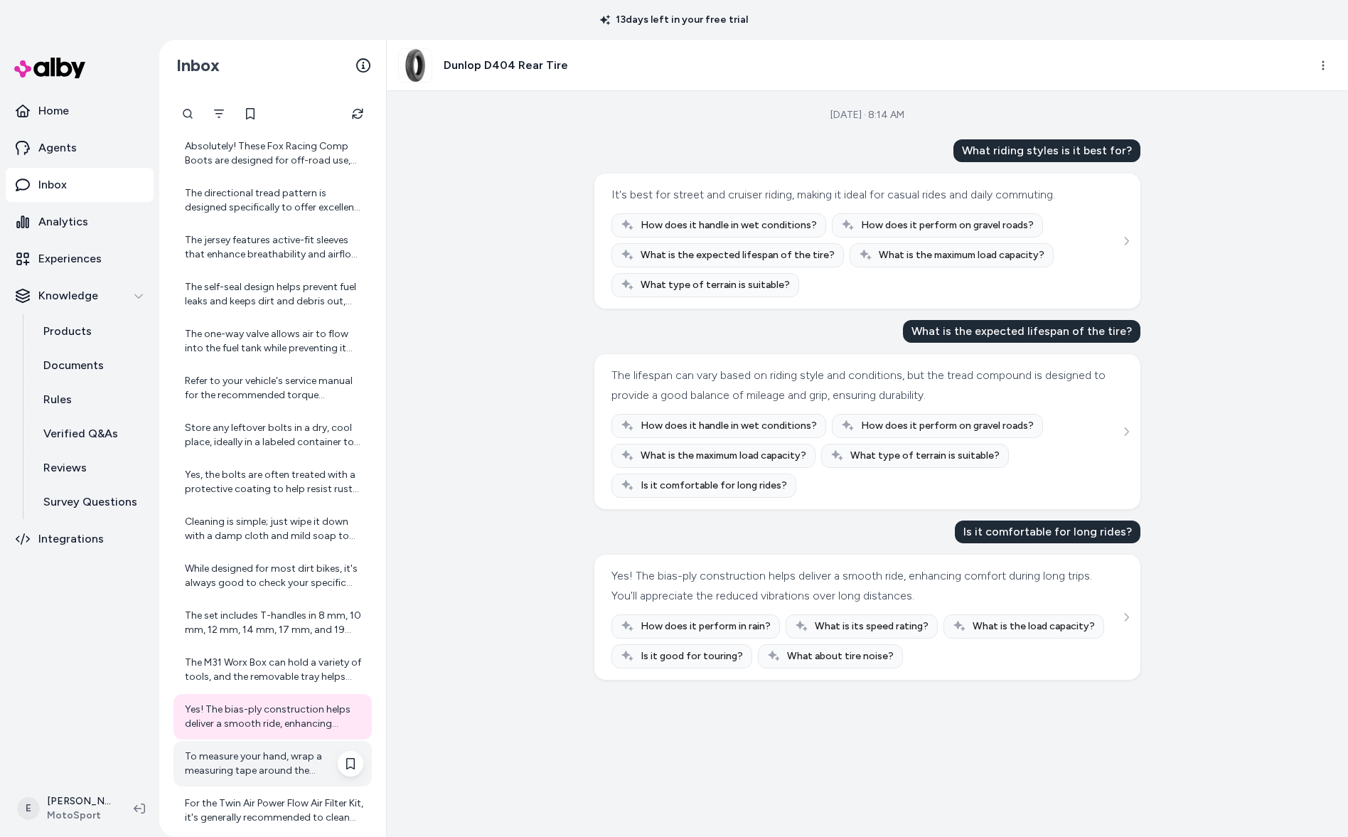
click at [200, 772] on div "To measure your hand, wrap a measuring tape around the circumference of your do…" at bounding box center [274, 764] width 179 height 28
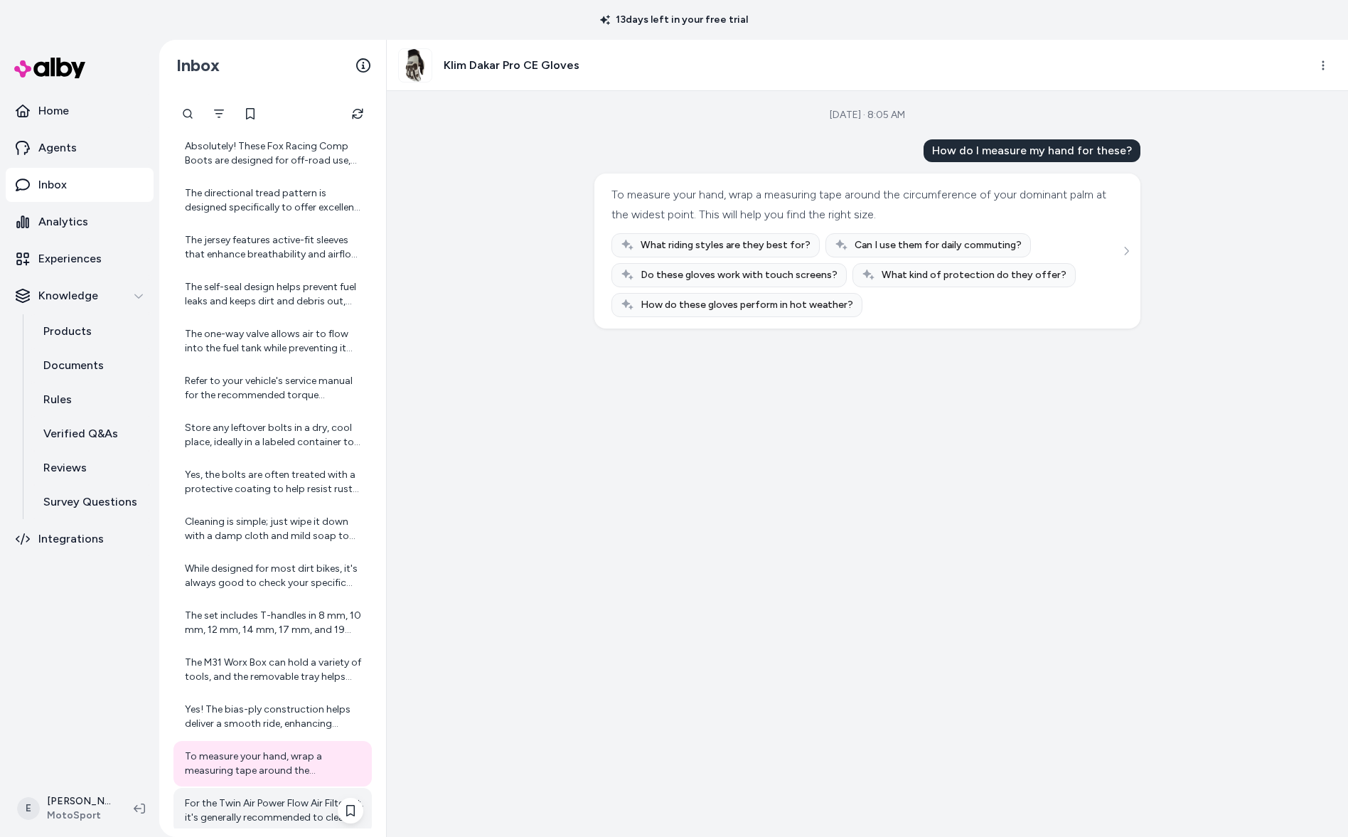
click at [212, 792] on div "For the Twin Air Power Flow Air Filter Kit, it's generally recommended to clean…" at bounding box center [273, 811] width 198 height 46
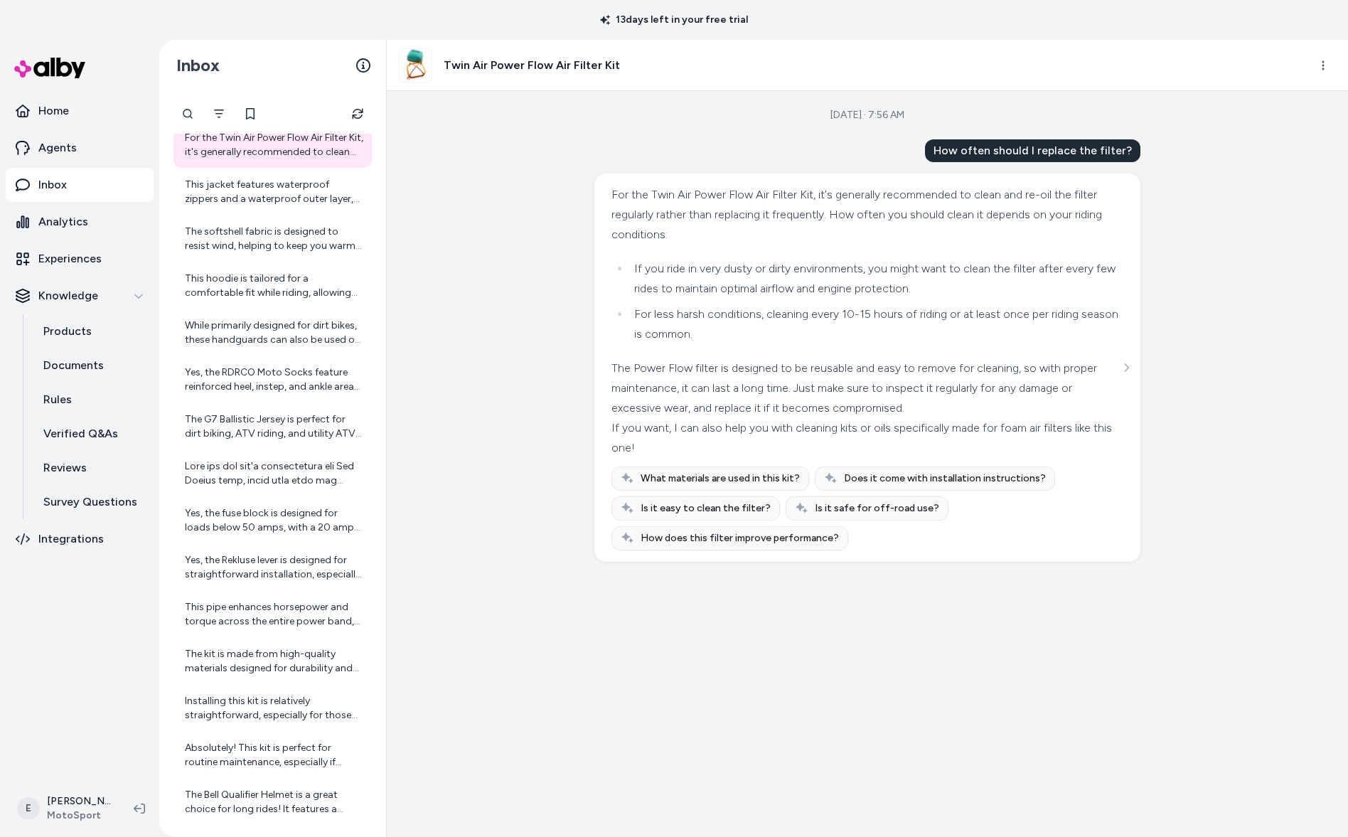
scroll to position [2868, 0]
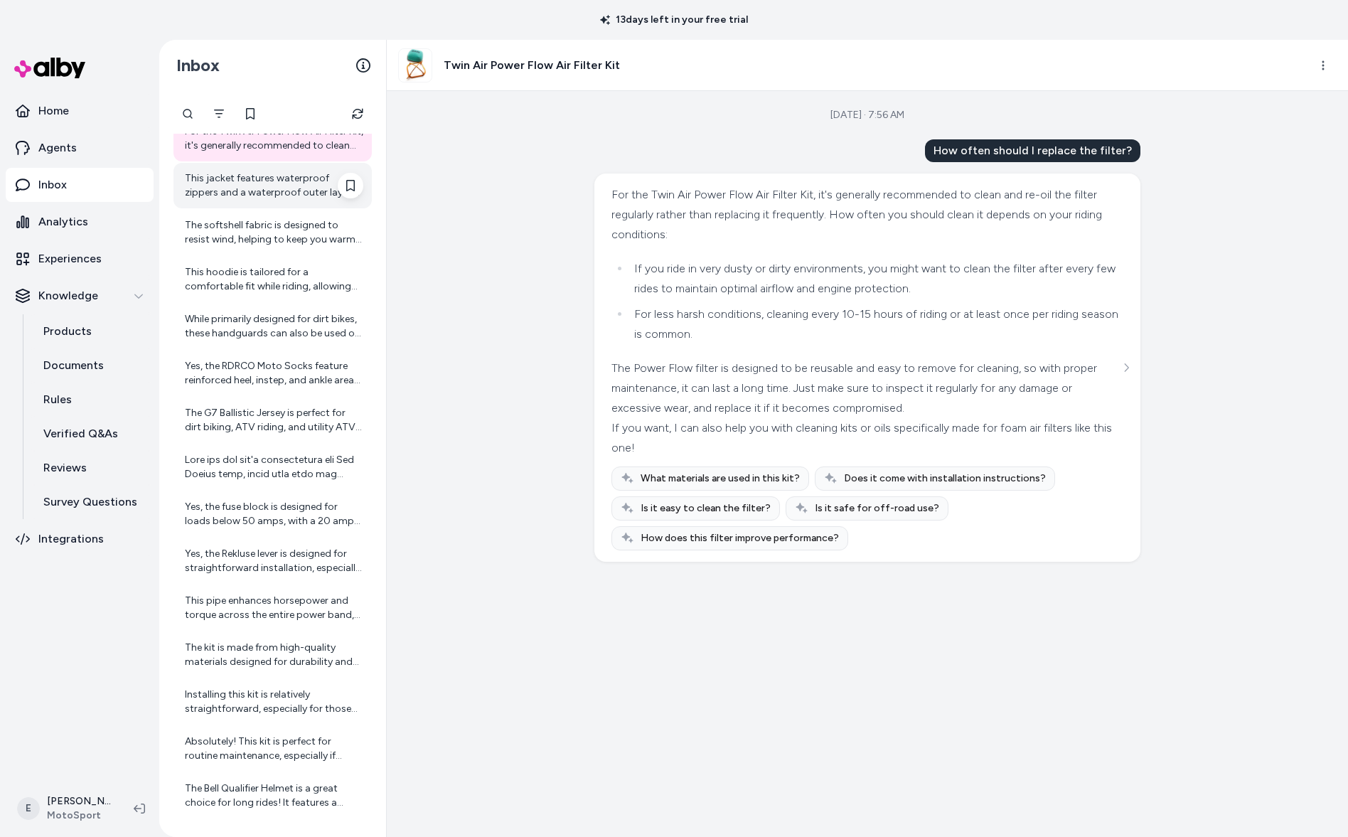
click at [284, 200] on div "This jacket features waterproof zippers and a waterproof outer layer, ensuring …" at bounding box center [273, 186] width 198 height 46
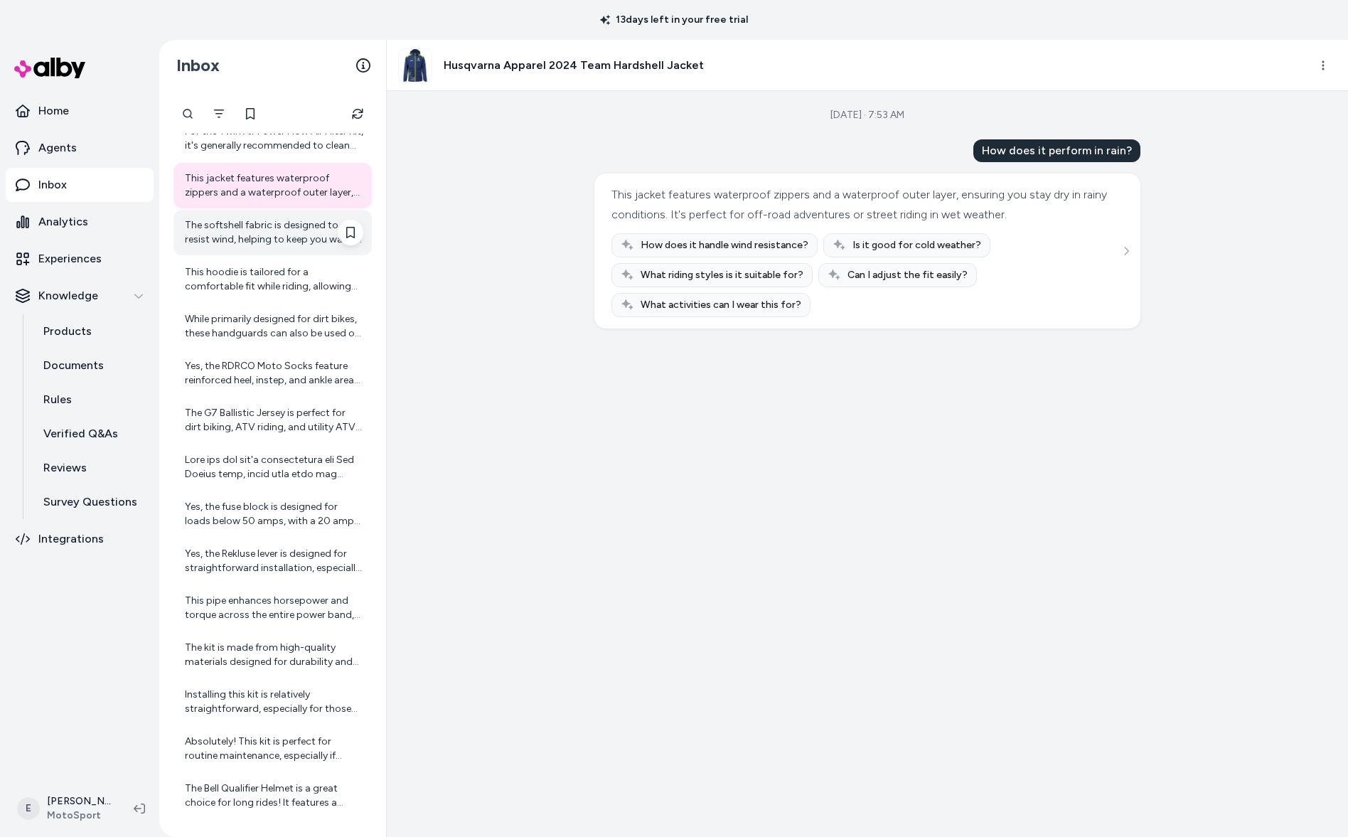
click at [260, 227] on div "The softshell fabric is designed to resist wind, helping to keep you warm even …" at bounding box center [274, 232] width 179 height 28
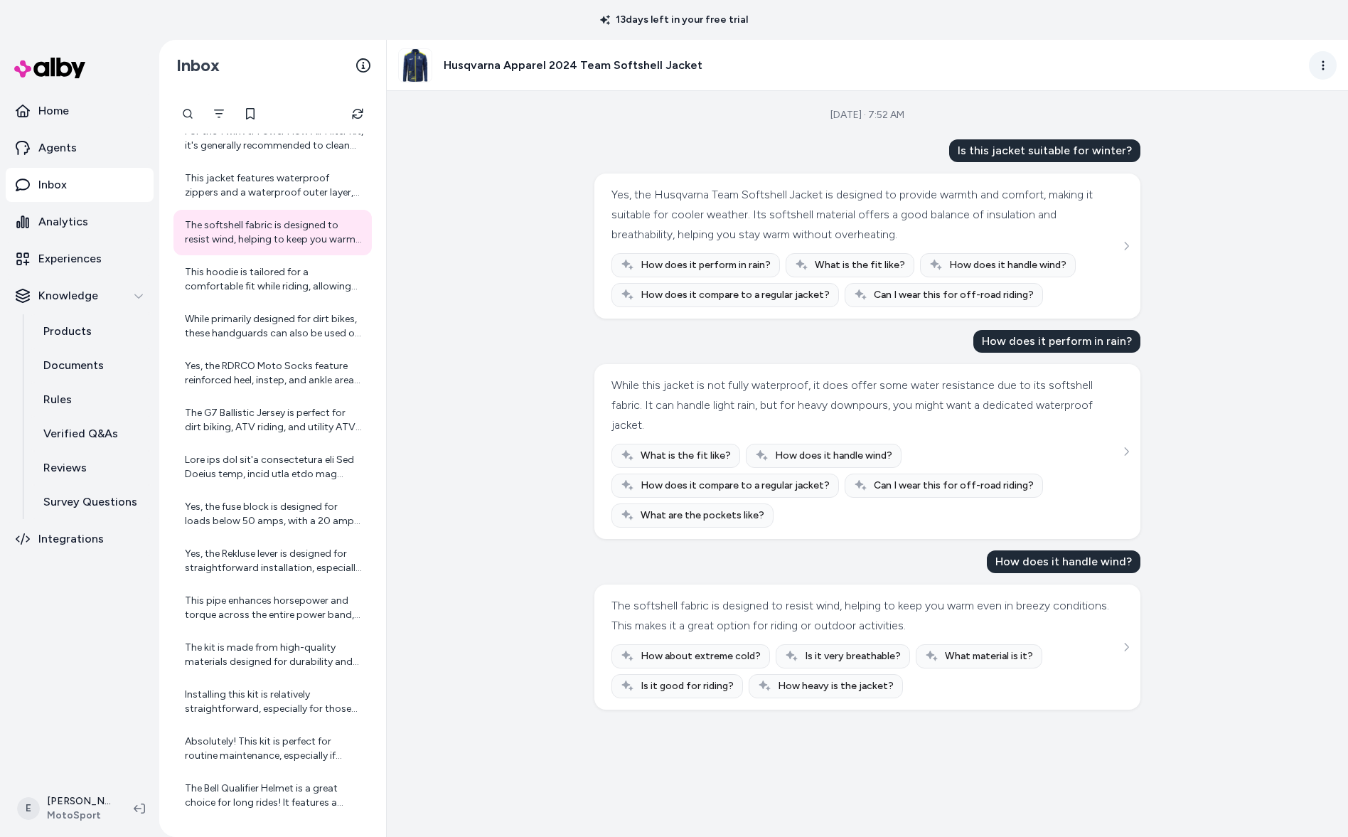
click at [1323, 57] on html "13 days left in your free trial Home Agents Inbox Analytics Experiences Knowled…" at bounding box center [674, 418] width 1348 height 837
click at [1247, 176] on link "View in LangFuse" at bounding box center [1260, 176] width 153 height 26
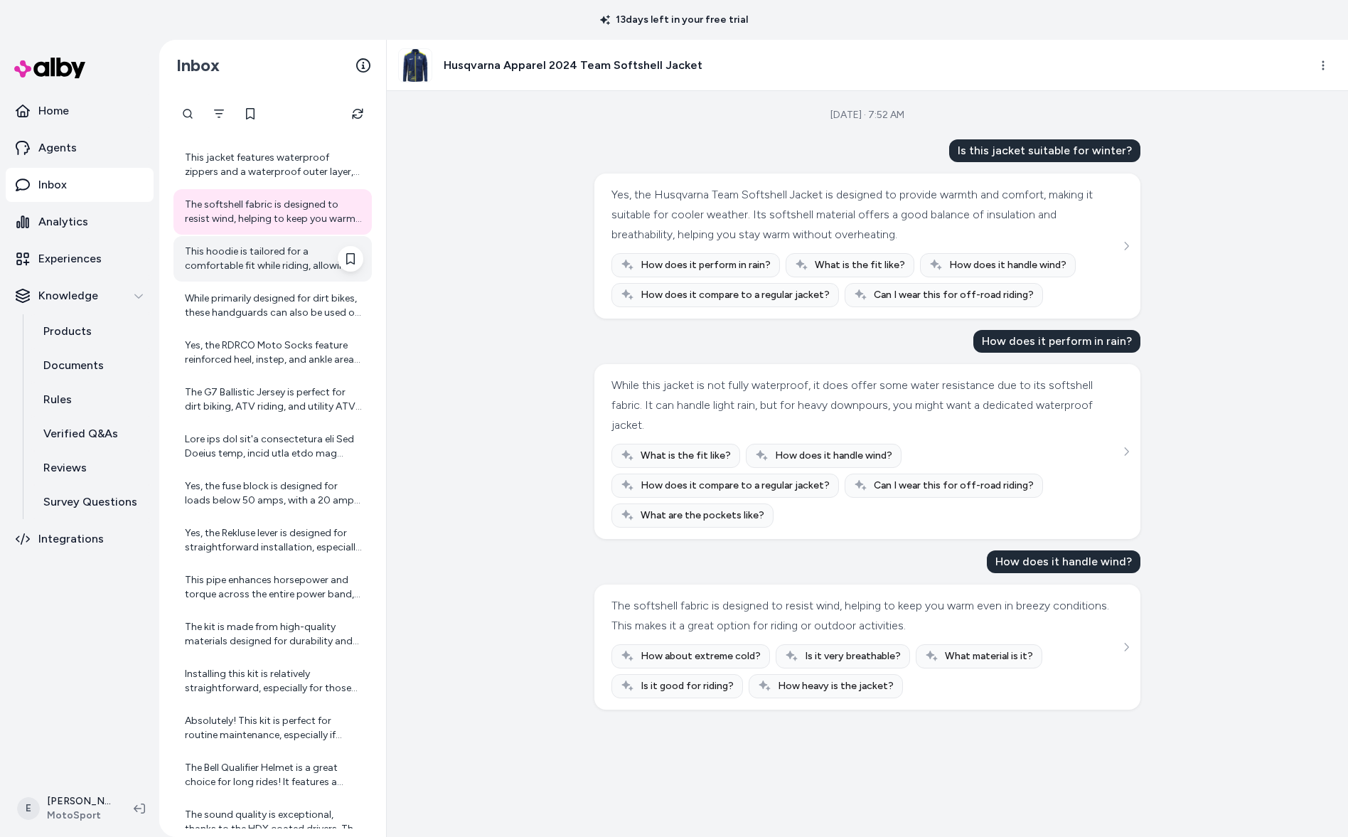
scroll to position [2892, 0]
click at [275, 276] on div "This hoodie is tailored for a comfortable fit while riding, allowing for ease o…" at bounding box center [273, 256] width 198 height 46
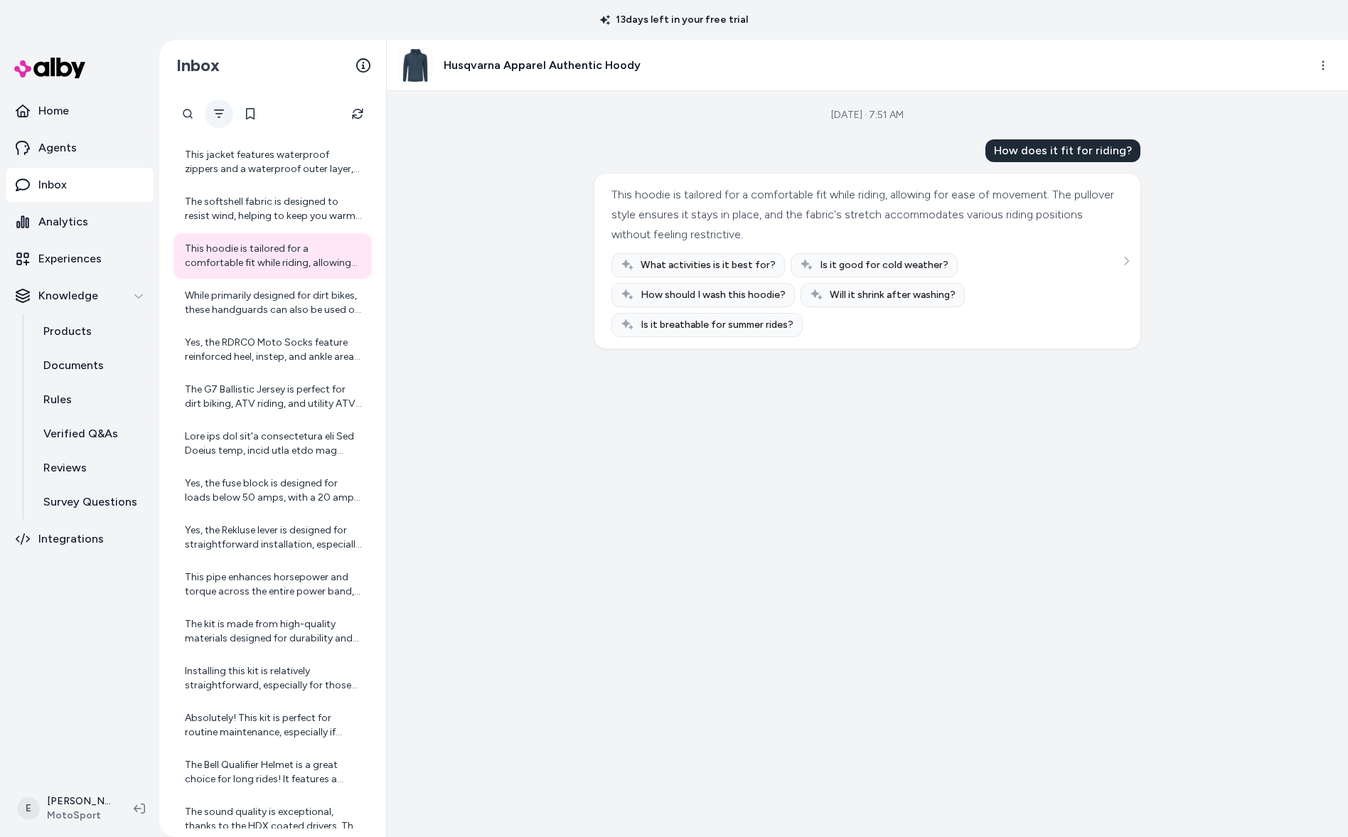
click at [220, 108] on icon "Filter" at bounding box center [218, 113] width 11 height 11
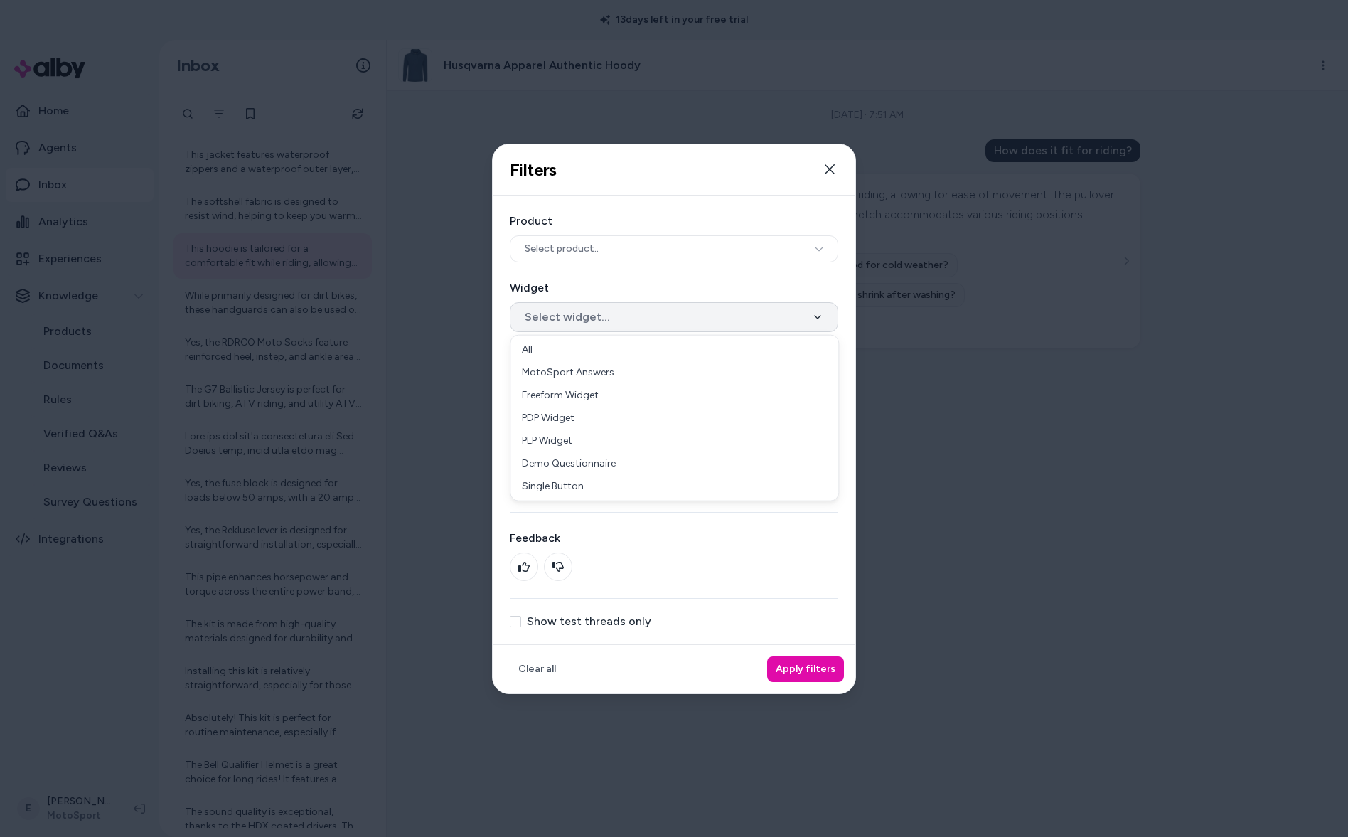
click at [634, 314] on button "Select widget..." at bounding box center [674, 317] width 329 height 30
click at [642, 312] on button "Select widget..." at bounding box center [674, 317] width 329 height 30
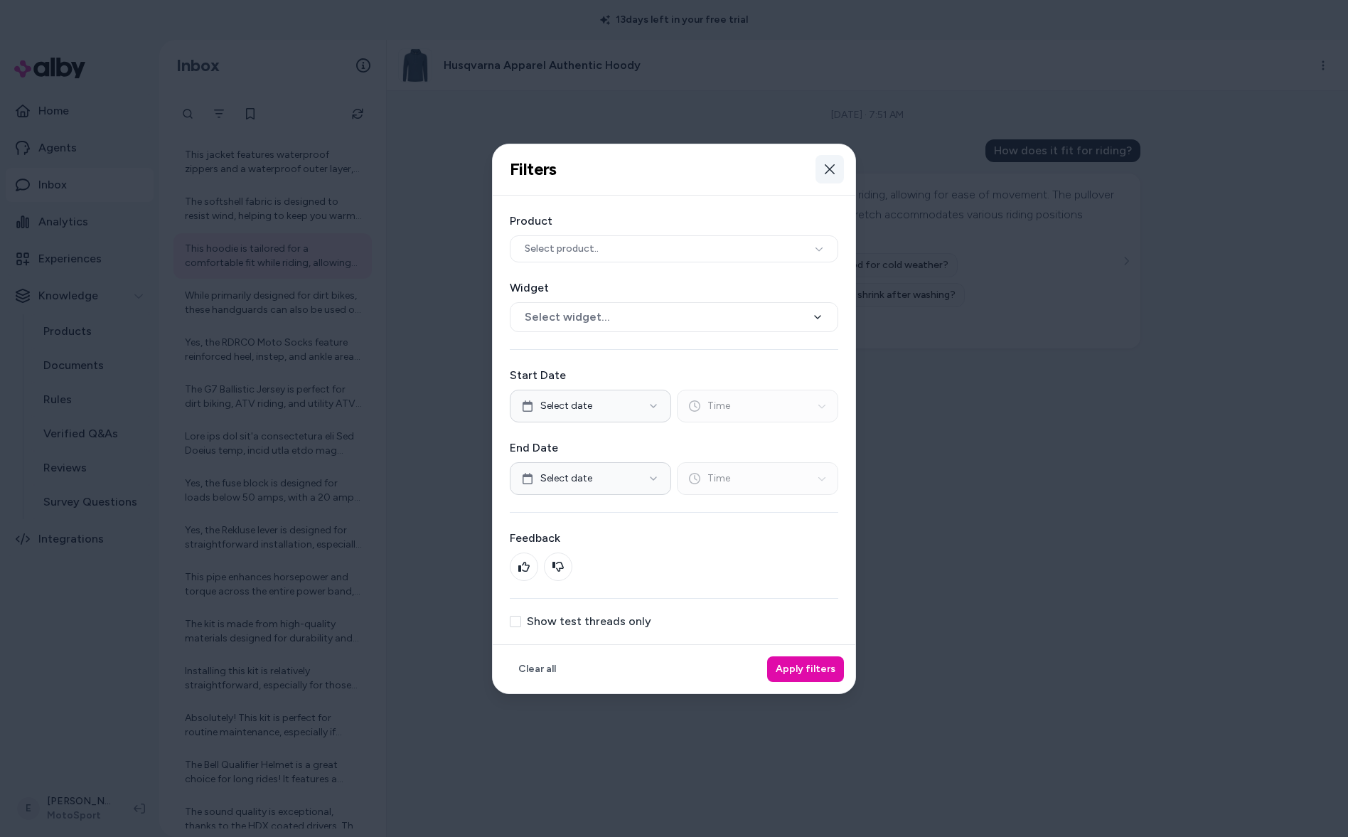
click at [832, 164] on icon "button" at bounding box center [830, 169] width 10 height 10
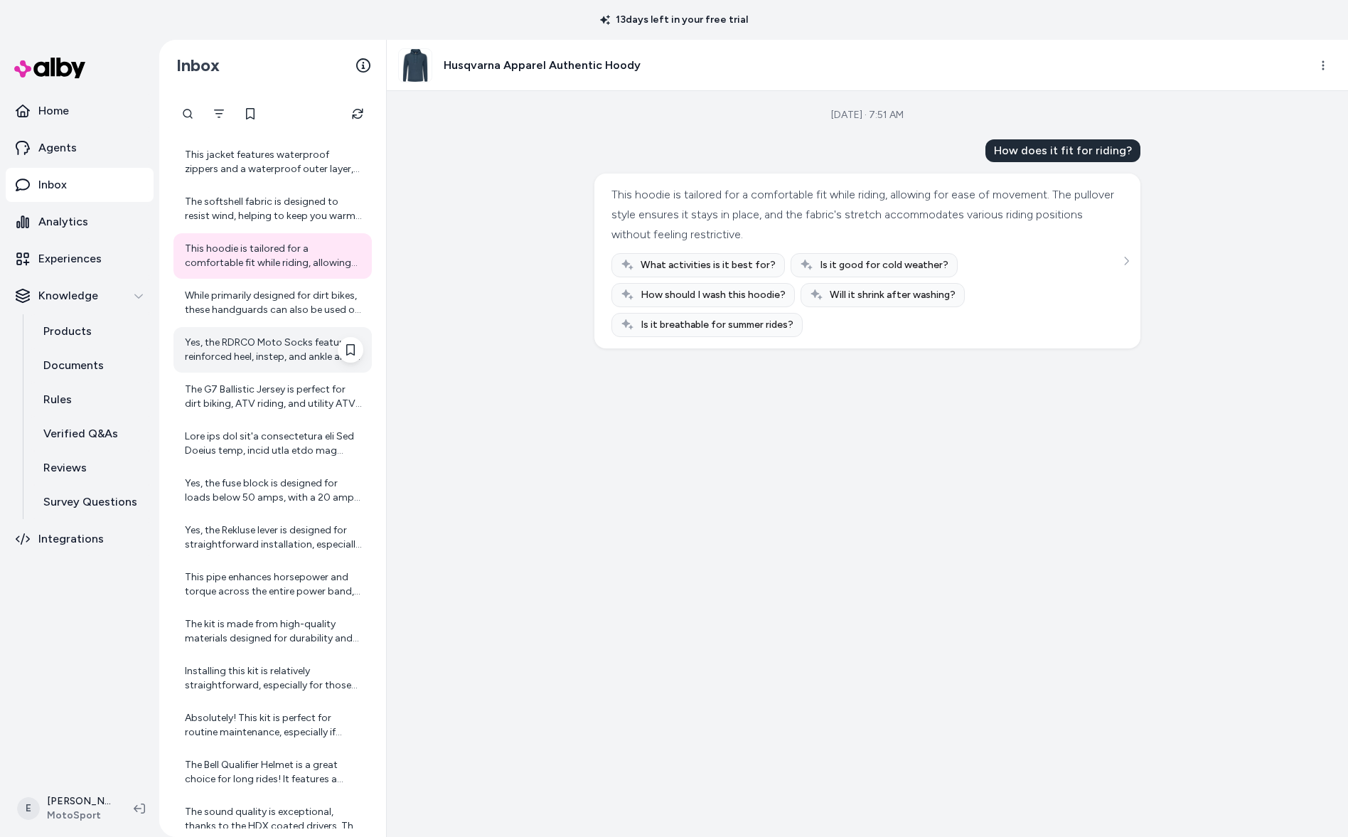
click at [265, 329] on div "Yes, the RDRCO Moto Socks feature reinforced heel, instep, and ankle areas. Thi…" at bounding box center [273, 350] width 198 height 46
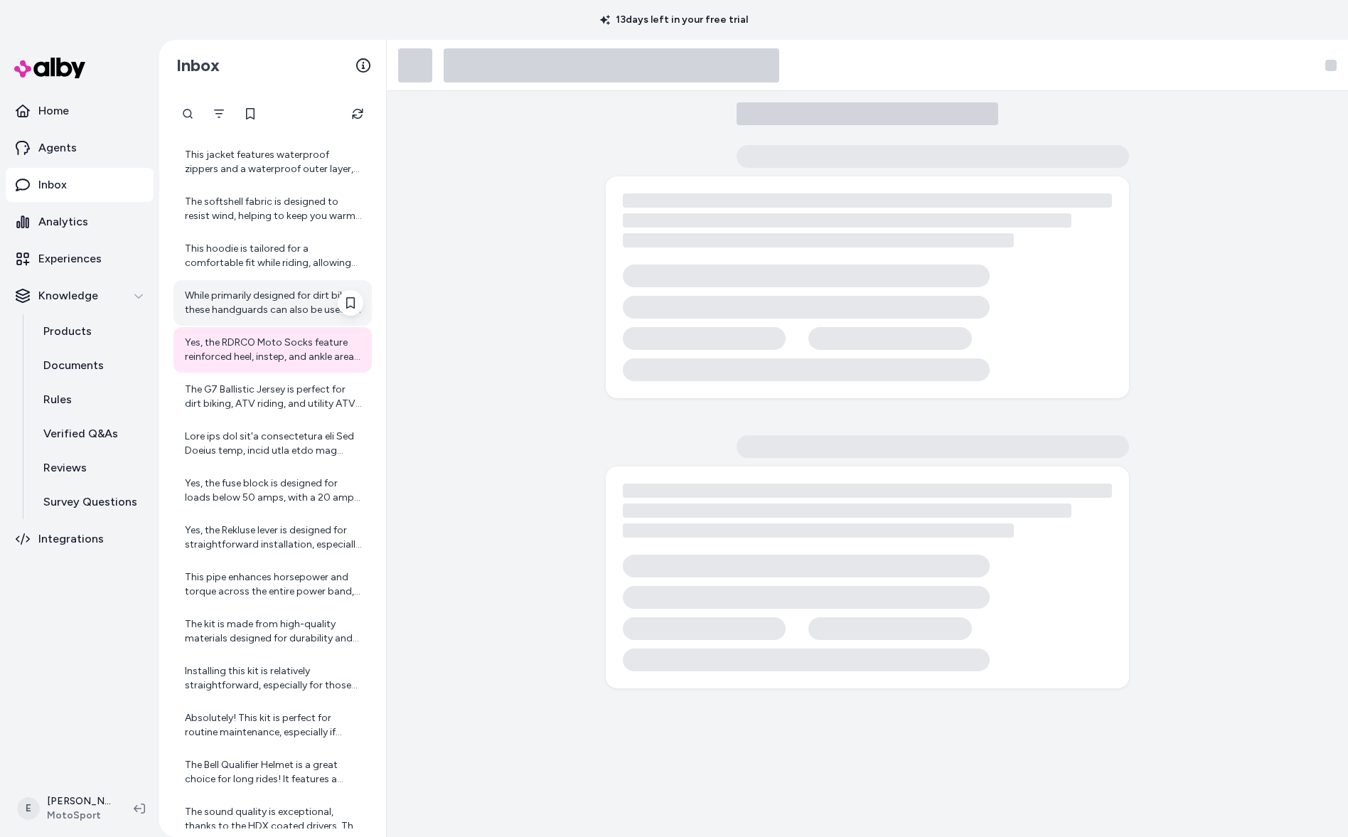
click at [266, 308] on div "While primarily designed for dirt bikes, these handguards can also be used on A…" at bounding box center [274, 303] width 179 height 28
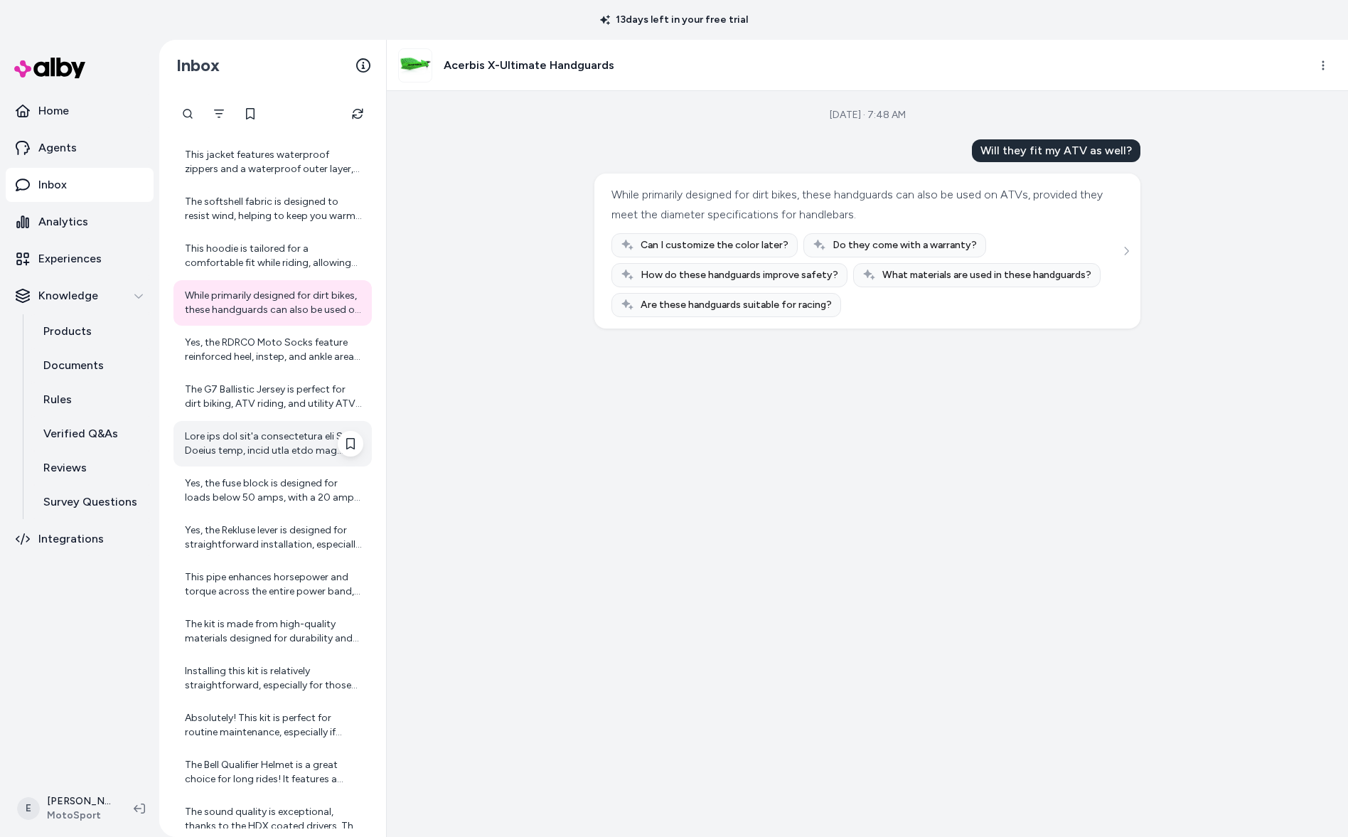
click at [255, 431] on div at bounding box center [274, 444] width 179 height 28
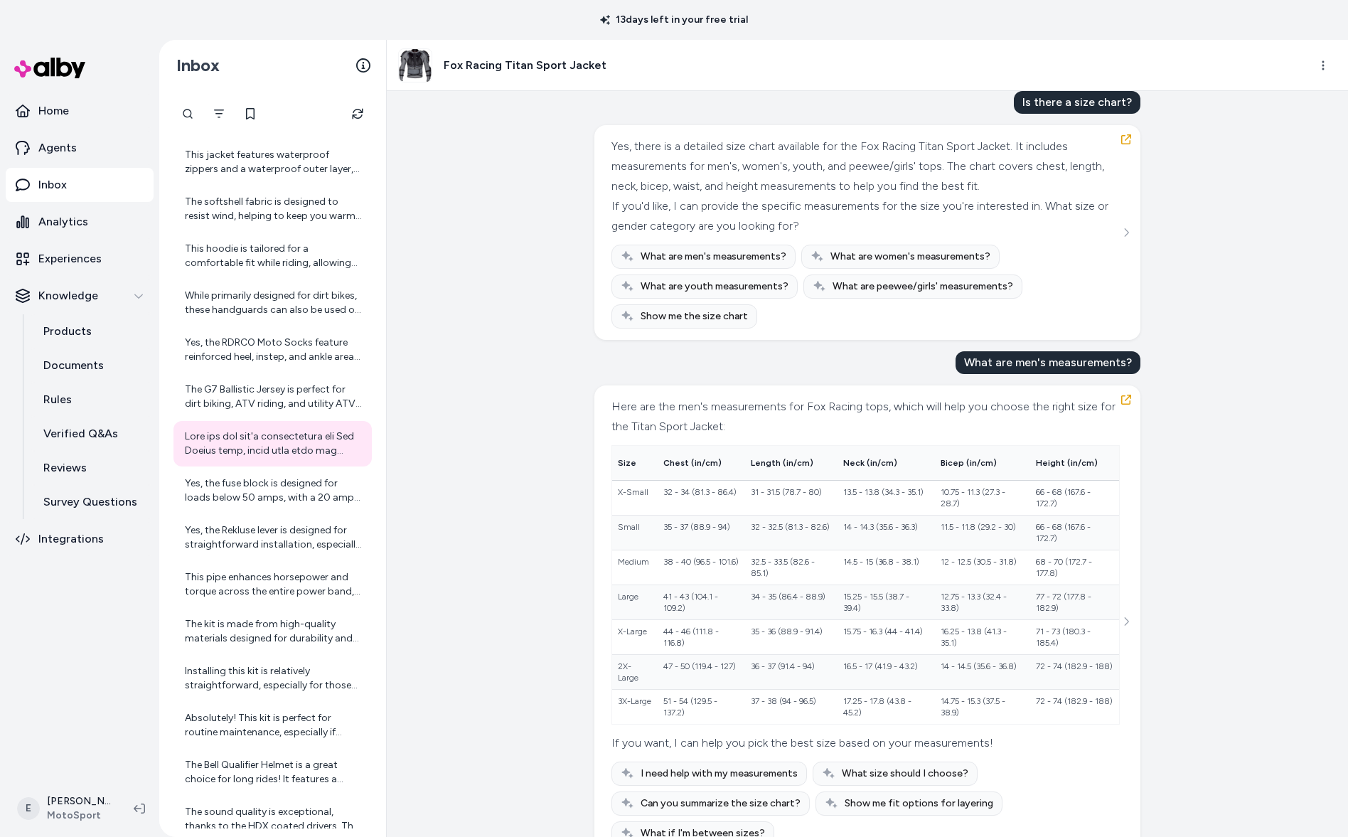
scroll to position [745, 0]
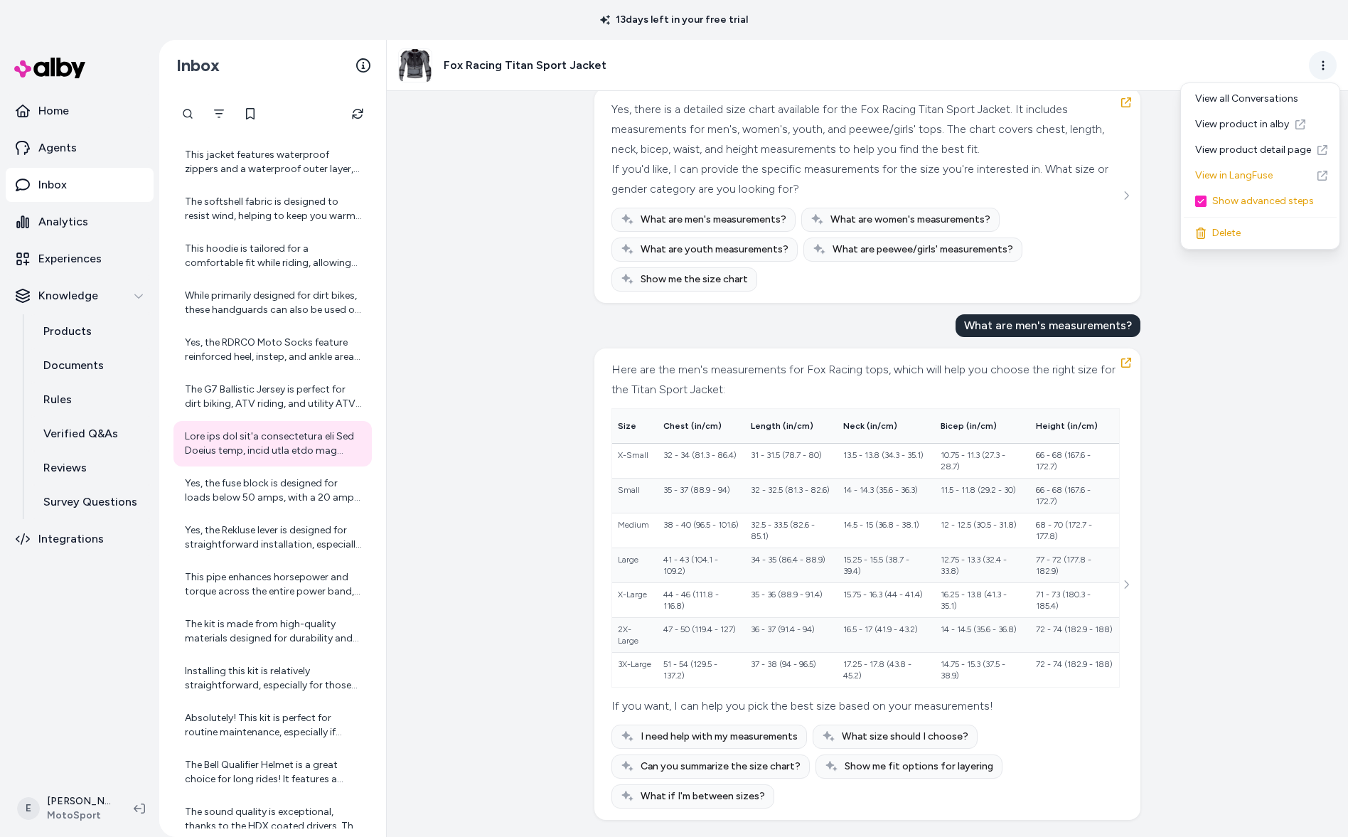
click at [1316, 58] on html "13 days left in your free trial Home Agents Inbox Analytics Experiences Knowled…" at bounding box center [674, 418] width 1348 height 837
click at [1233, 173] on link "View in LangFuse" at bounding box center [1260, 176] width 153 height 26
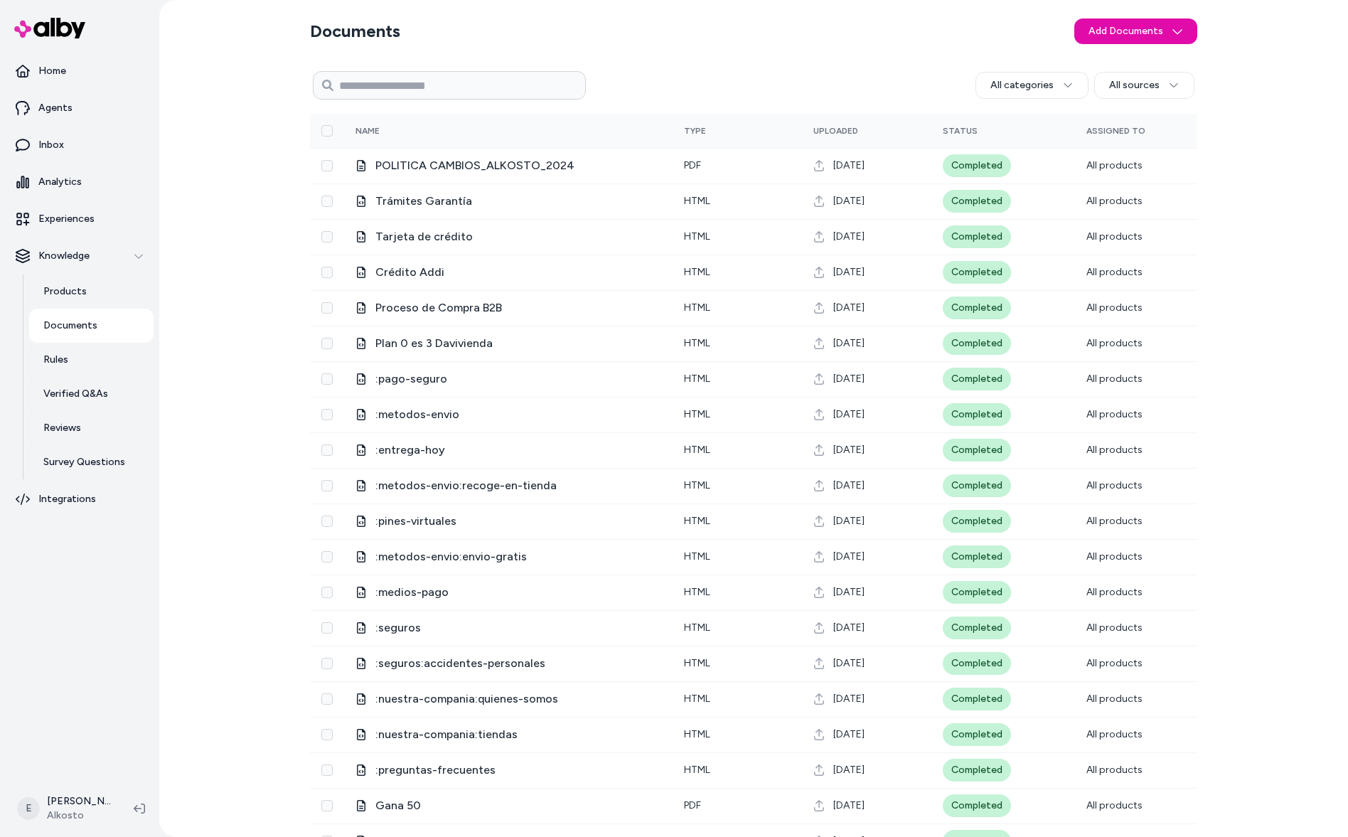
click at [95, 316] on link "Documents" at bounding box center [91, 326] width 124 height 34
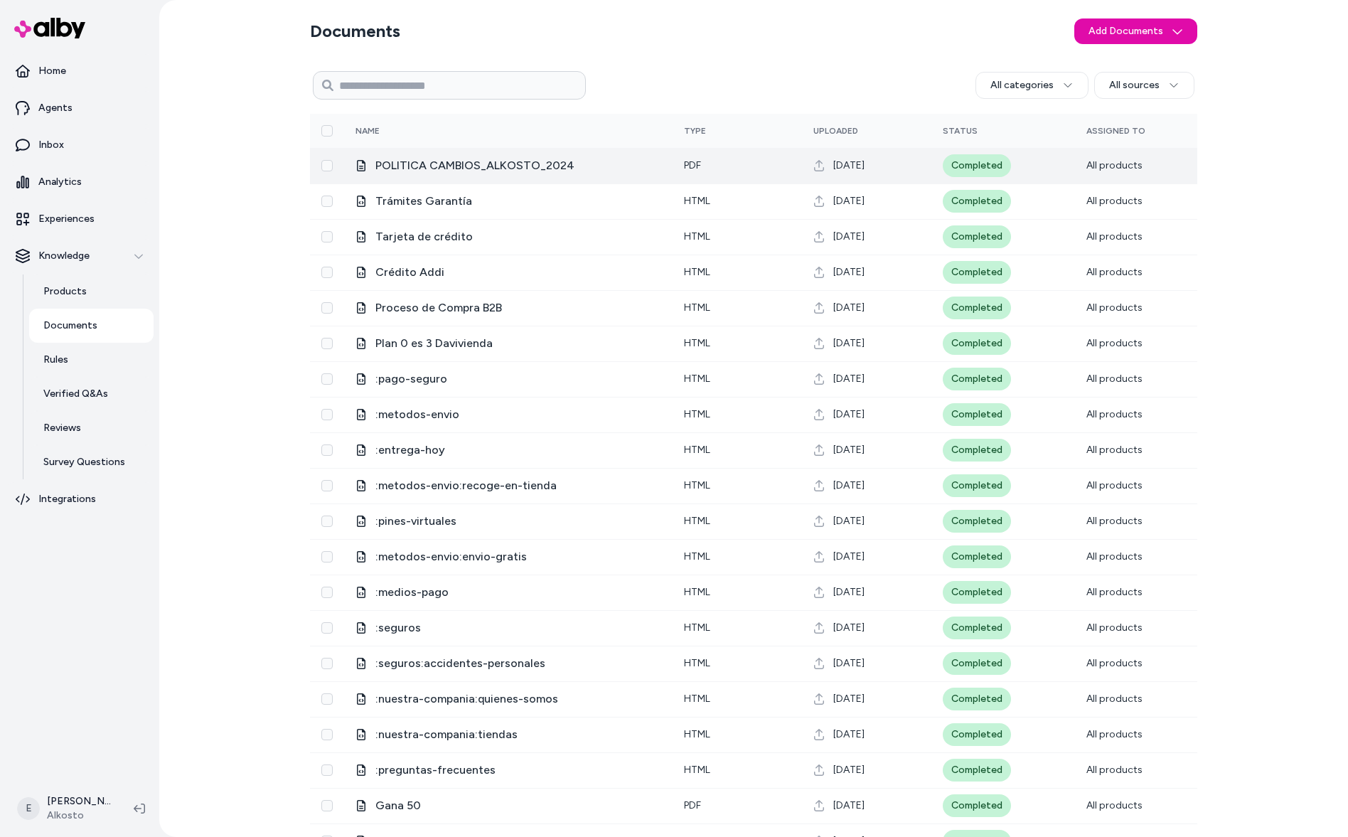
click at [536, 170] on span "POLITICA CAMBIOS_ALKOSTO_2024" at bounding box center [519, 165] width 286 height 17
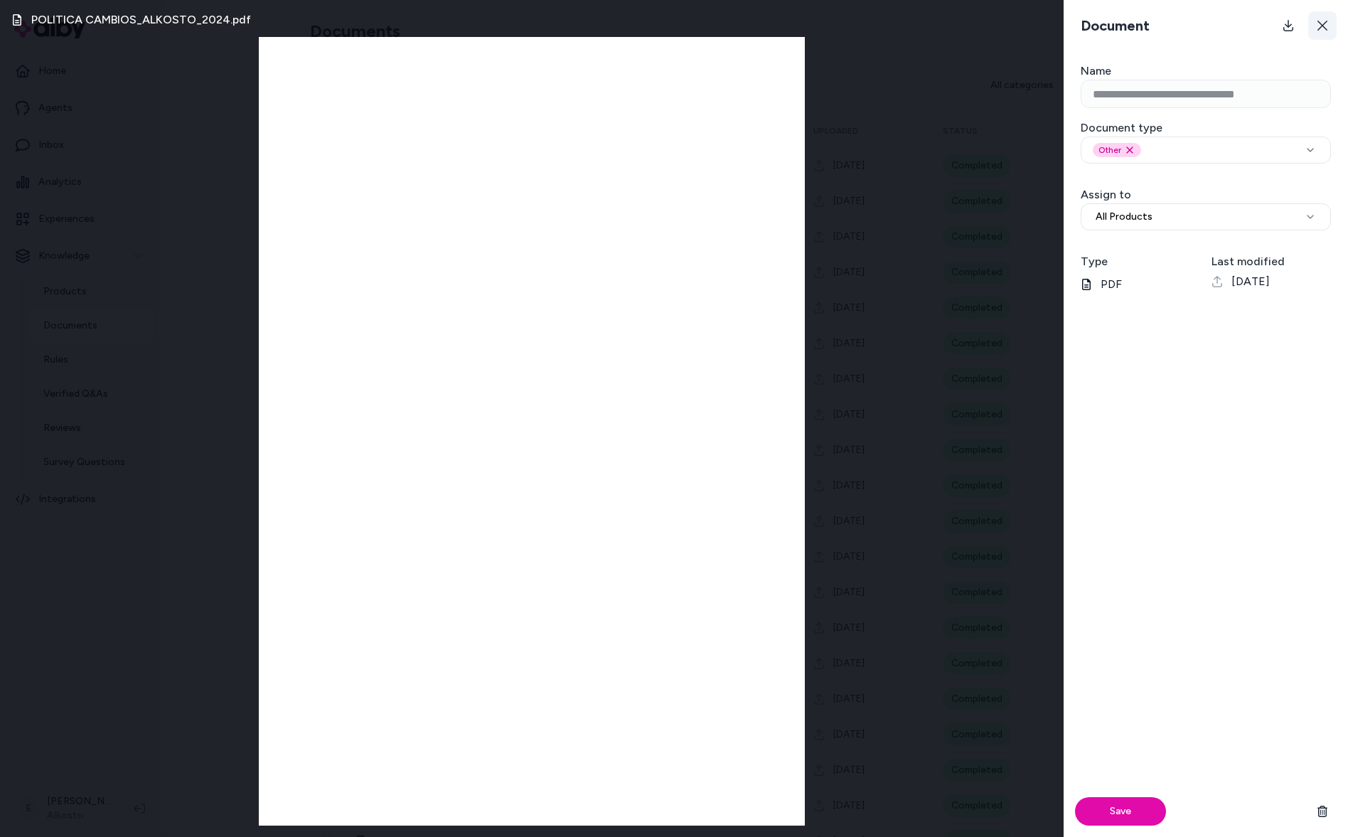
click at [1326, 21] on icon at bounding box center [1323, 26] width 10 height 10
